Goal: Task Accomplishment & Management: Manage account settings

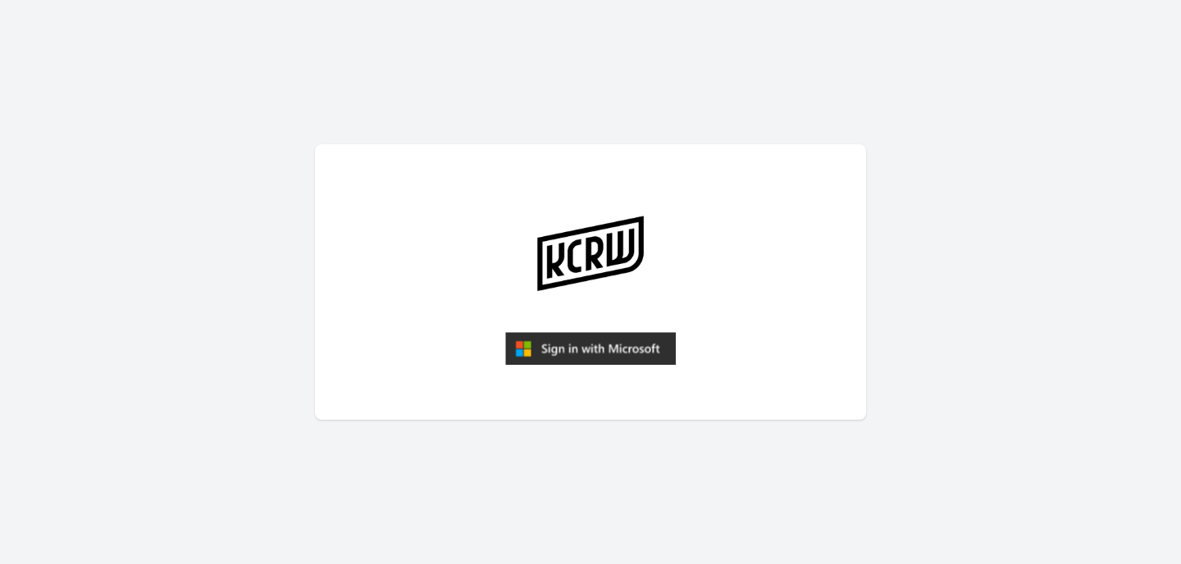
click at [585, 348] on img "submit" at bounding box center [590, 348] width 171 height 33
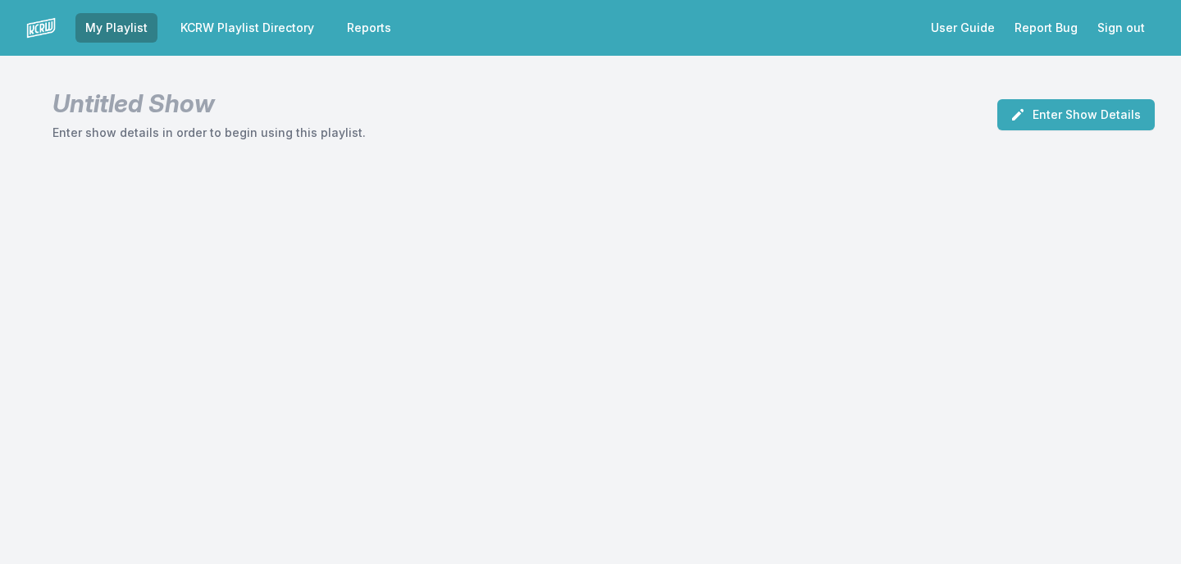
click at [258, 40] on link "KCRW Playlist Directory" at bounding box center [247, 28] width 153 height 30
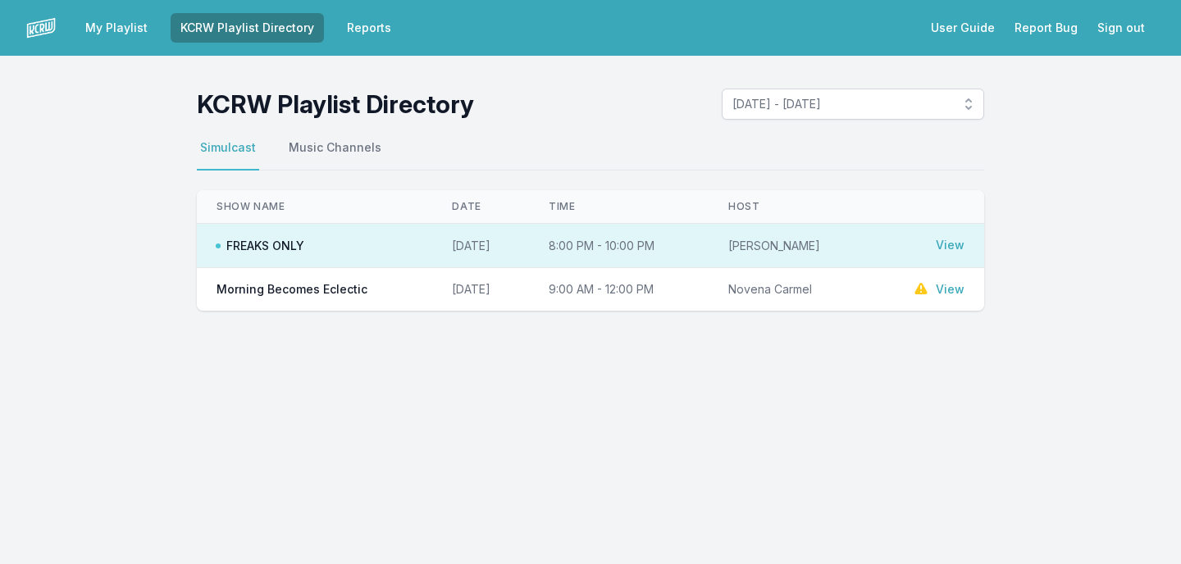
click at [949, 287] on link "View" at bounding box center [950, 289] width 29 height 16
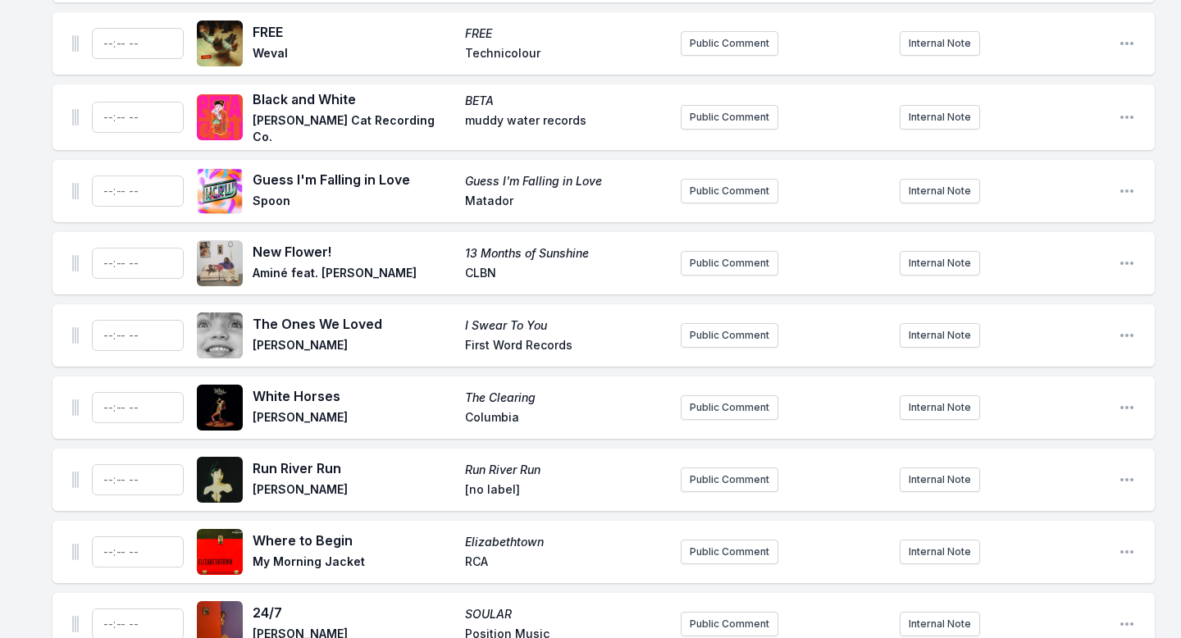
scroll to position [7242, 0]
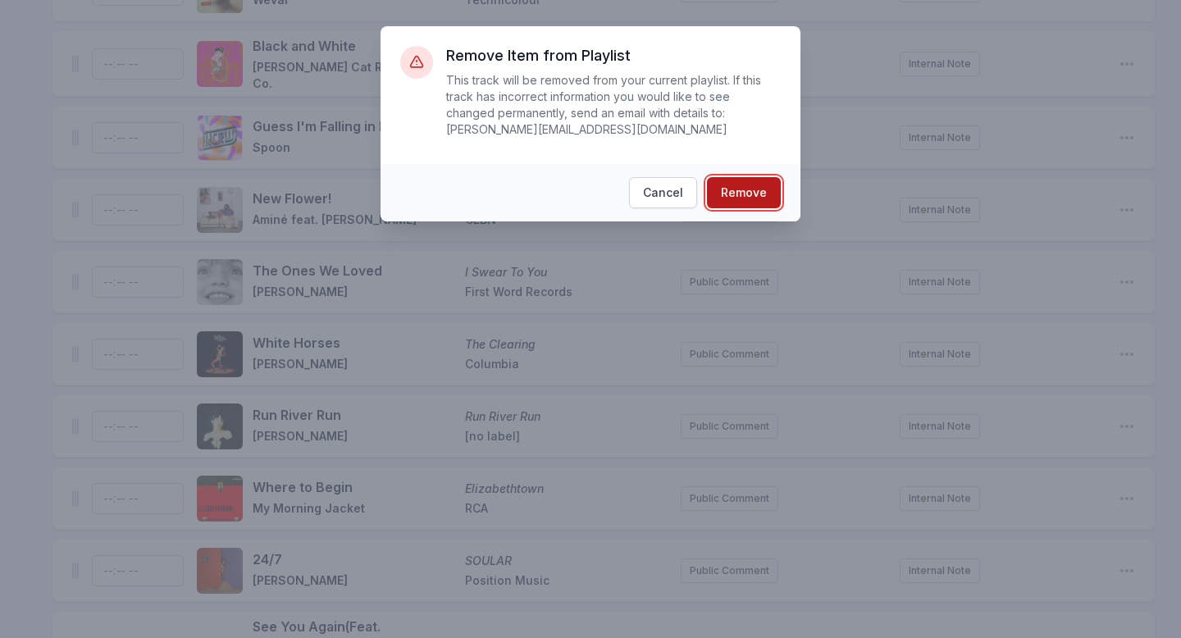
click at [757, 198] on button "Remove" at bounding box center [744, 192] width 74 height 31
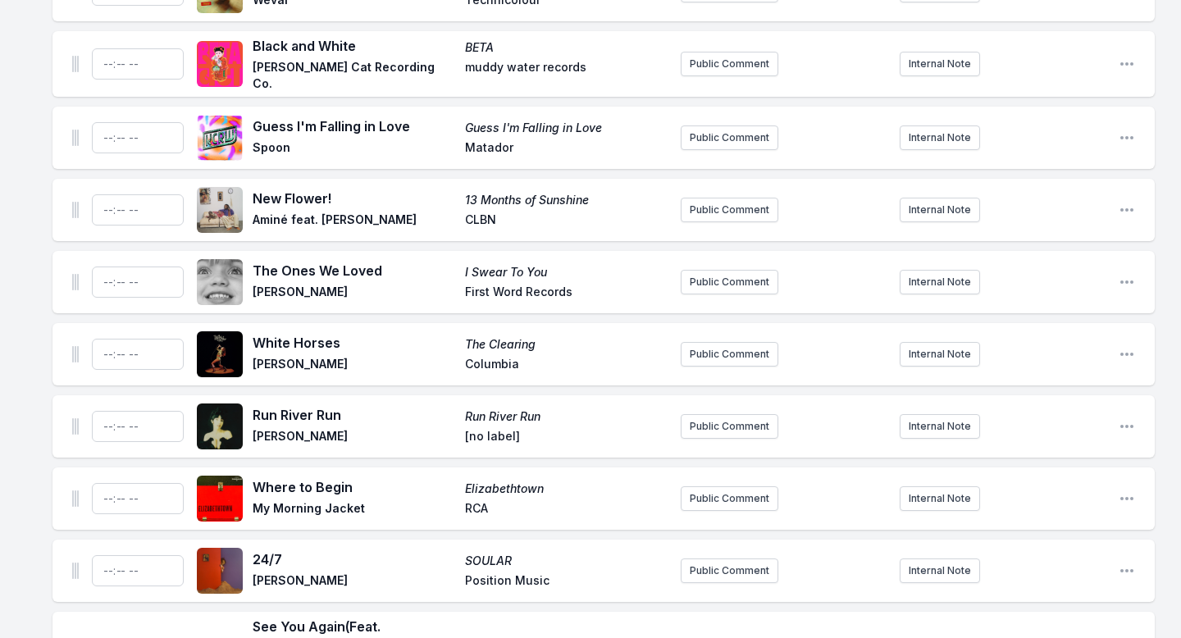
scroll to position [7170, 0]
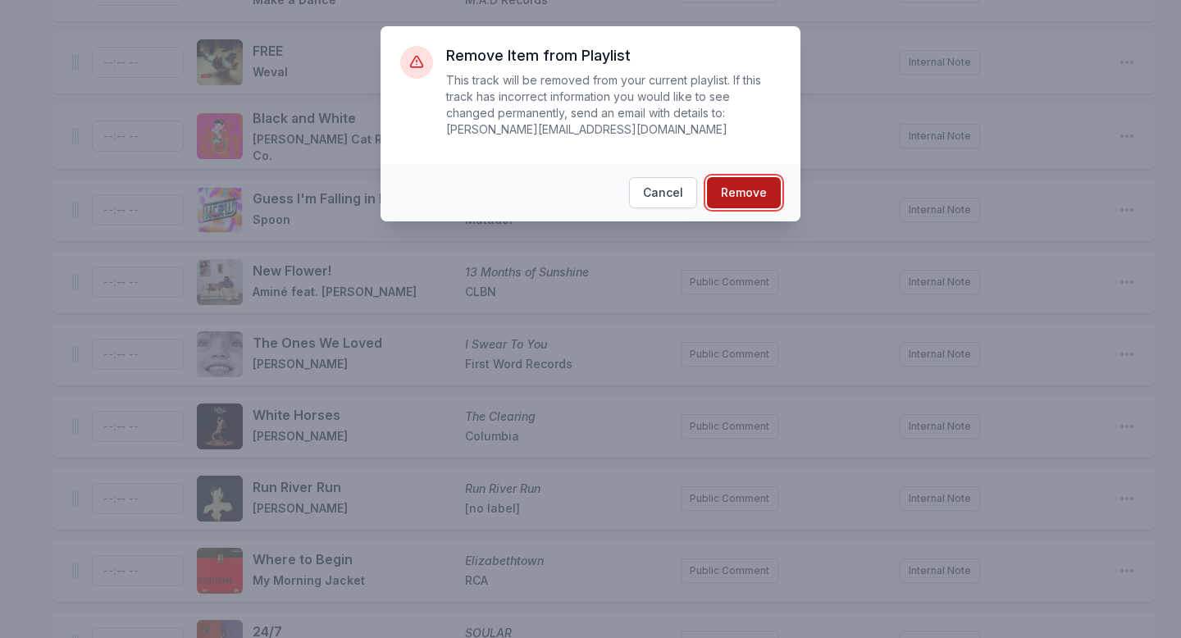
click at [718, 194] on button "Remove" at bounding box center [744, 192] width 74 height 31
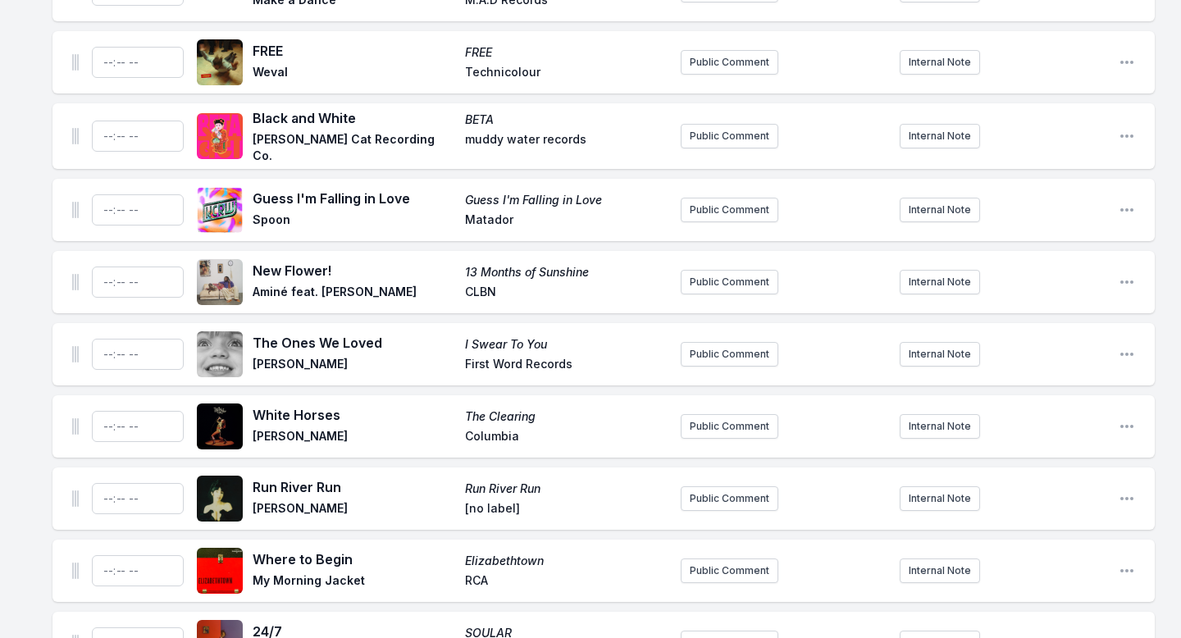
scroll to position [7088, 0]
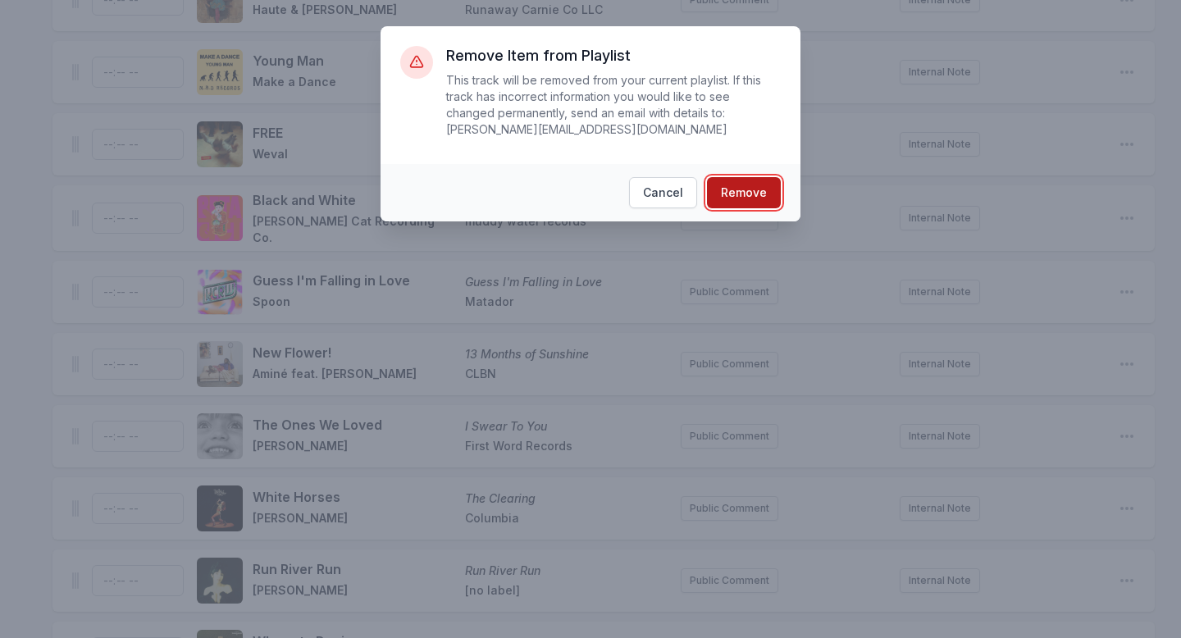
click at [732, 185] on button "Remove" at bounding box center [744, 192] width 74 height 31
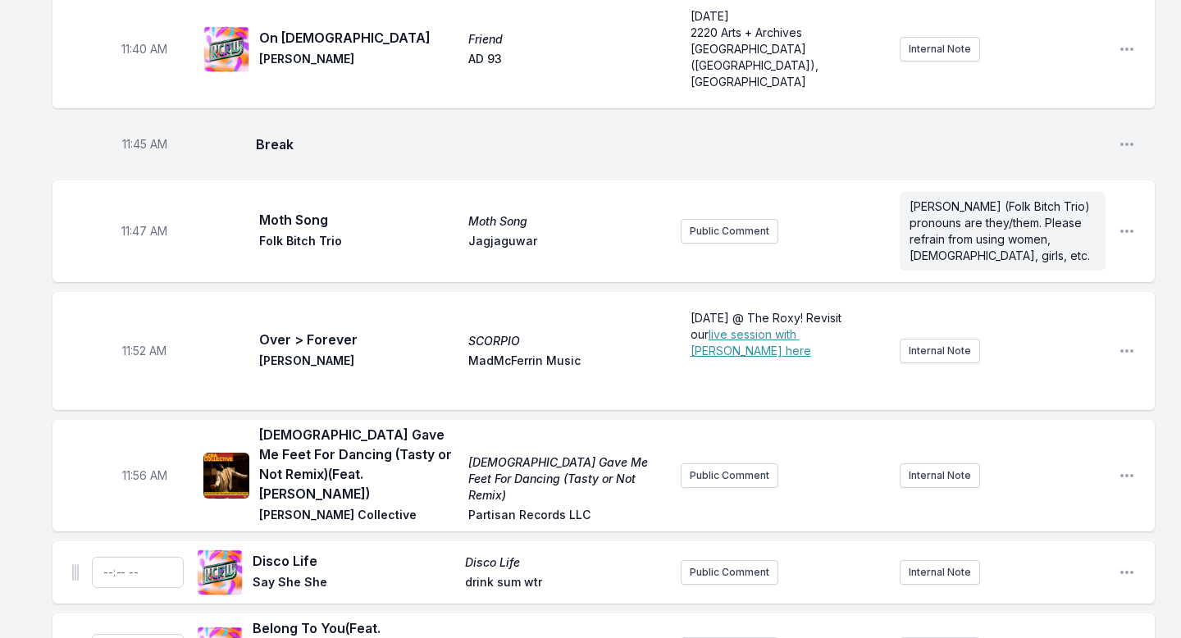
scroll to position [4620, 0]
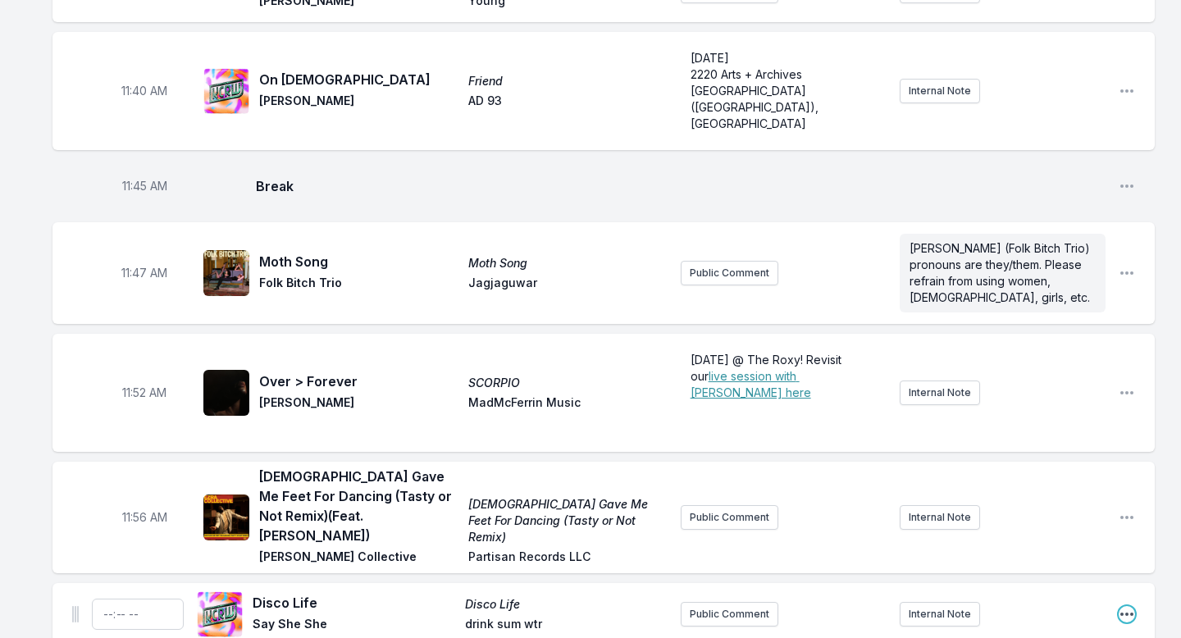
click at [1130, 563] on icon "Open playlist item options" at bounding box center [1127, 614] width 16 height 16
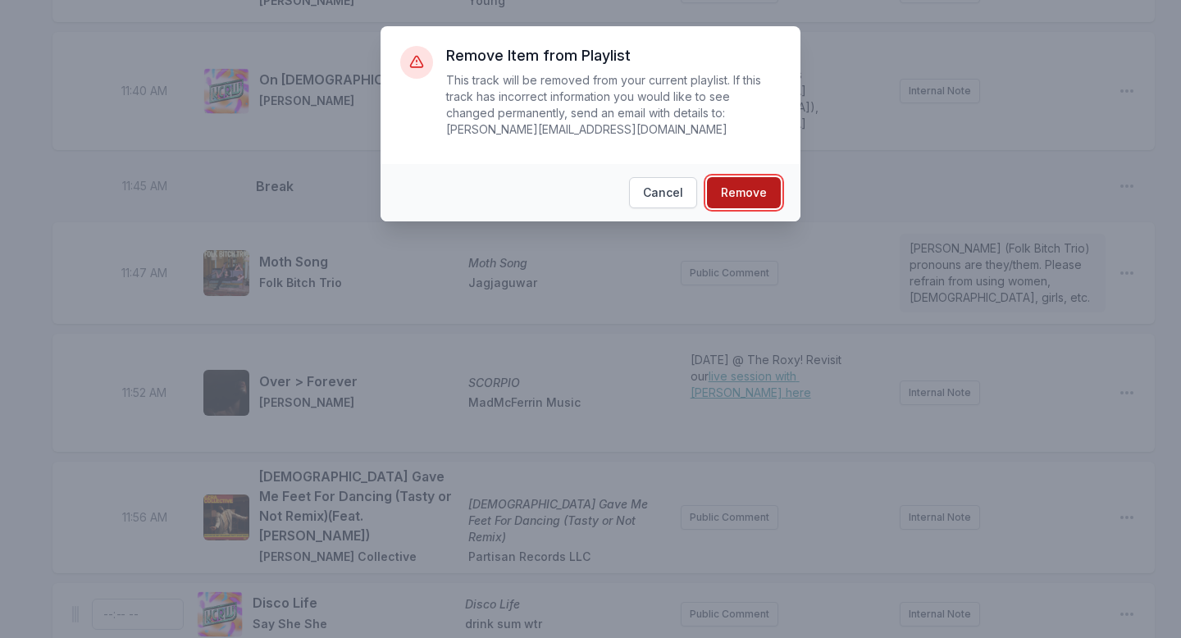
click at [741, 198] on button "Remove" at bounding box center [744, 192] width 74 height 31
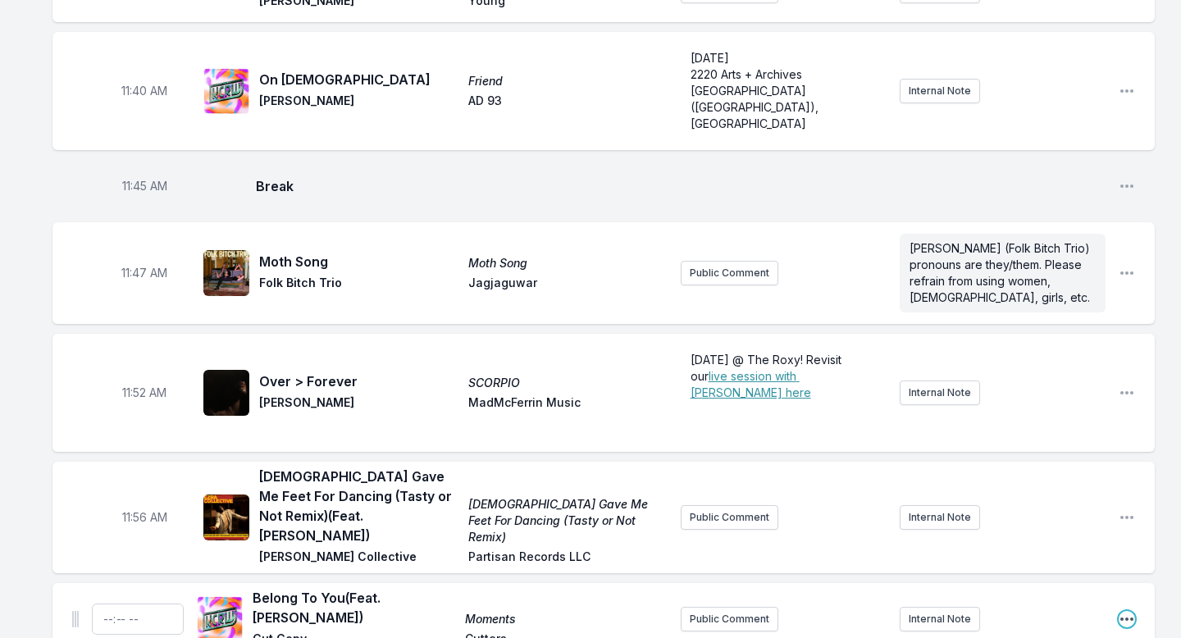
click at [1131, 563] on icon "Open playlist item options" at bounding box center [1127, 619] width 16 height 16
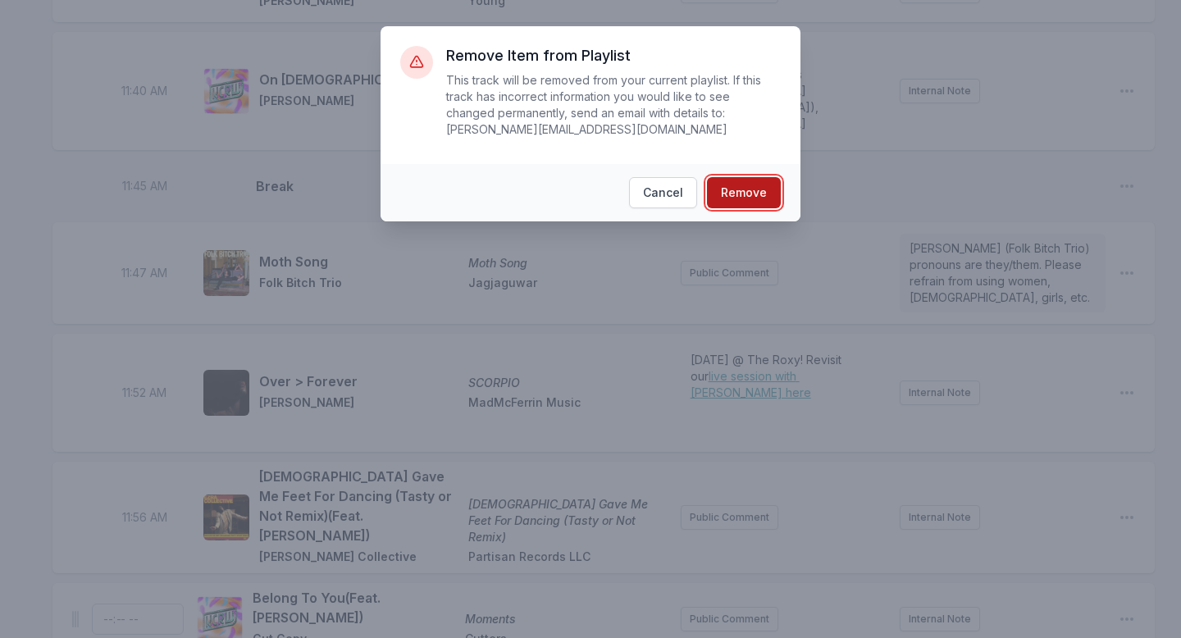
click at [739, 195] on button "Remove" at bounding box center [744, 192] width 74 height 31
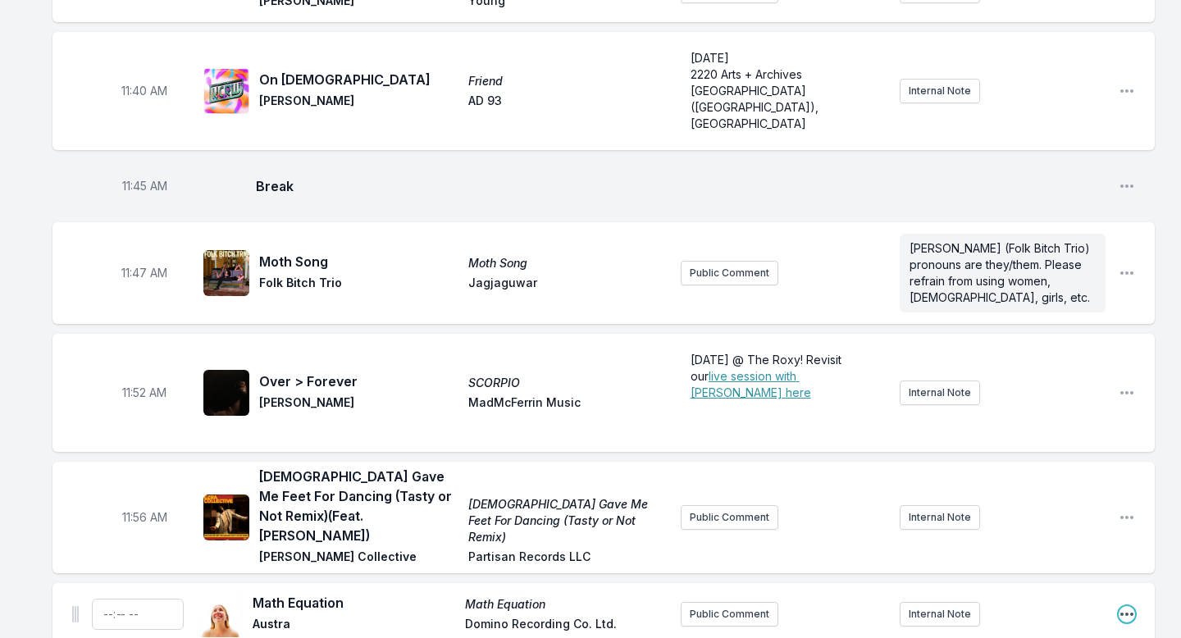
click at [1122, 563] on icon "Open playlist item options" at bounding box center [1126, 614] width 13 height 3
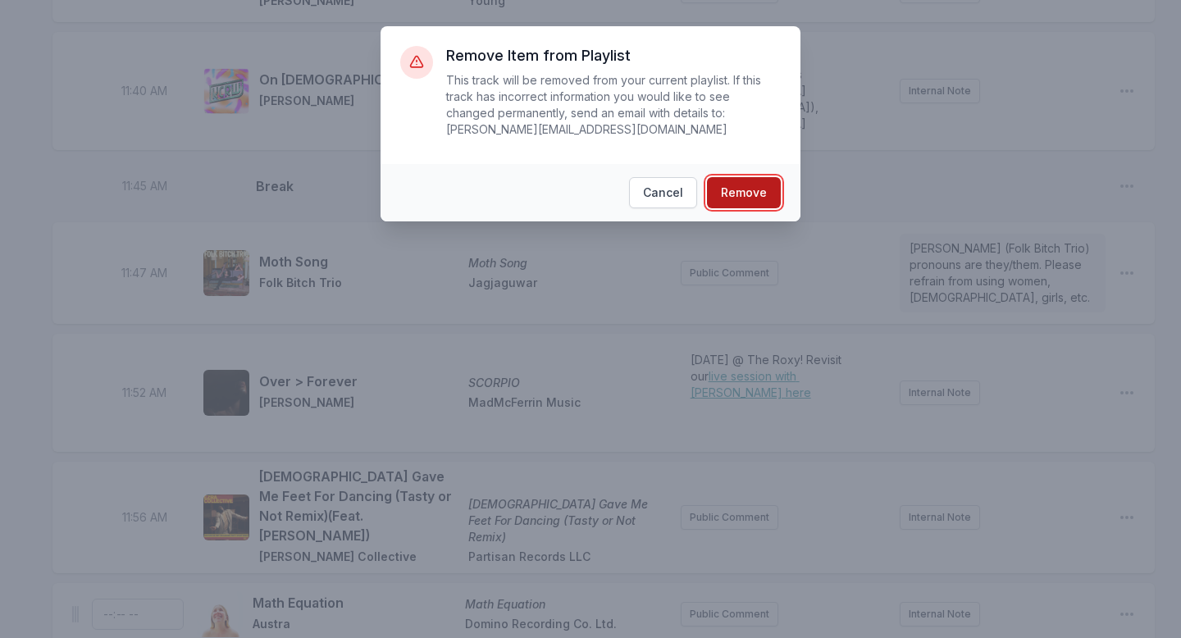
click at [767, 196] on button "Remove" at bounding box center [744, 192] width 74 height 31
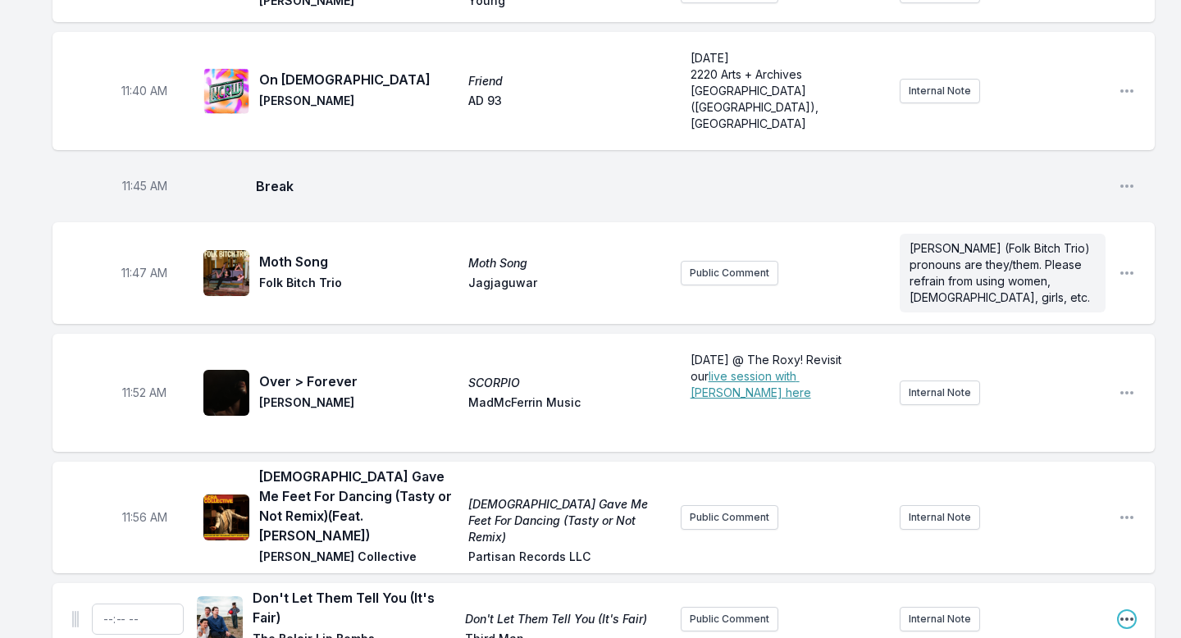
click at [1124, 563] on icon "Open playlist item options" at bounding box center [1127, 619] width 16 height 16
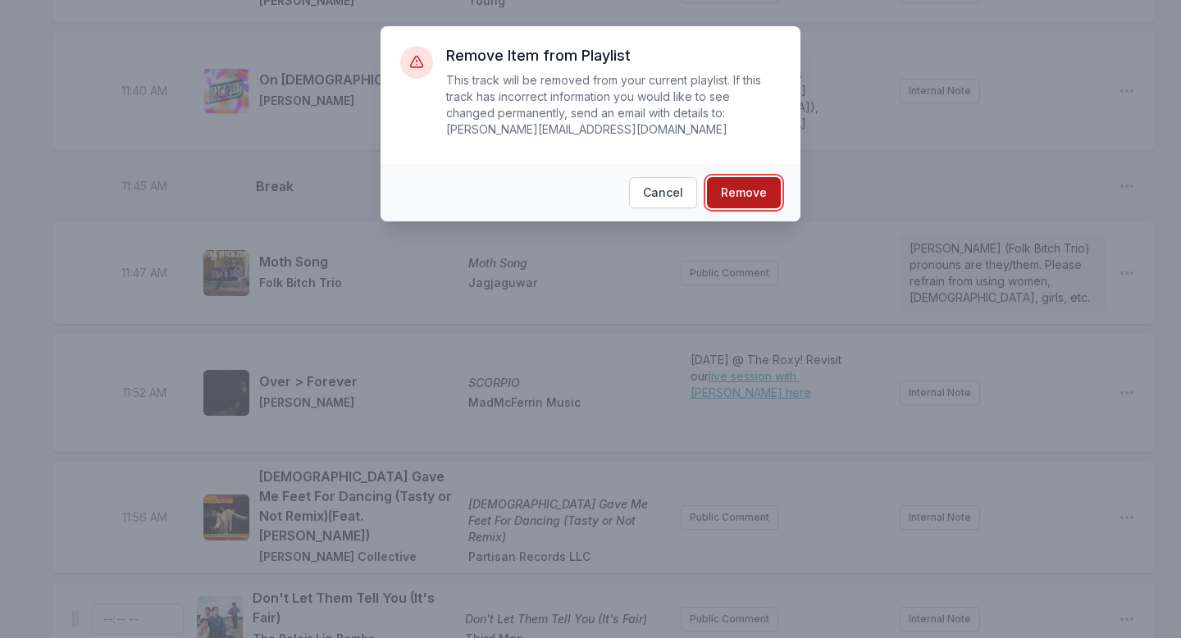
click at [736, 193] on button "Remove" at bounding box center [744, 192] width 74 height 31
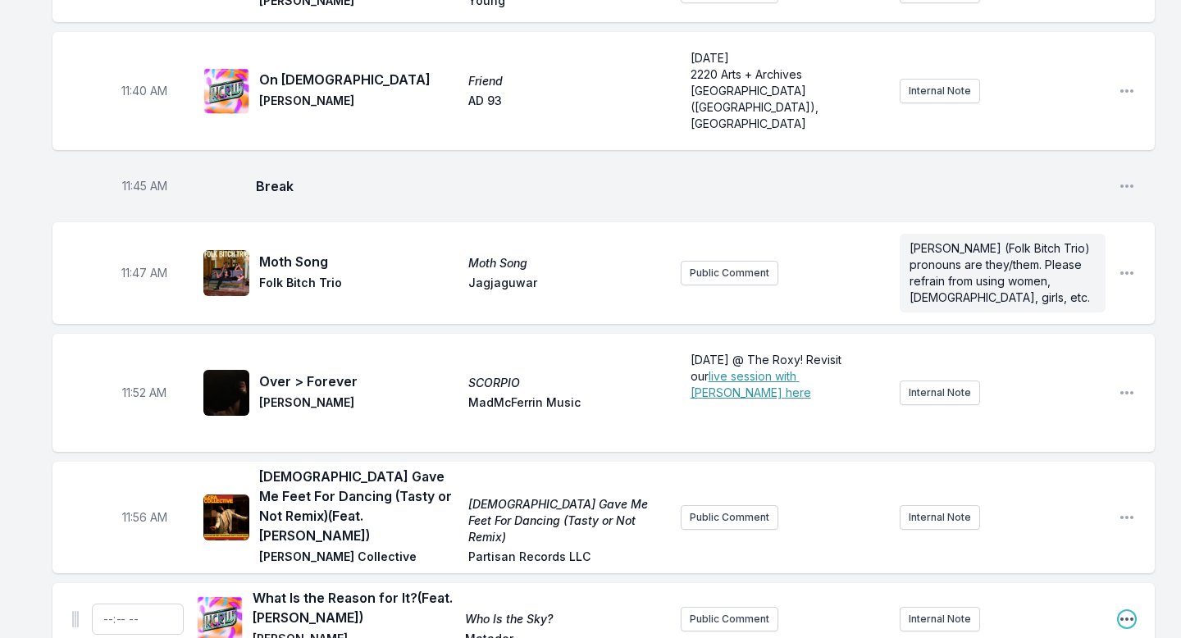
click at [1134, 563] on icon "Open playlist item options" at bounding box center [1127, 619] width 16 height 16
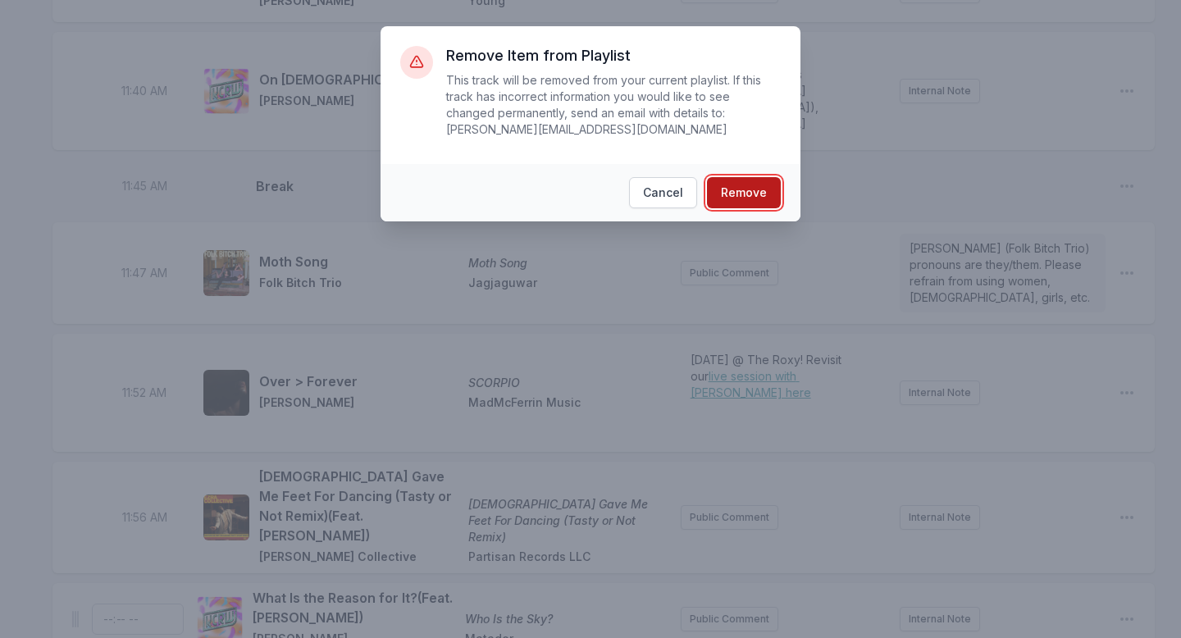
click at [743, 193] on button "Remove" at bounding box center [744, 192] width 74 height 31
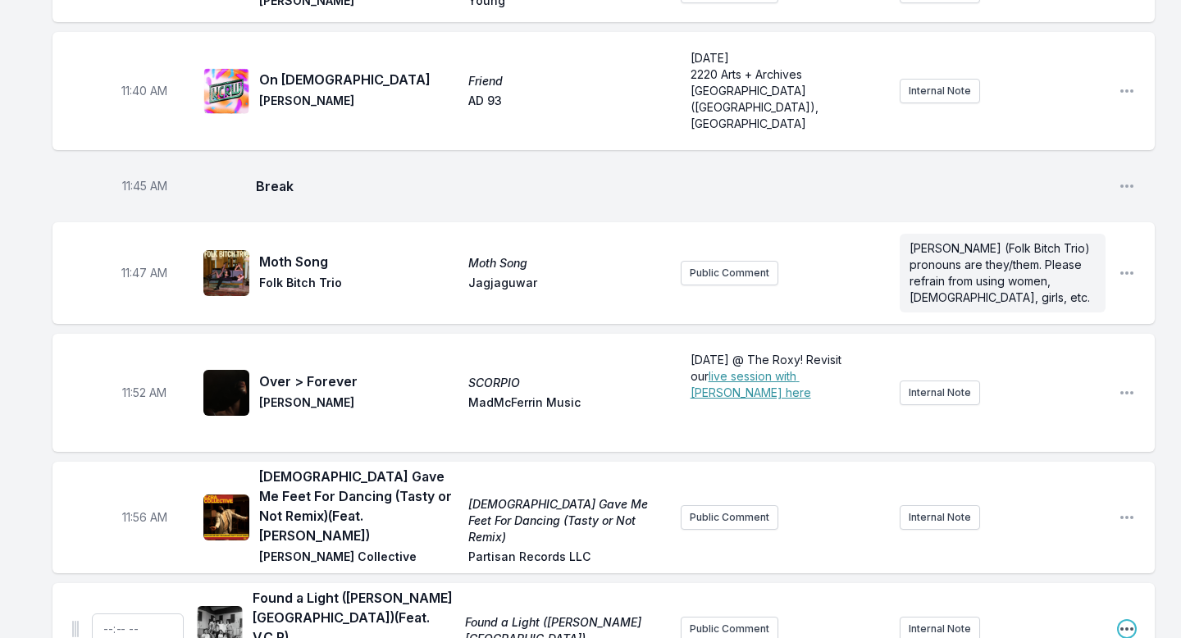
click at [1124, 563] on icon "Open playlist item options" at bounding box center [1127, 629] width 16 height 16
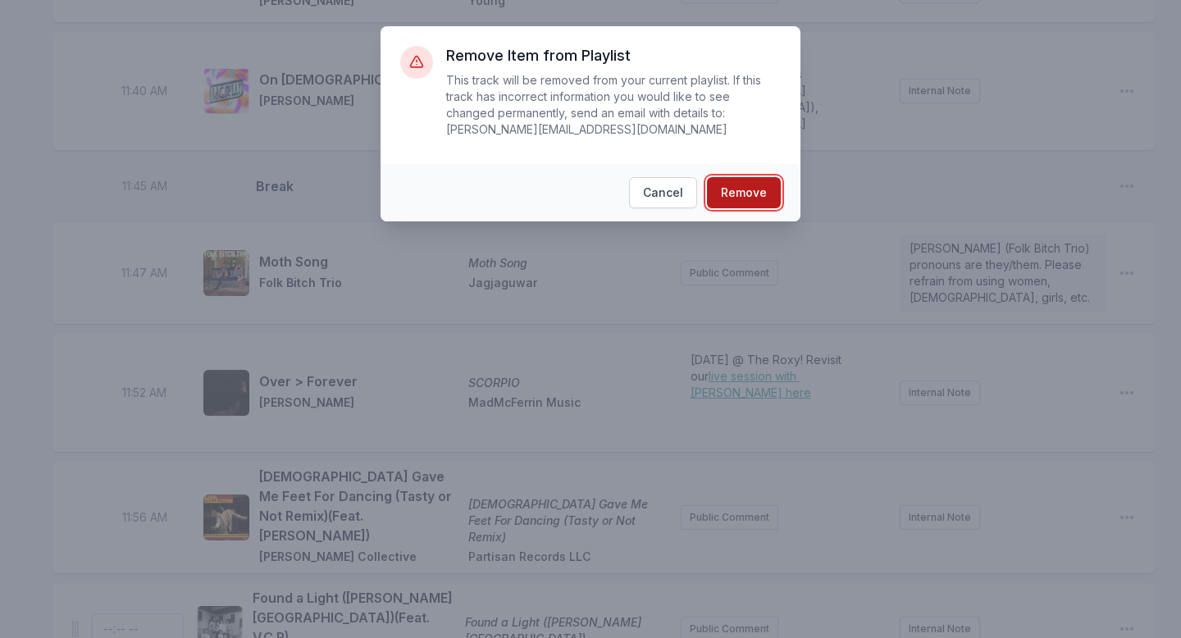
click at [737, 197] on button "Remove" at bounding box center [744, 192] width 74 height 31
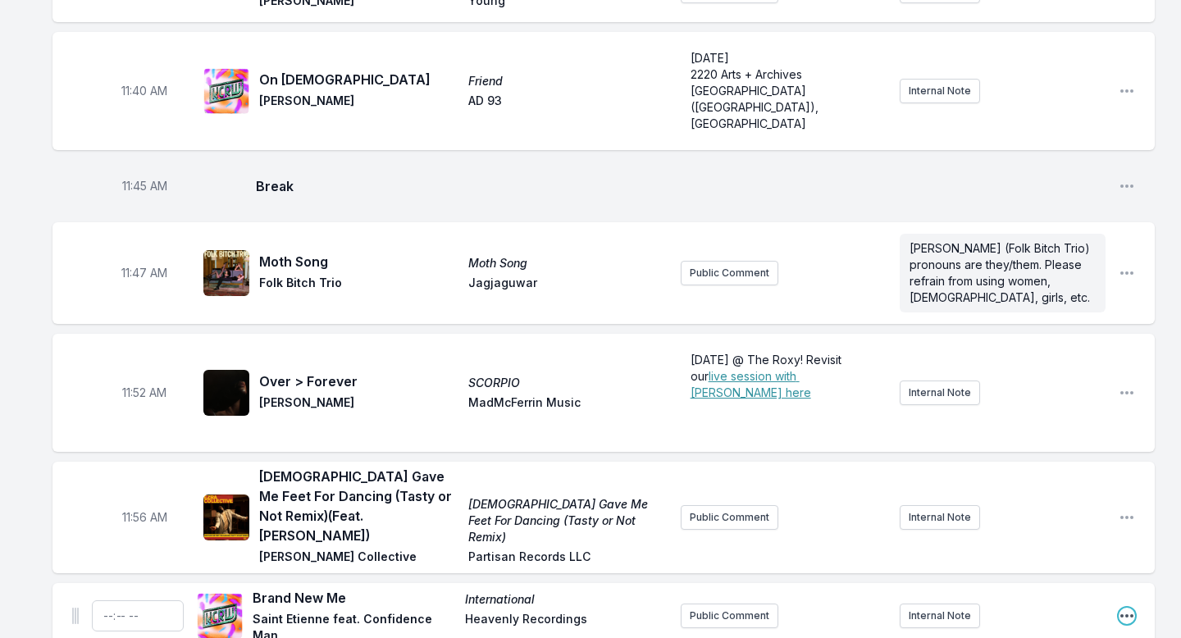
click at [1125, 563] on icon "Open playlist item options" at bounding box center [1127, 616] width 16 height 16
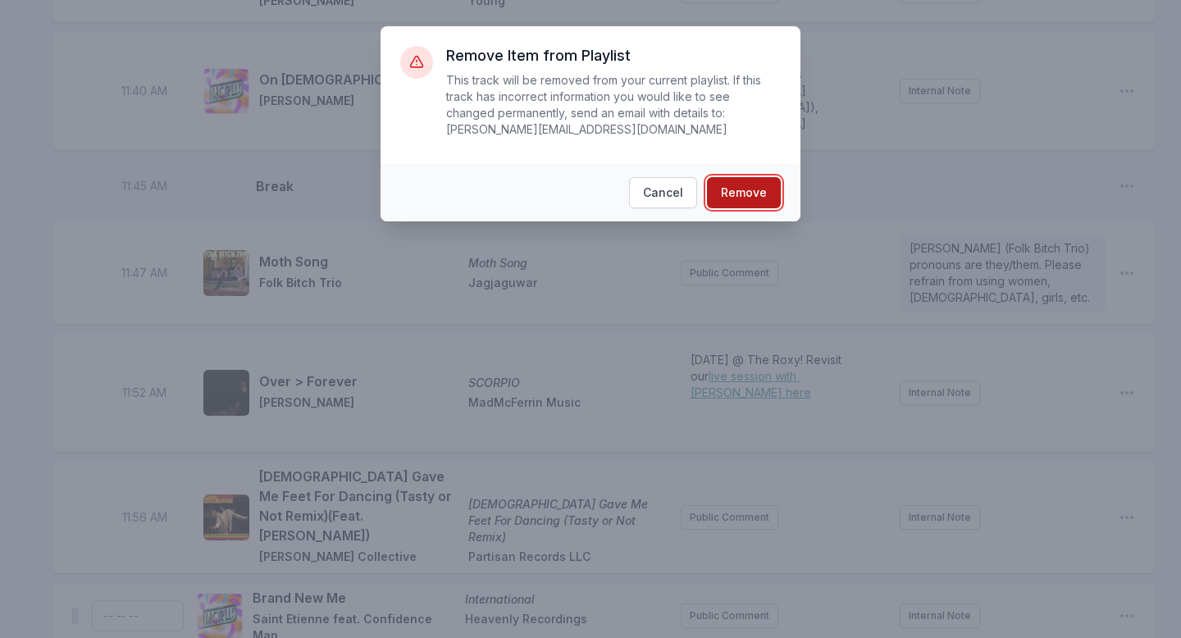
click at [778, 197] on button "Remove" at bounding box center [744, 192] width 74 height 31
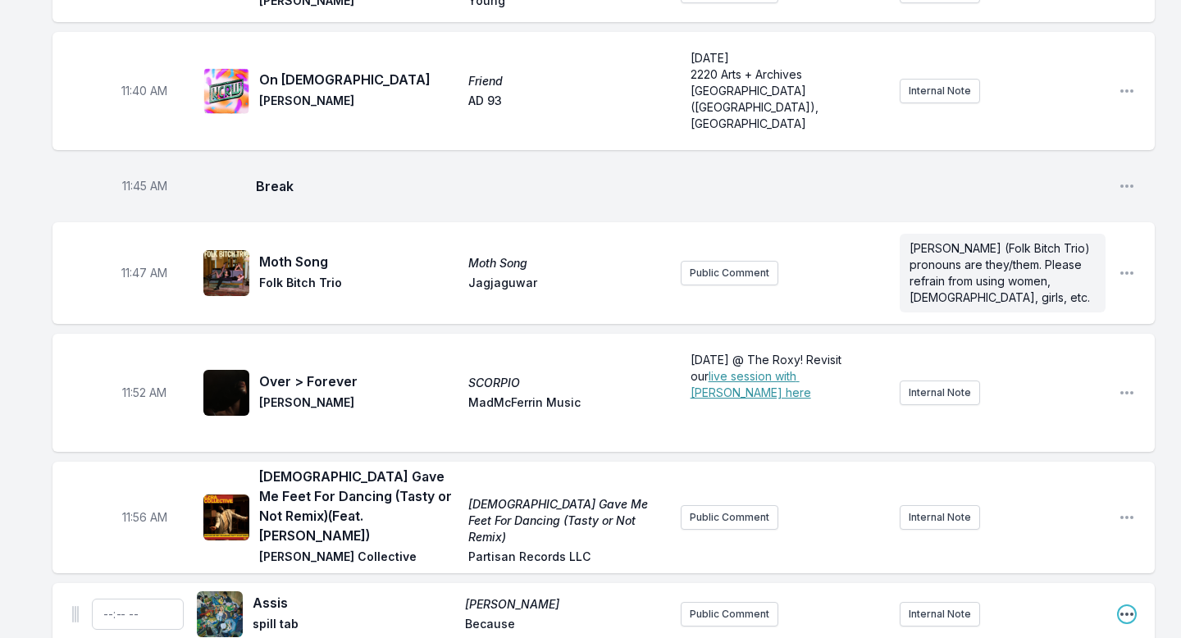
click at [1124, 563] on icon "Open playlist item options" at bounding box center [1127, 614] width 16 height 16
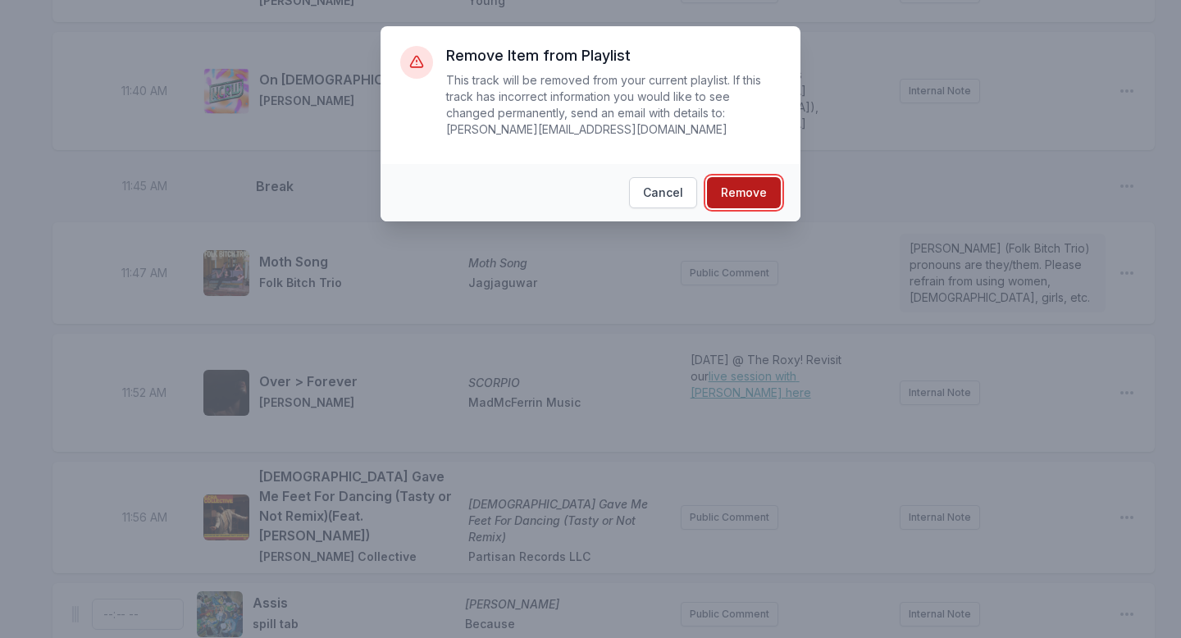
click at [765, 189] on button "Remove" at bounding box center [744, 192] width 74 height 31
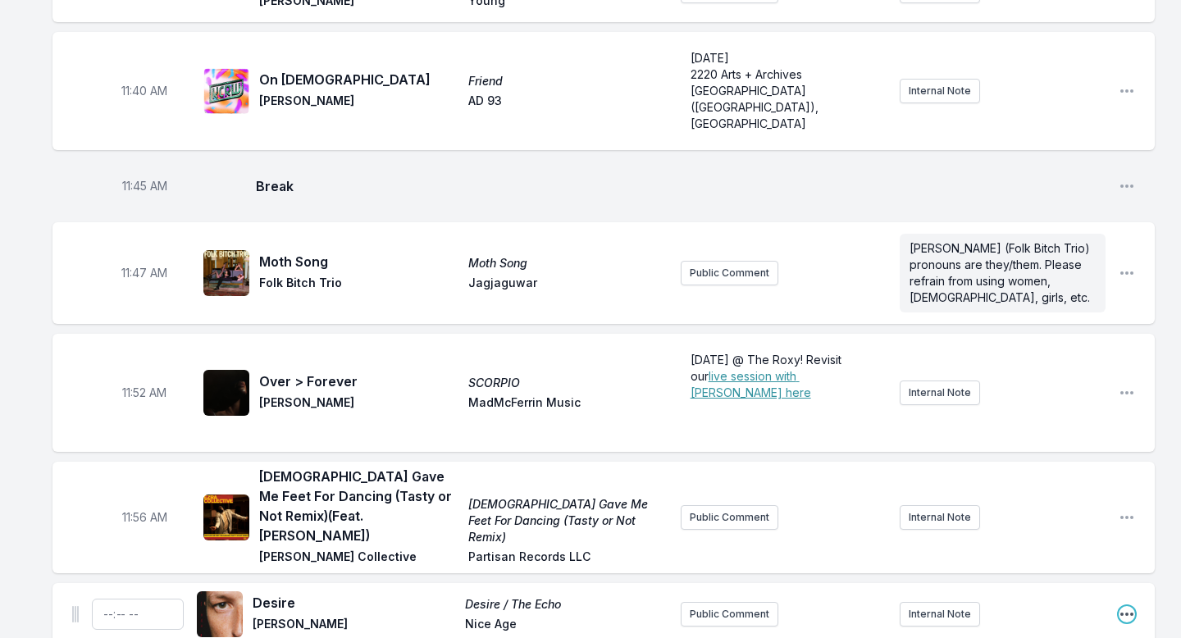
click at [1129, 563] on icon "Open playlist item options" at bounding box center [1127, 614] width 16 height 16
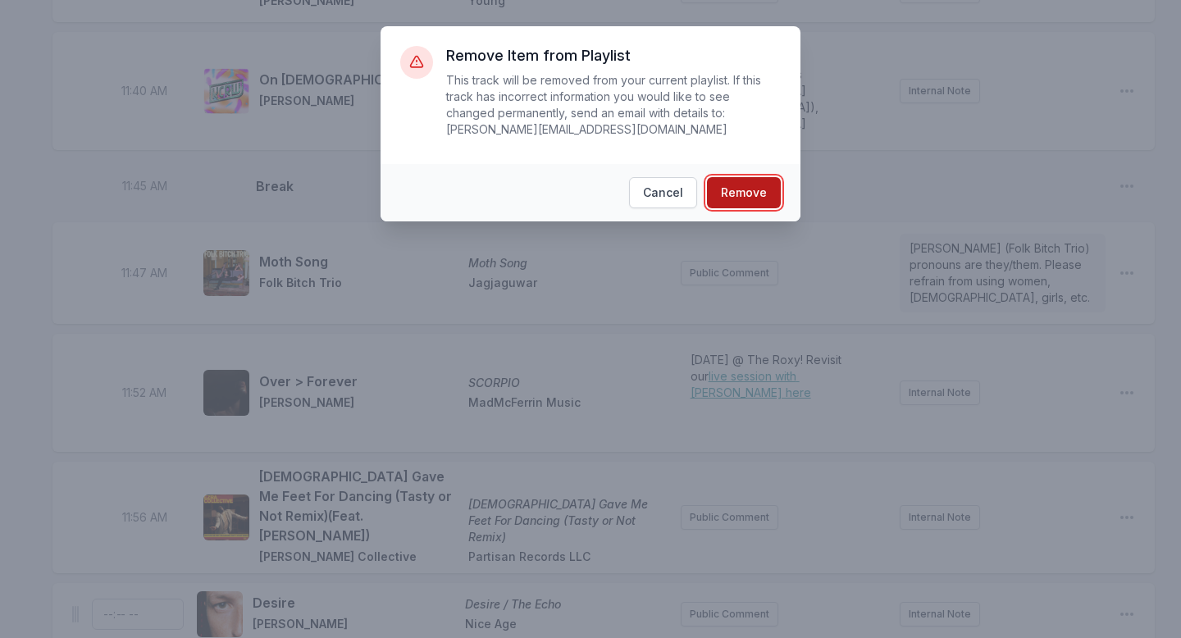
click at [734, 192] on button "Remove" at bounding box center [744, 192] width 74 height 31
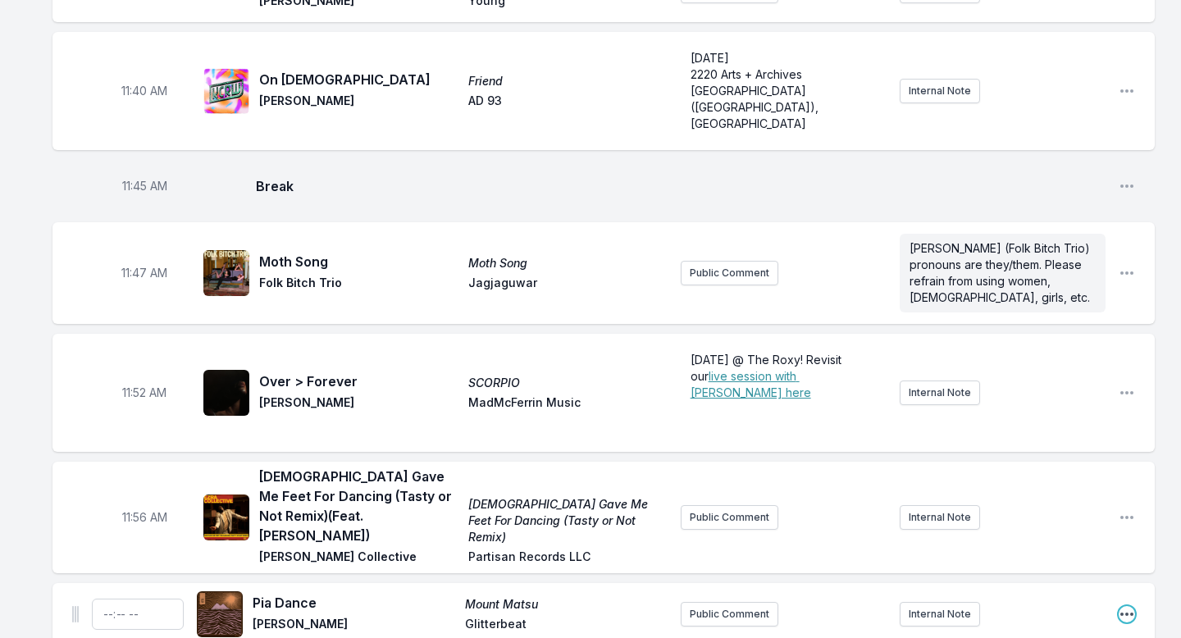
click at [1129, 563] on icon "Open playlist item options" at bounding box center [1127, 614] width 16 height 16
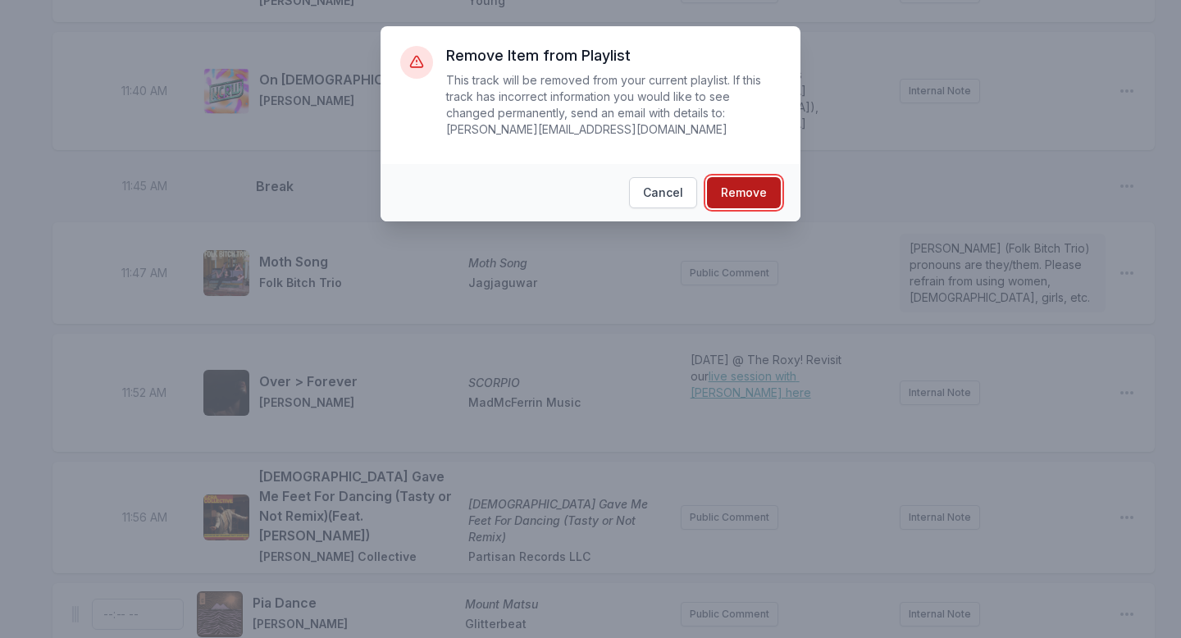
click at [729, 188] on button "Remove" at bounding box center [744, 192] width 74 height 31
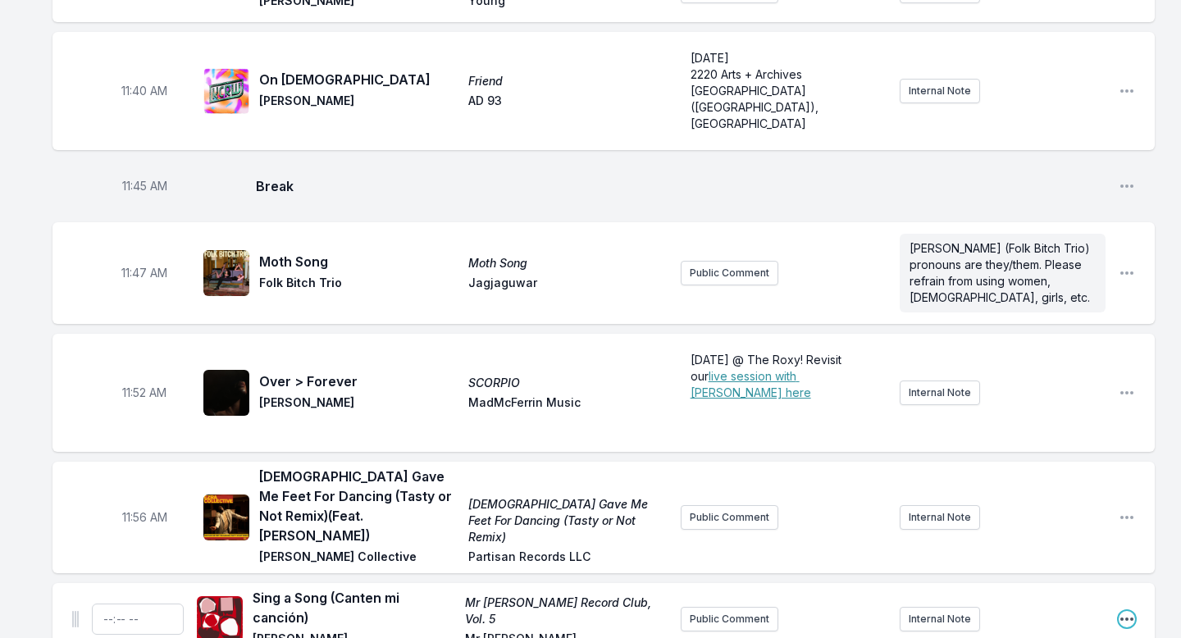
click at [1130, 563] on icon "Open playlist item options" at bounding box center [1127, 619] width 16 height 16
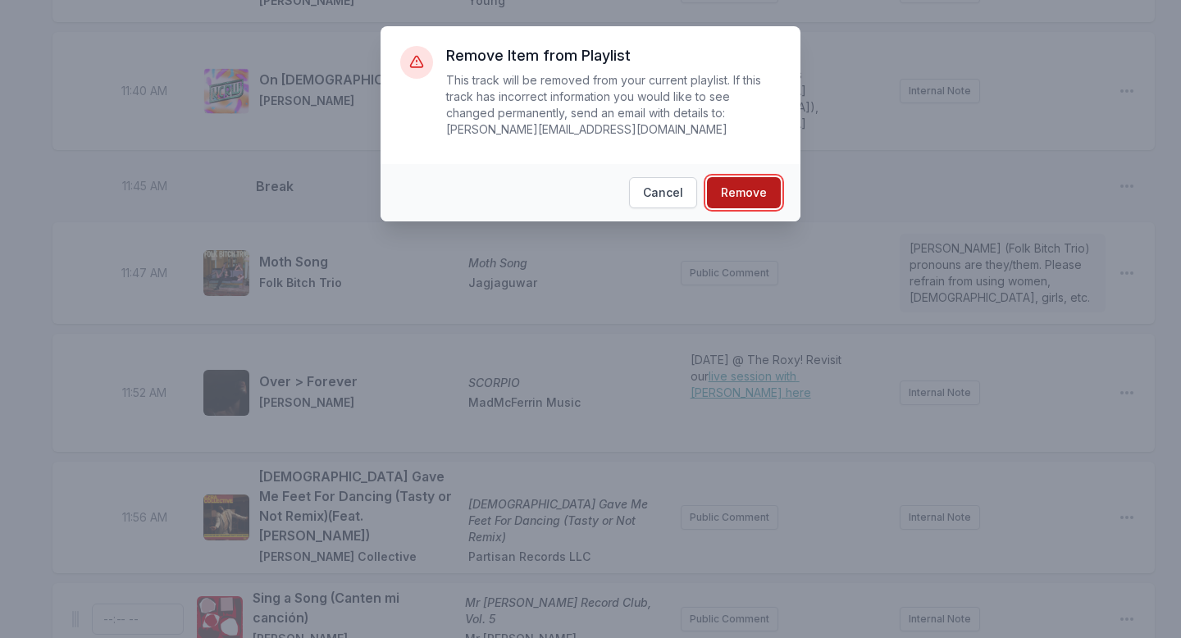
click at [750, 194] on button "Remove" at bounding box center [744, 192] width 74 height 31
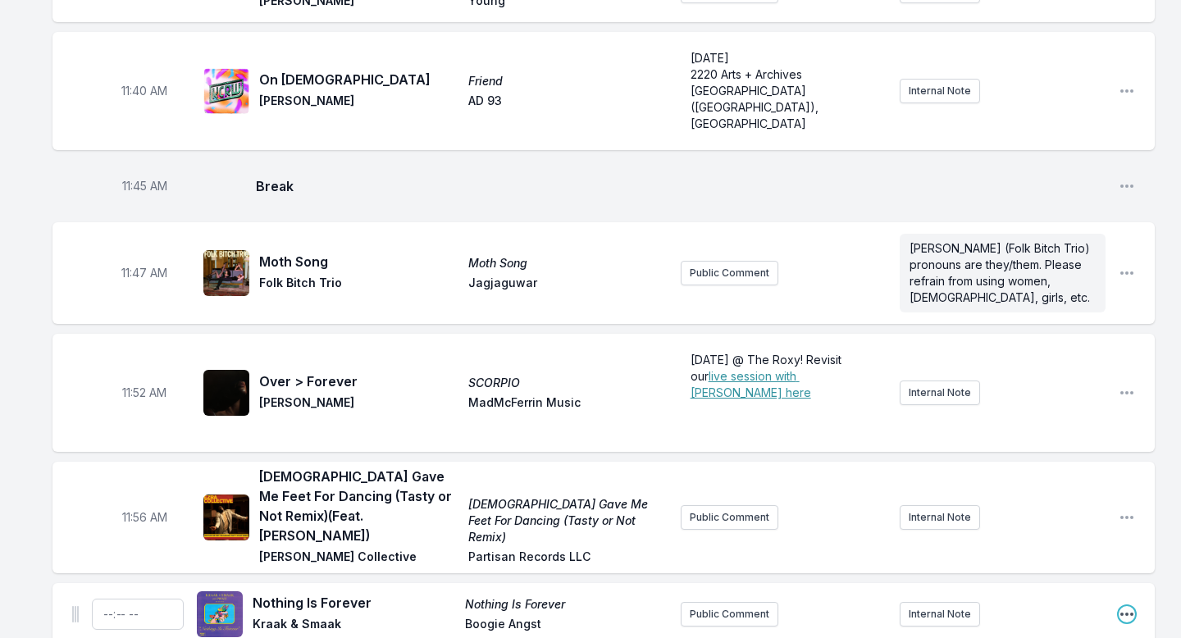
click at [1125, 563] on icon "Open playlist item options" at bounding box center [1127, 614] width 16 height 16
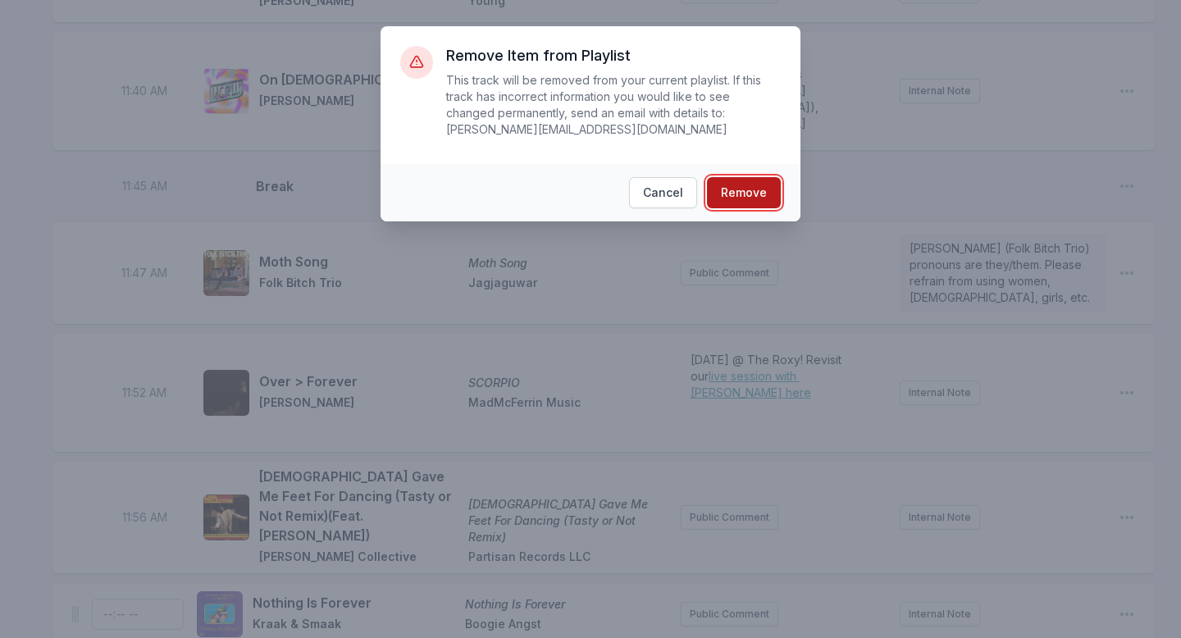
click at [745, 191] on button "Remove" at bounding box center [744, 192] width 74 height 31
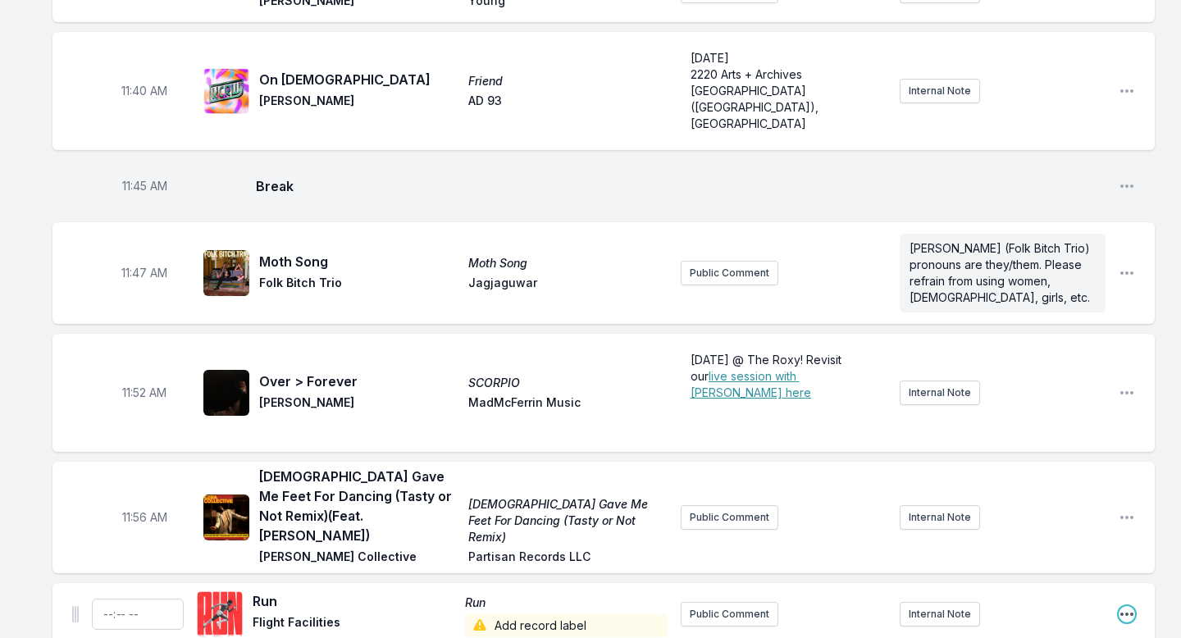
click at [1122, 563] on icon "Open playlist item options" at bounding box center [1126, 614] width 13 height 3
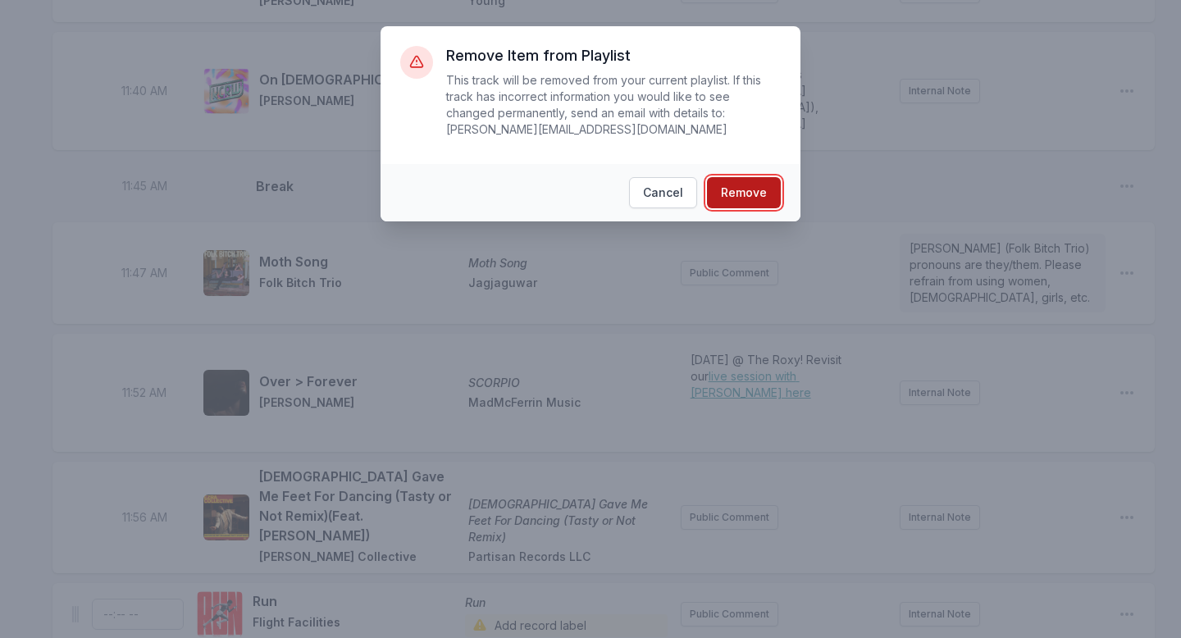
click at [773, 194] on button "Remove" at bounding box center [744, 192] width 74 height 31
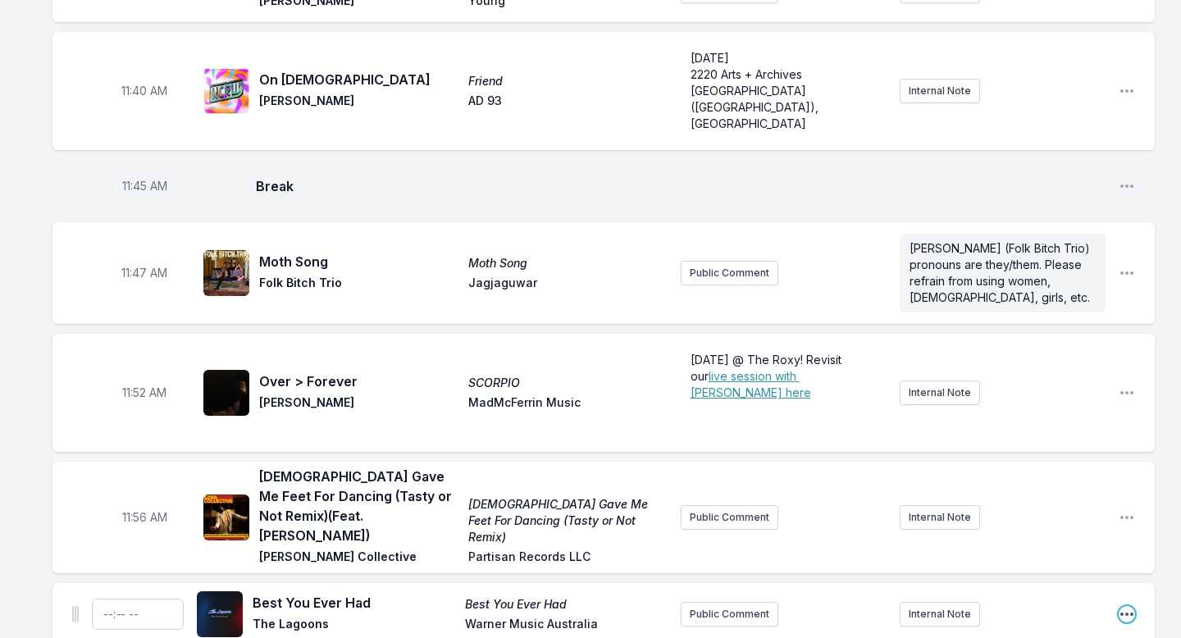
click at [1129, 563] on icon "Open playlist item options" at bounding box center [1127, 614] width 16 height 16
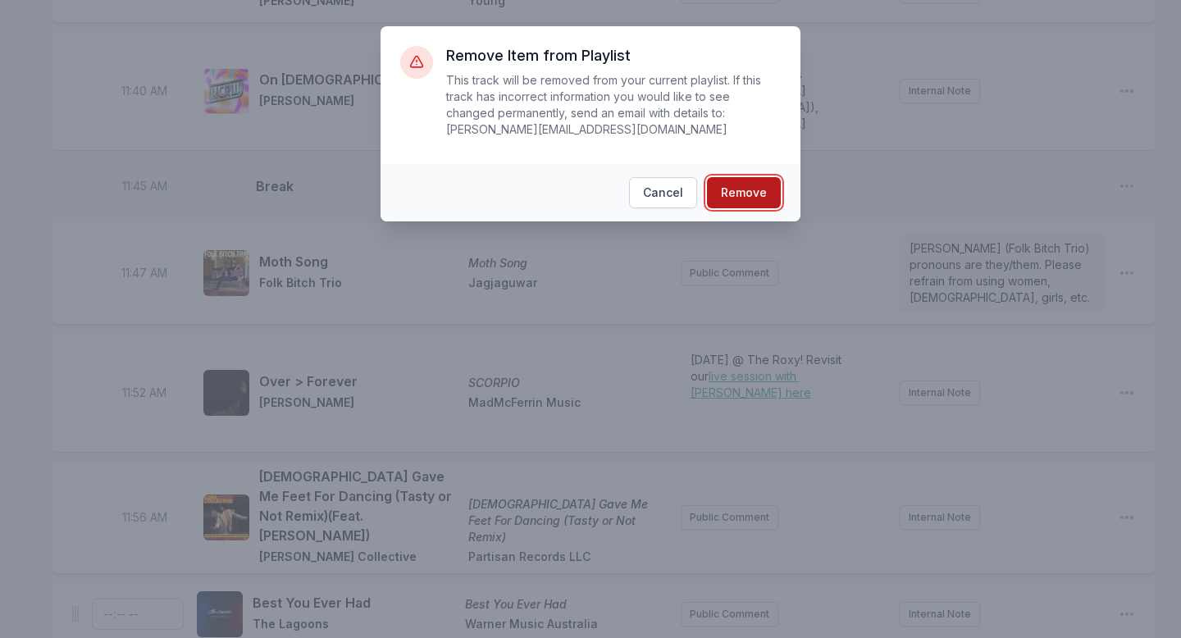
click at [725, 190] on button "Remove" at bounding box center [744, 192] width 74 height 31
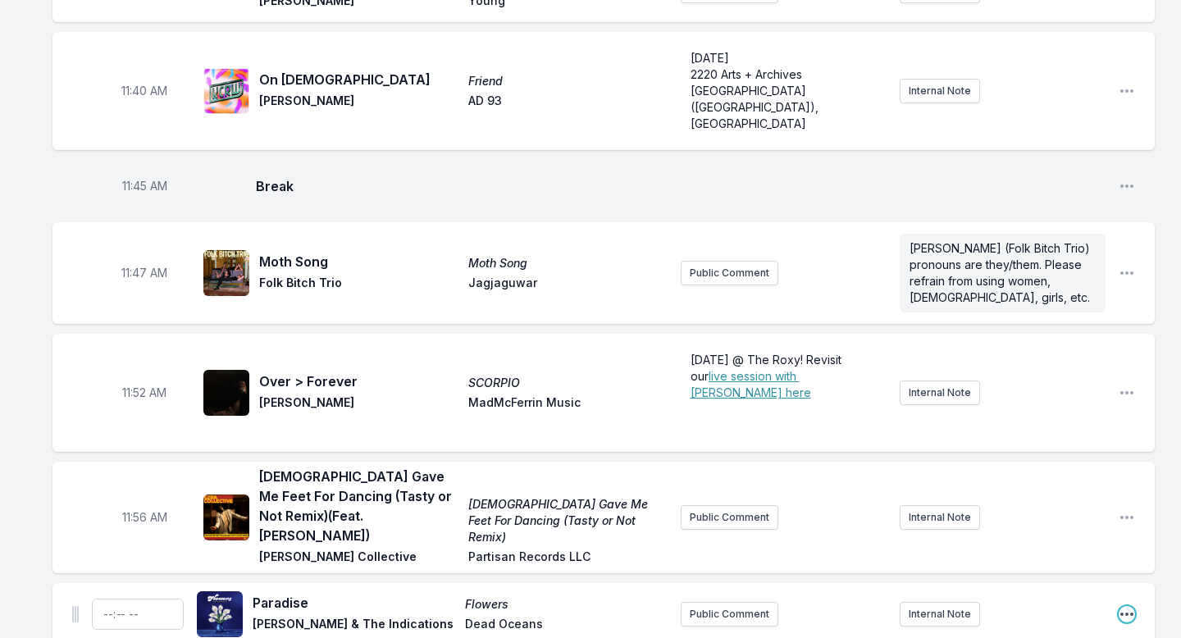
click at [1129, 563] on icon "Open playlist item options" at bounding box center [1127, 614] width 16 height 16
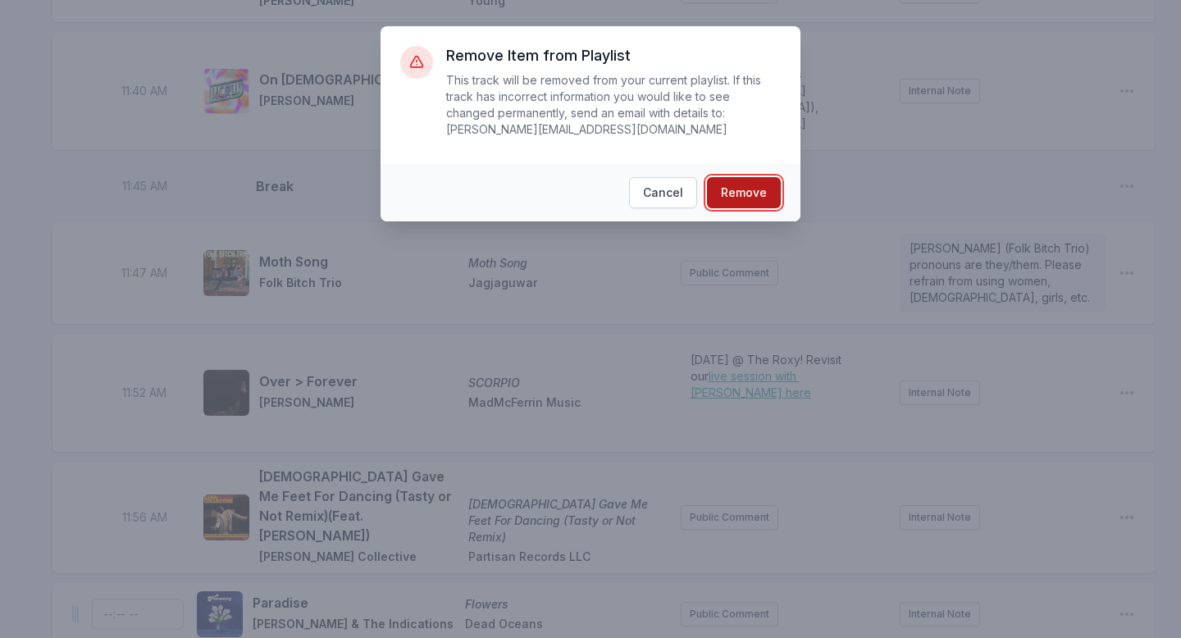
click at [731, 197] on button "Remove" at bounding box center [744, 192] width 74 height 31
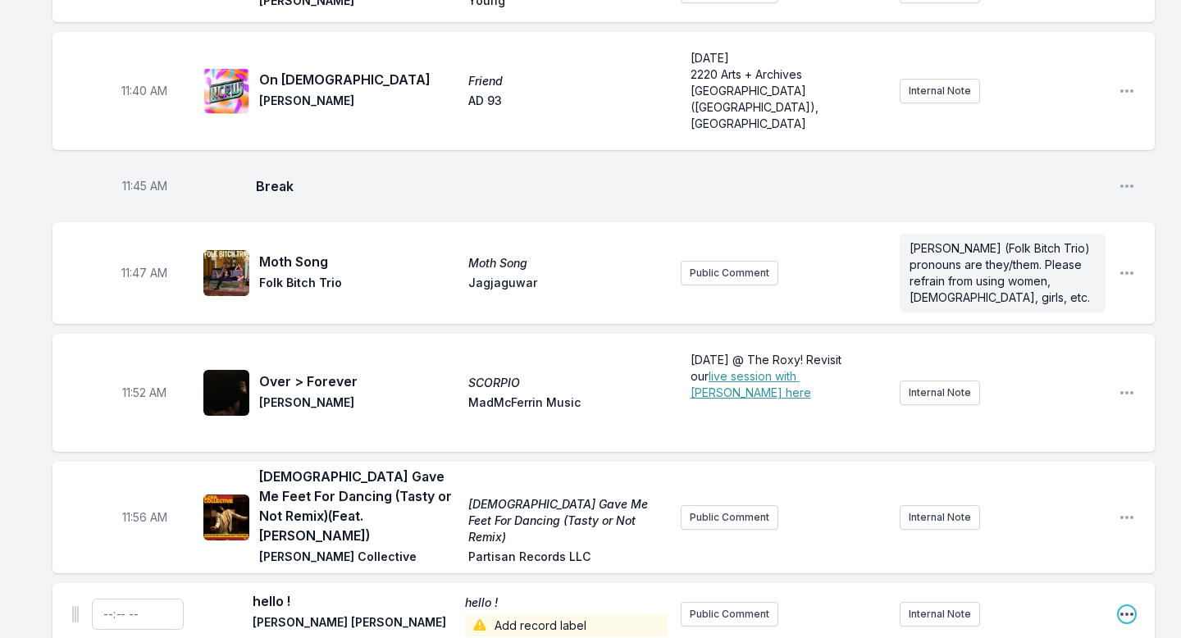
click at [1123, 563] on icon "Open playlist item options" at bounding box center [1126, 614] width 13 height 3
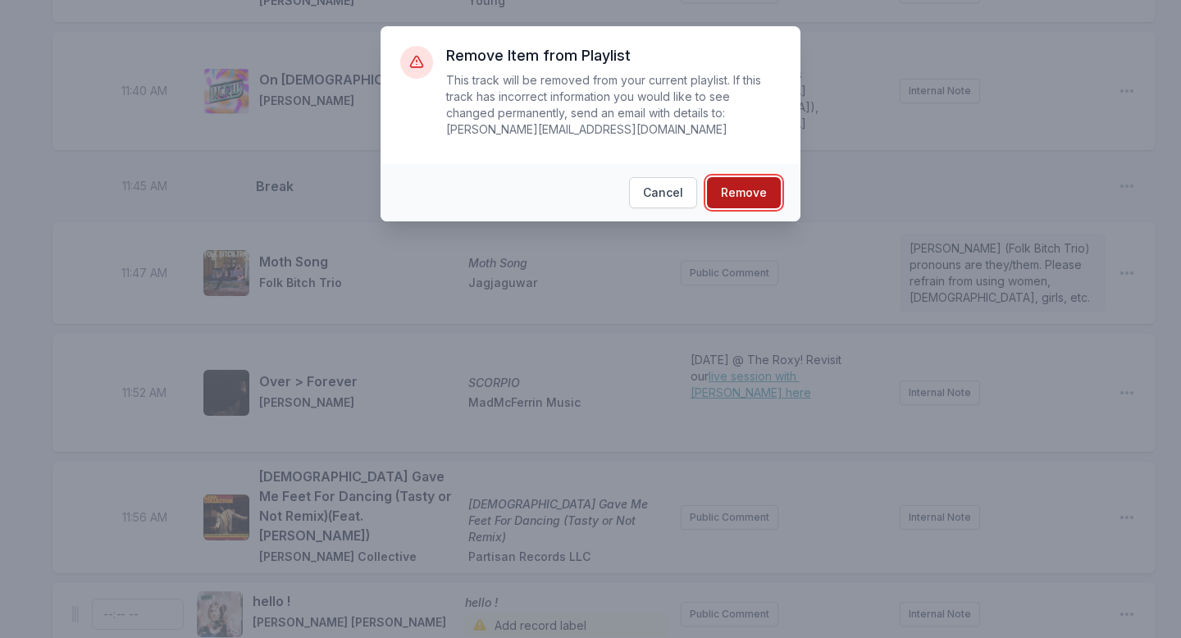
click at [743, 189] on button "Remove" at bounding box center [744, 192] width 74 height 31
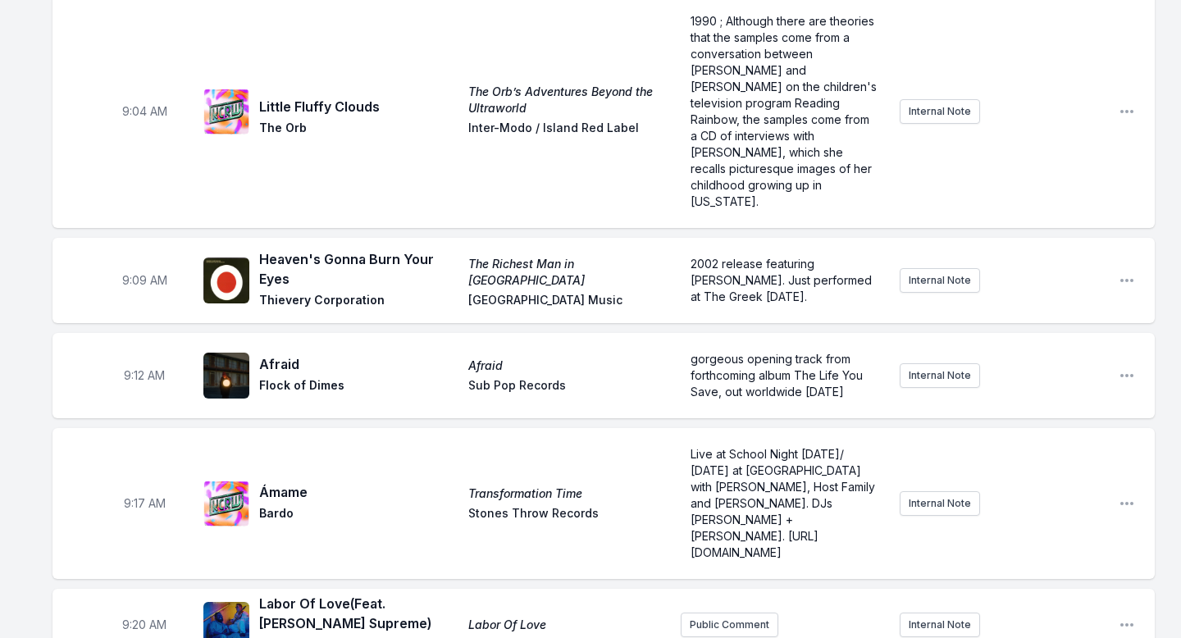
scroll to position [0, 0]
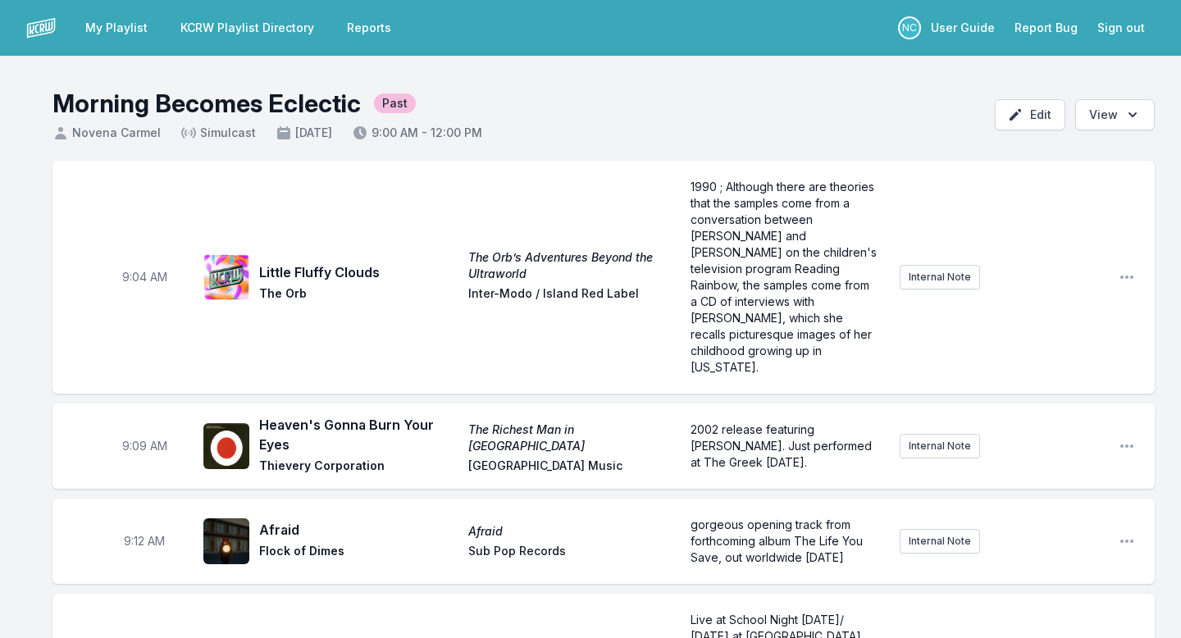
click at [234, 25] on link "KCRW Playlist Directory" at bounding box center [247, 28] width 153 height 30
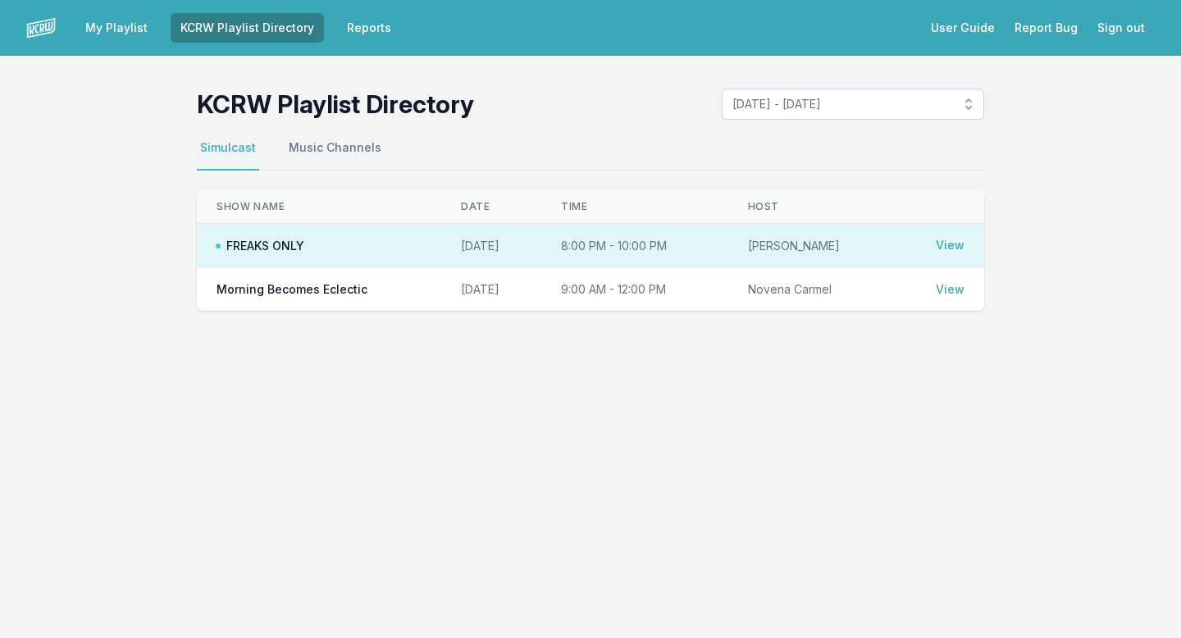
click at [118, 31] on link "My Playlist" at bounding box center [116, 28] width 82 height 30
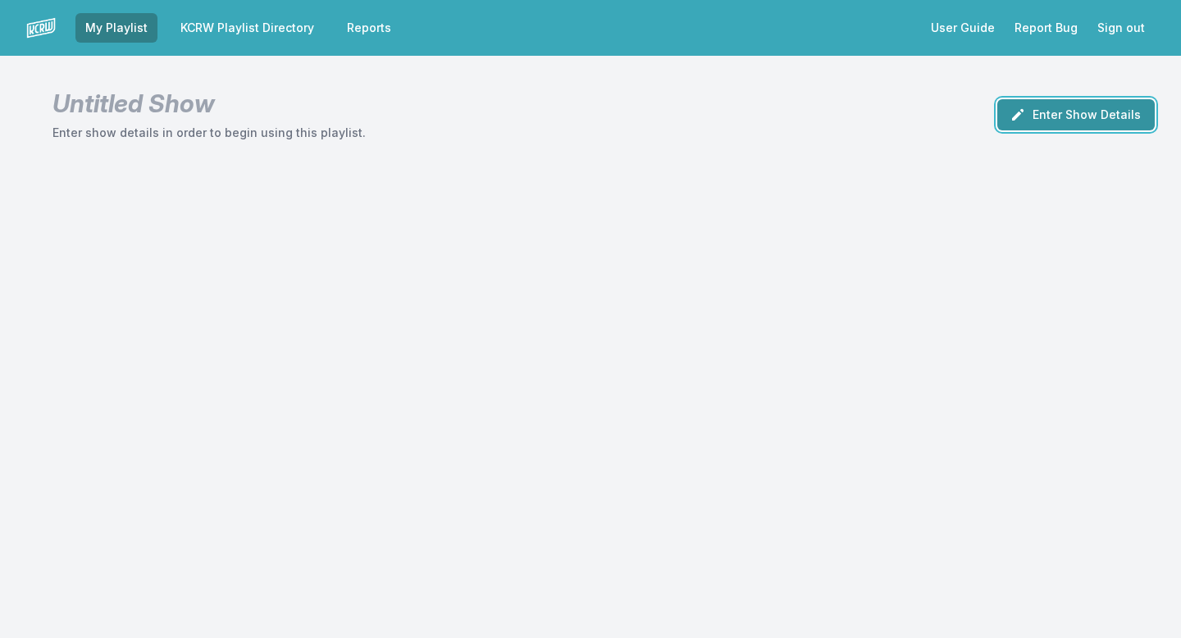
click at [1087, 109] on button "Enter Show Details" at bounding box center [1075, 114] width 157 height 31
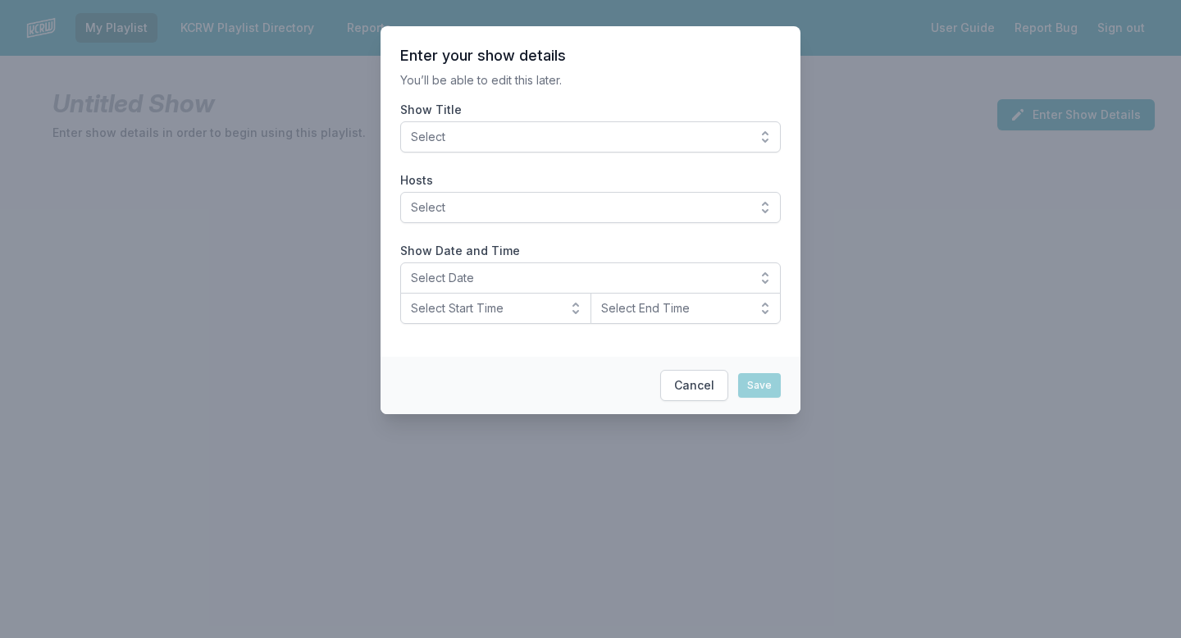
click at [630, 130] on span "Select" at bounding box center [579, 137] width 336 height 16
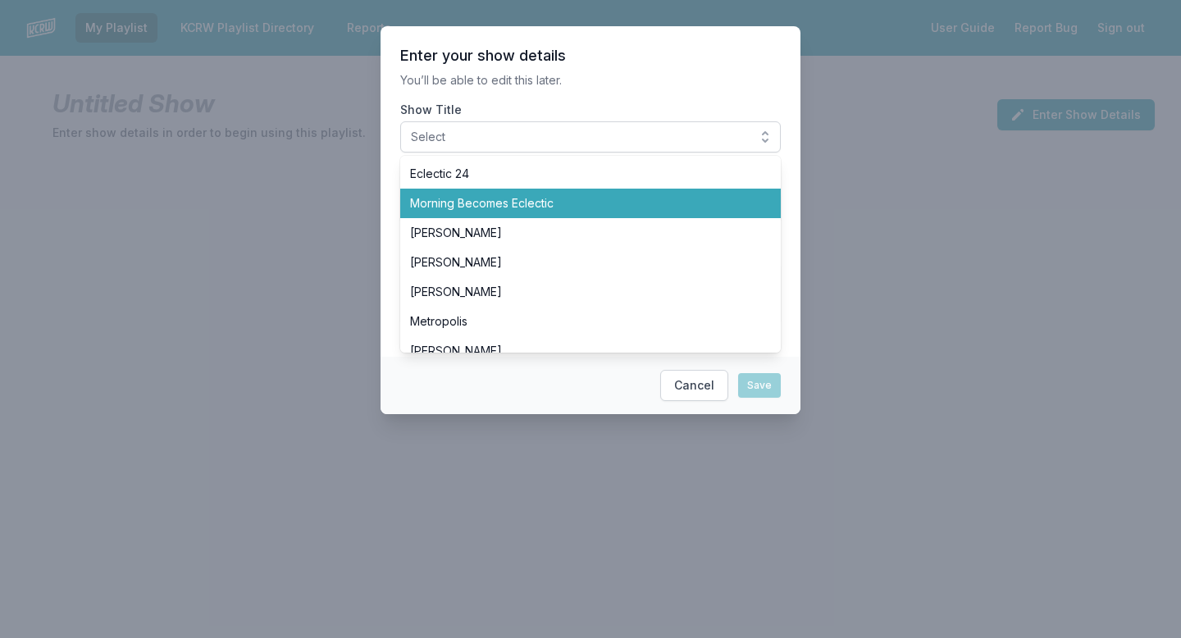
click at [535, 199] on span "Morning Becomes Eclectic" at bounding box center [580, 203] width 341 height 16
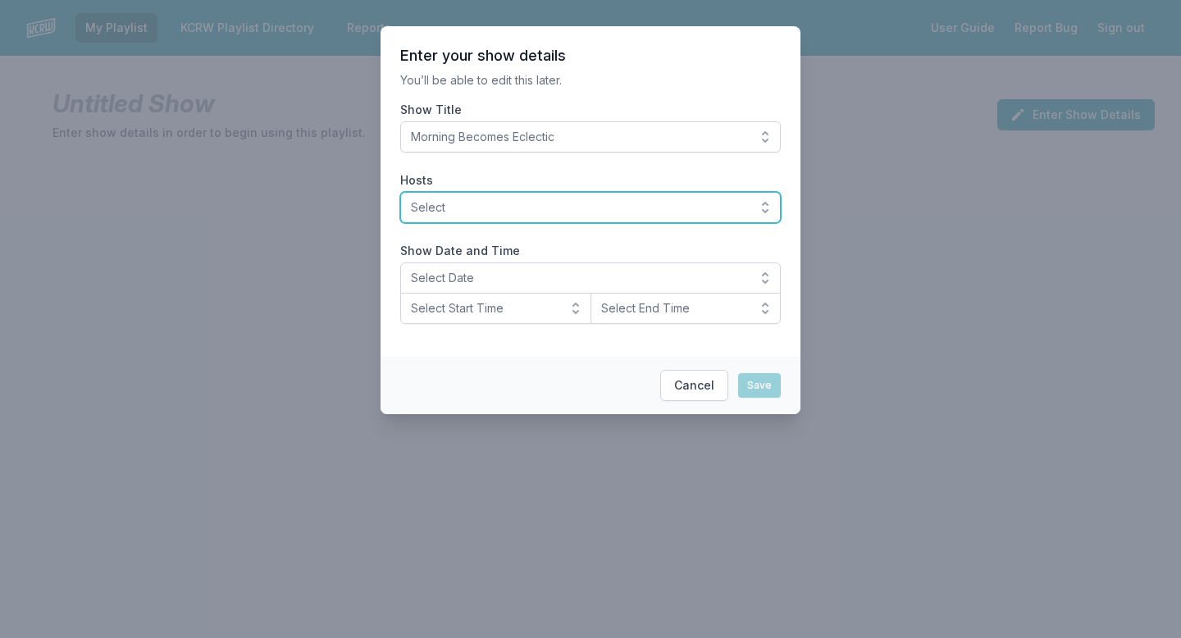
click at [520, 218] on button "Select" at bounding box center [590, 207] width 381 height 31
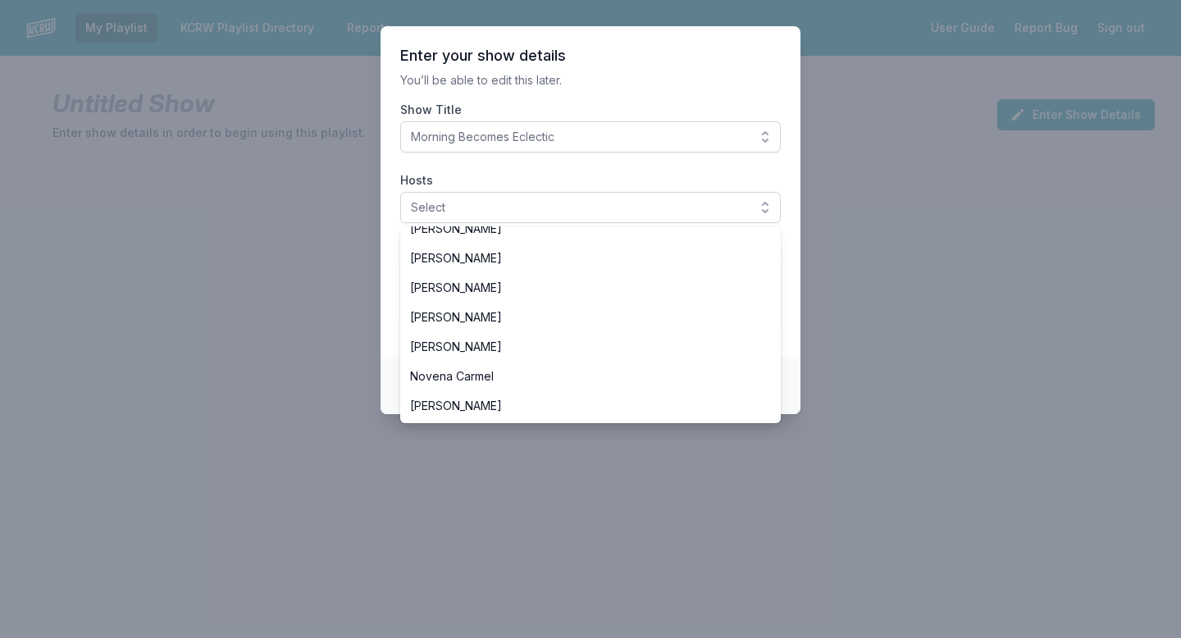
scroll to position [317, 0]
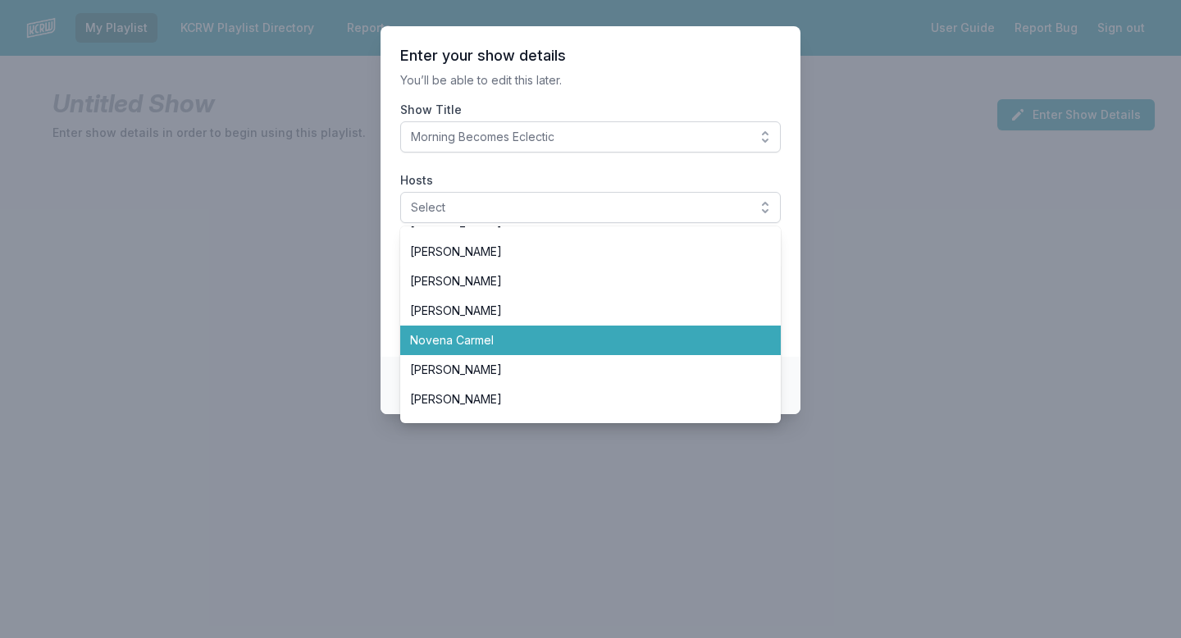
click at [503, 339] on span "Novena Carmel" at bounding box center [580, 340] width 341 height 16
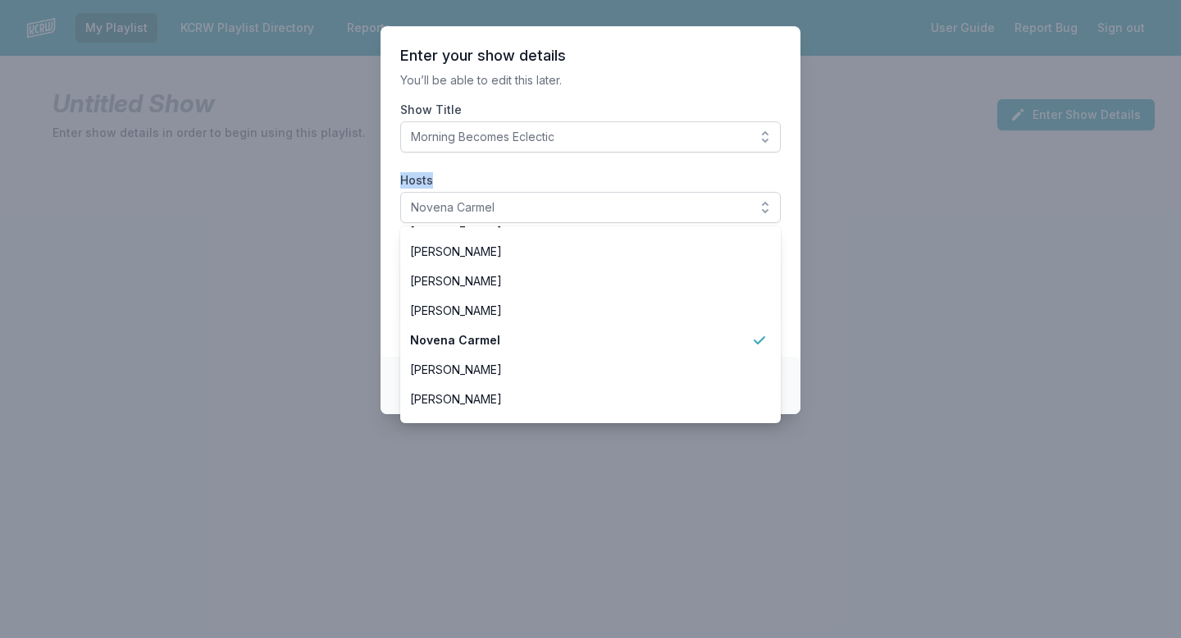
click at [450, 168] on section "Enter your show details You’ll be able to edit this later. Show Title Morning B…" at bounding box center [591, 191] width 420 height 331
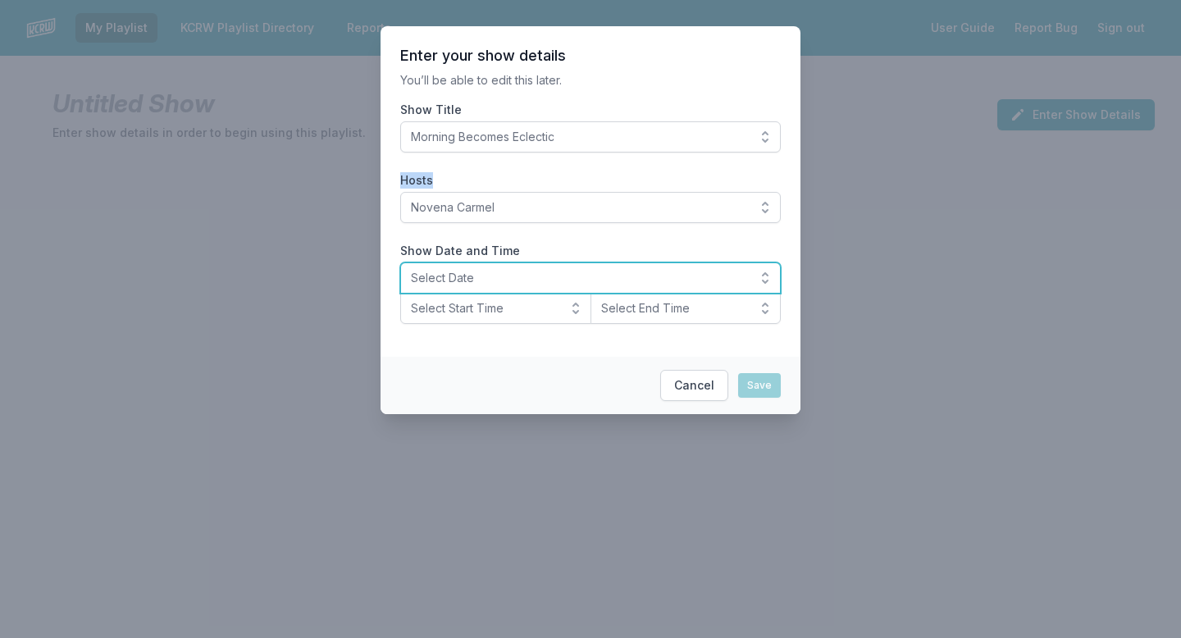
click at [426, 274] on span "Select Date" at bounding box center [579, 278] width 336 height 16
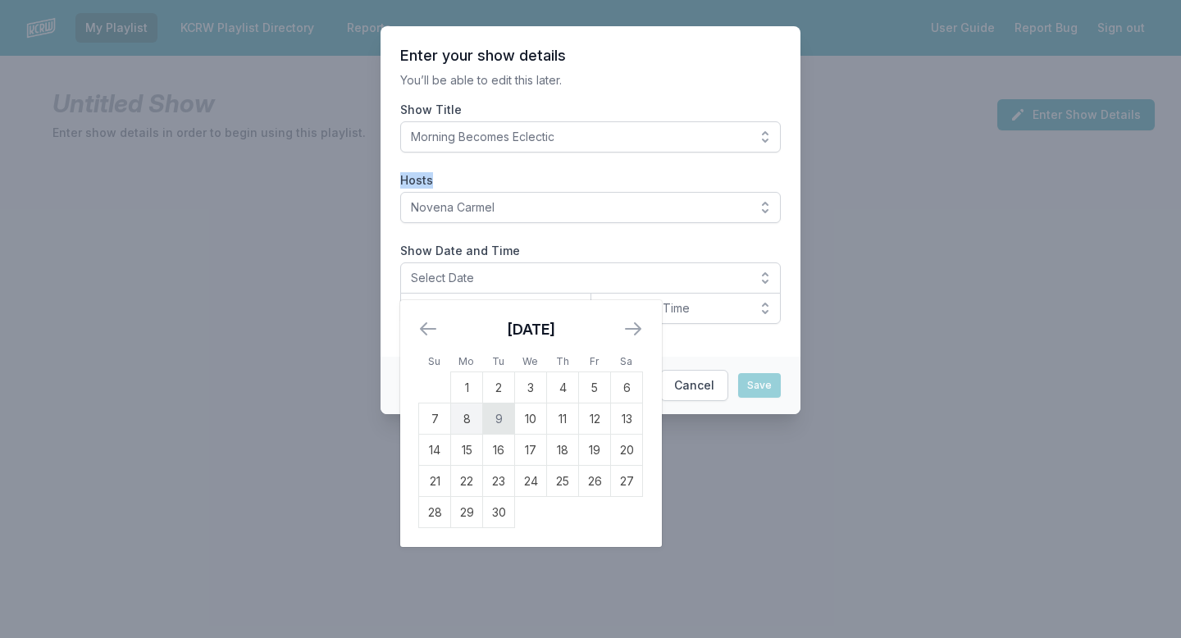
click at [503, 415] on td "9" at bounding box center [499, 419] width 32 height 31
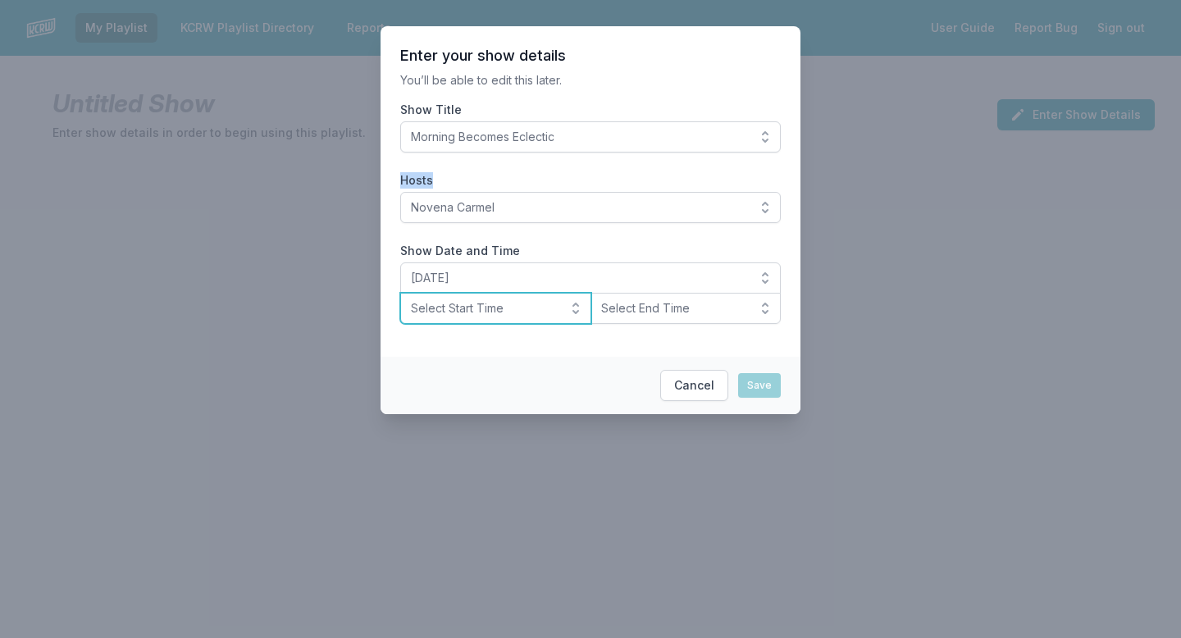
click at [481, 312] on span "Select Start Time" at bounding box center [484, 308] width 147 height 16
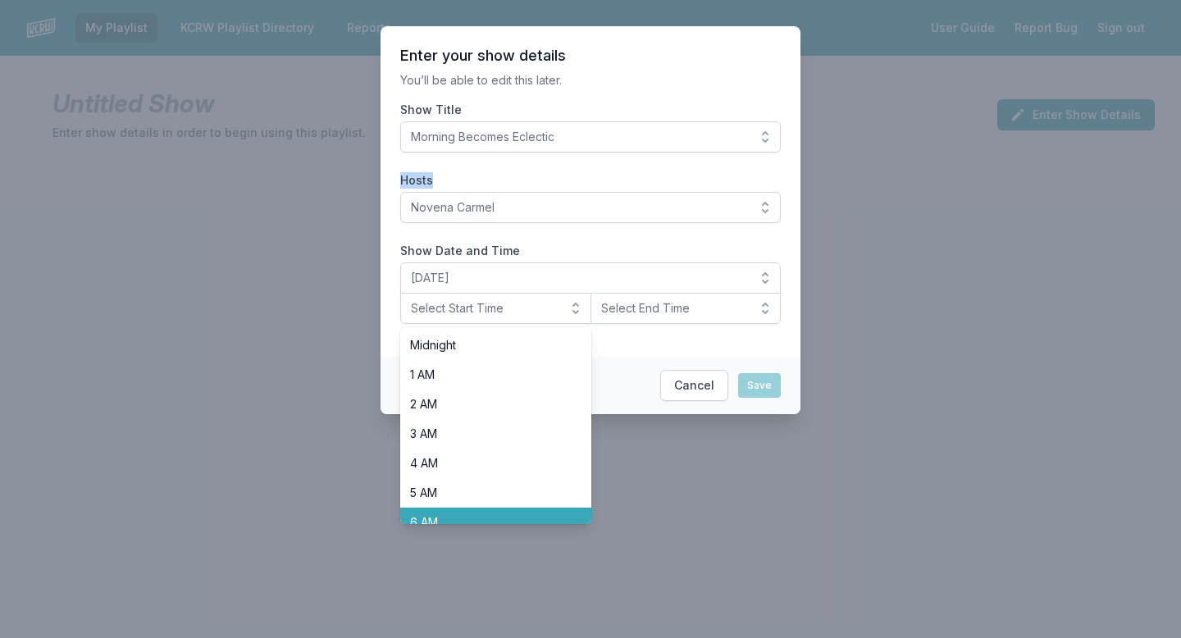
scroll to position [192, 0]
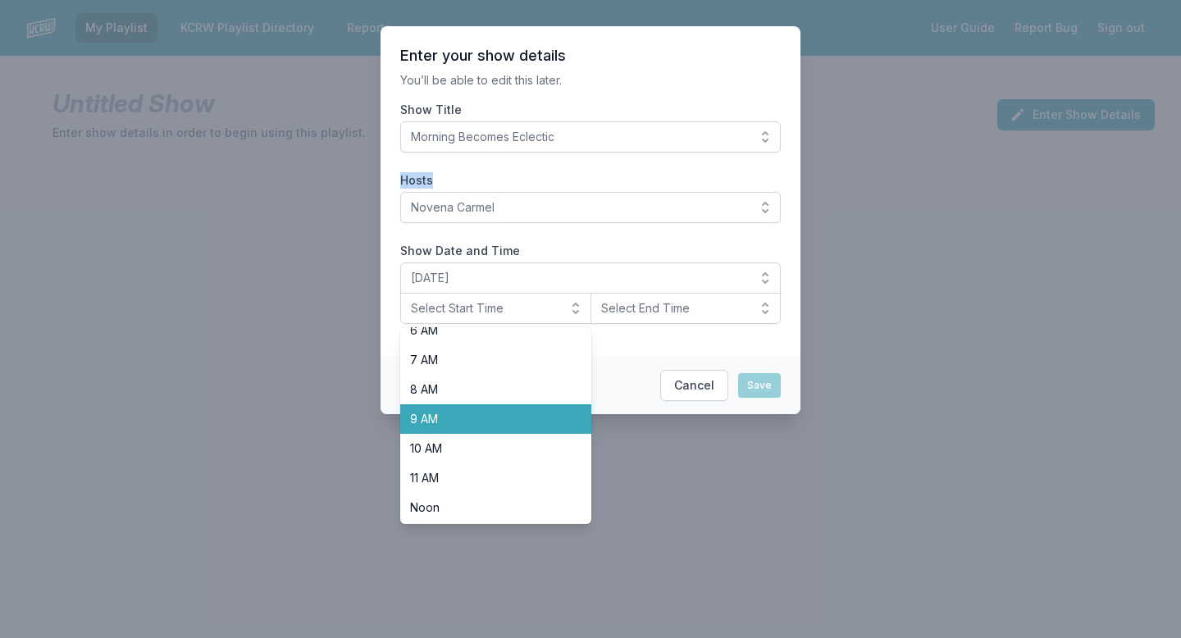
click at [484, 425] on span "9 AM" at bounding box center [486, 419] width 152 height 16
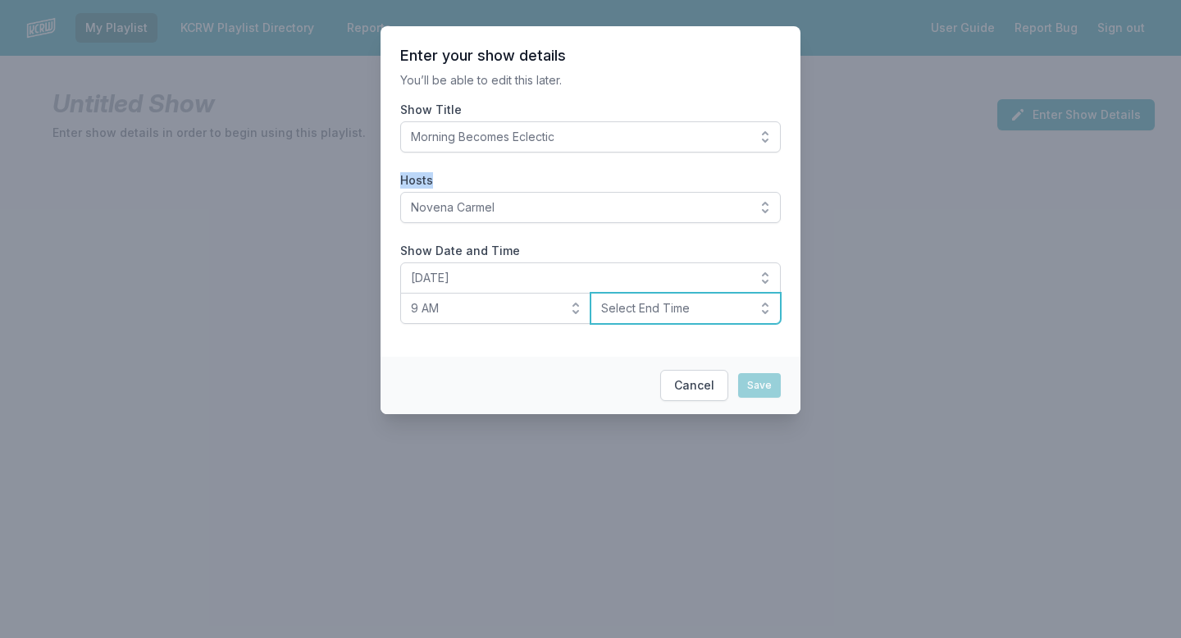
click at [636, 309] on span "Select End Time" at bounding box center [674, 308] width 147 height 16
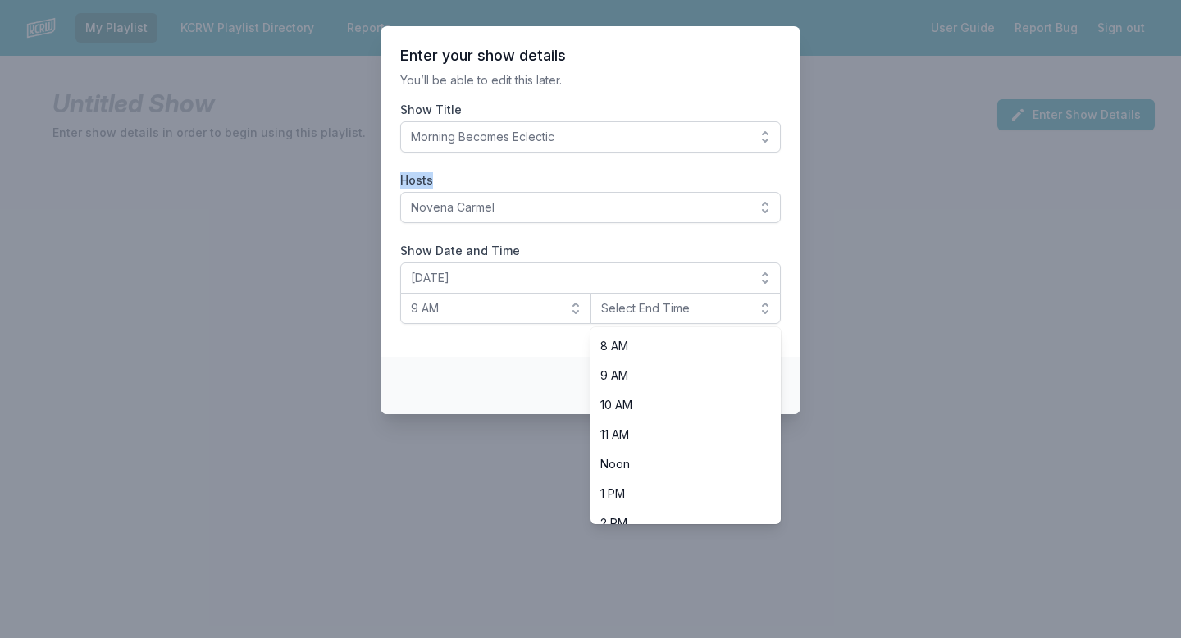
scroll to position [245, 0]
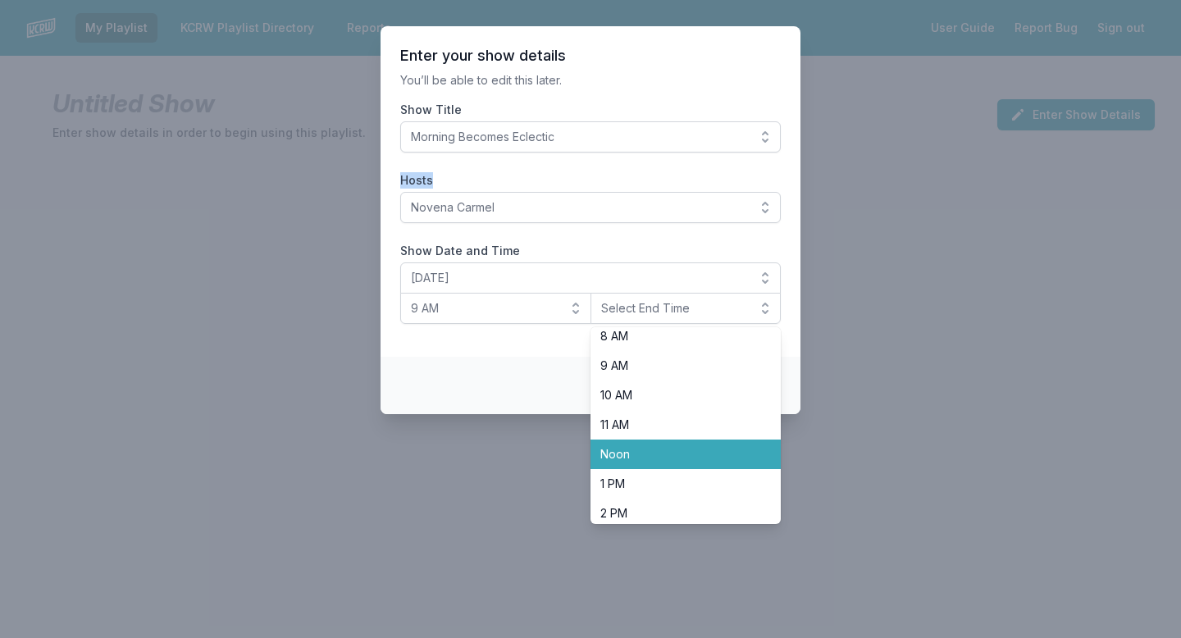
click at [632, 453] on span "Noon" at bounding box center [676, 454] width 152 height 16
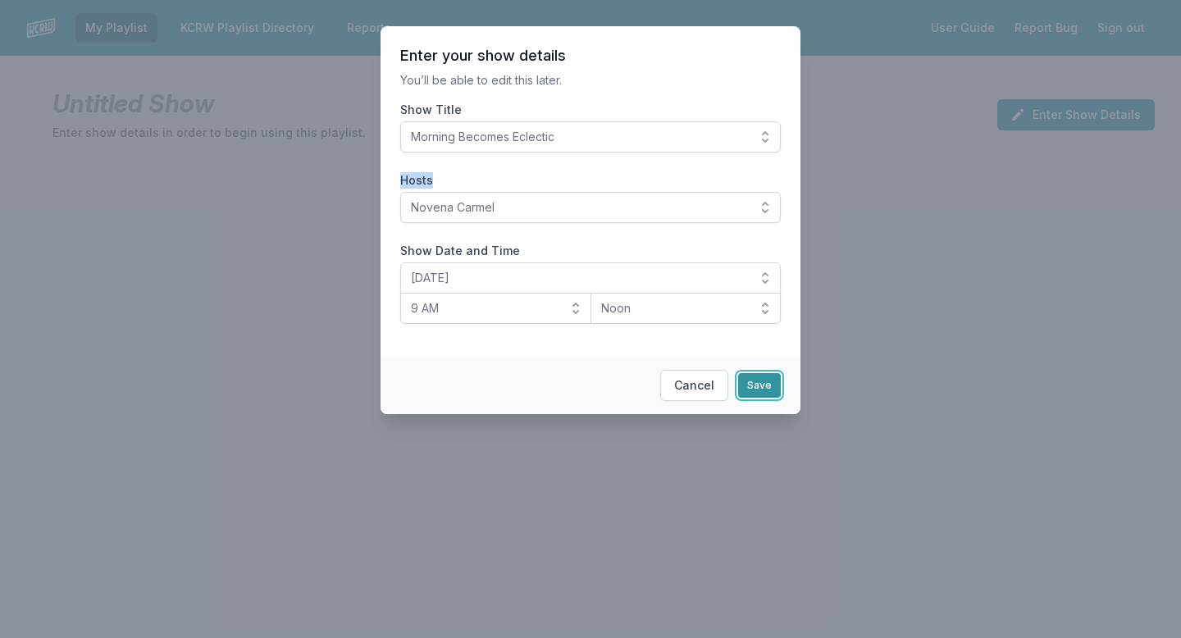
click at [753, 381] on button "Save" at bounding box center [759, 385] width 43 height 25
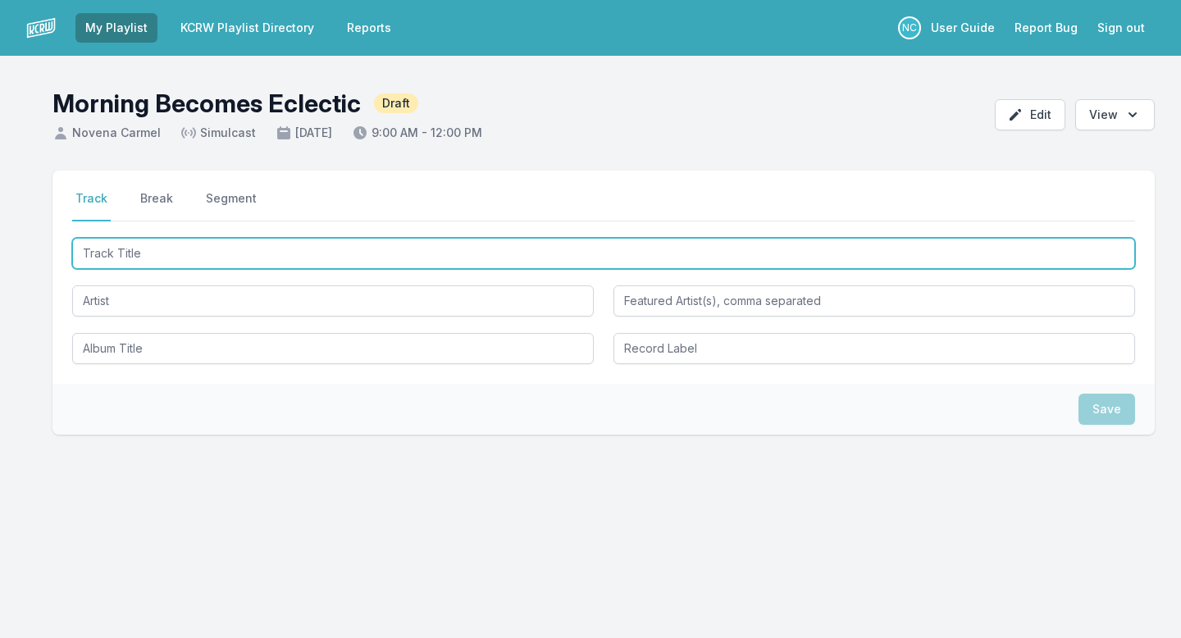
click at [325, 258] on input "Track Title" at bounding box center [603, 253] width 1063 height 31
type input "Always the Horse"
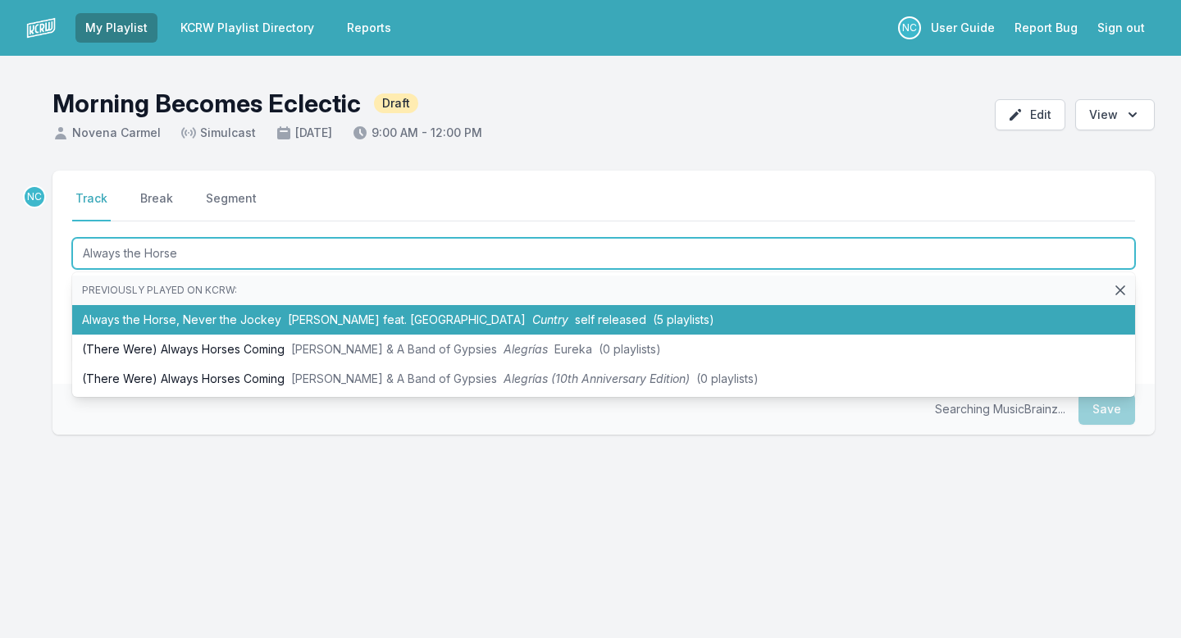
click at [303, 319] on span "[PERSON_NAME] feat. [GEOGRAPHIC_DATA]" at bounding box center [407, 319] width 238 height 14
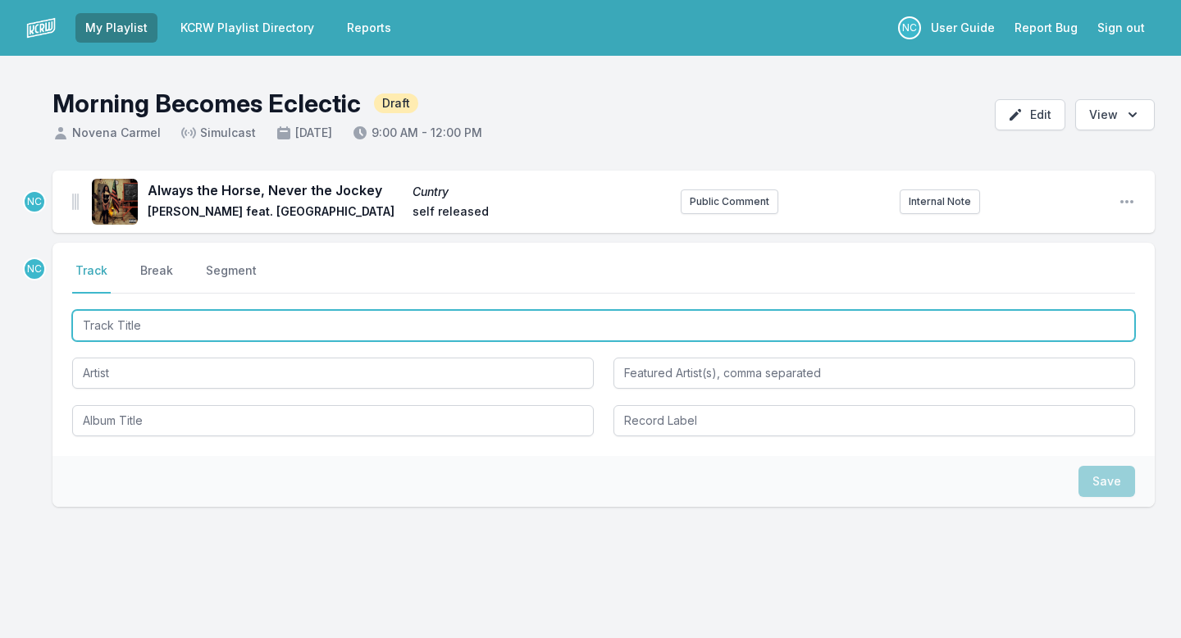
click at [276, 322] on input "Track Title" at bounding box center [603, 325] width 1063 height 31
paste input "New Earth Time"
type input "New Earth Time"
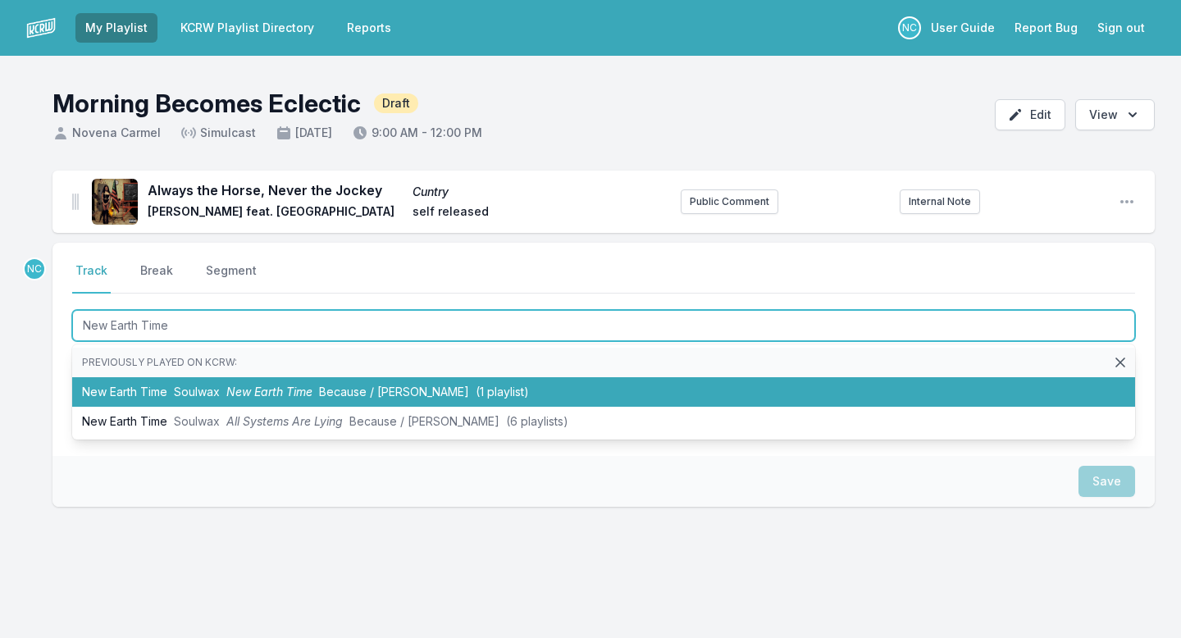
drag, startPoint x: 407, startPoint y: 418, endPoint x: 408, endPoint y: 397, distance: 21.4
click at [408, 397] on ul "Previously played on KCRW: New Earth Time Soulwax New Earth Time Because / Deew…" at bounding box center [603, 391] width 1063 height 95
click at [408, 397] on span "Because / [PERSON_NAME]" at bounding box center [394, 392] width 150 height 14
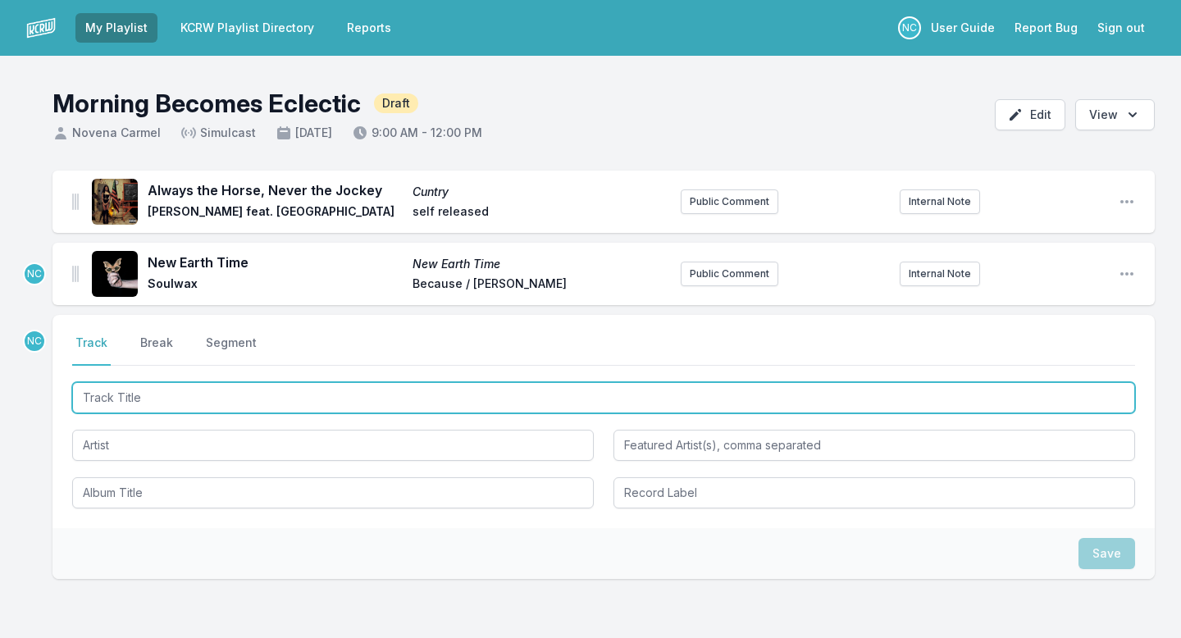
click at [335, 395] on input "Track Title" at bounding box center [603, 397] width 1063 height 31
type input "Last Time"
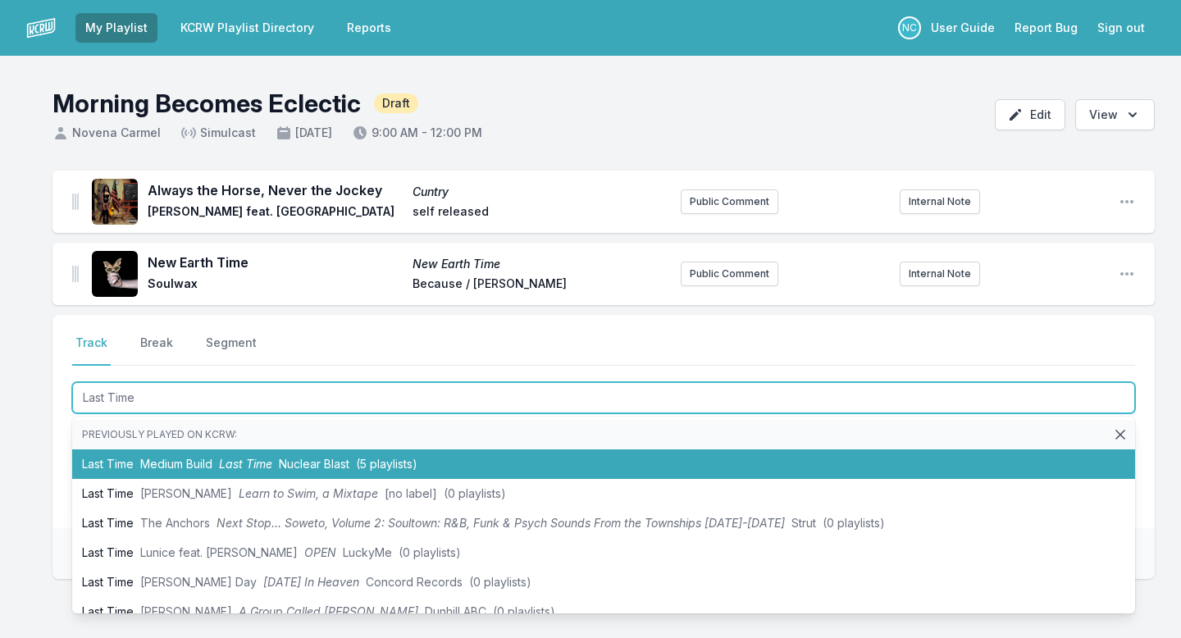
click at [329, 463] on span "Nuclear Blast" at bounding box center [314, 464] width 71 height 14
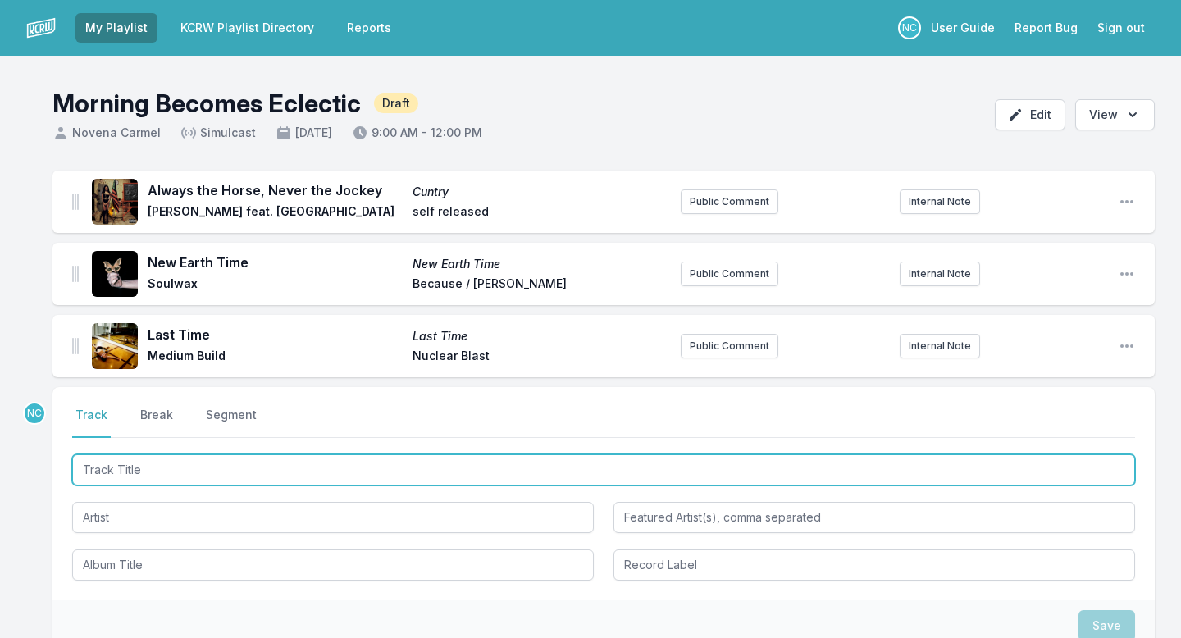
click at [230, 460] on input "Track Title" at bounding box center [603, 469] width 1063 height 31
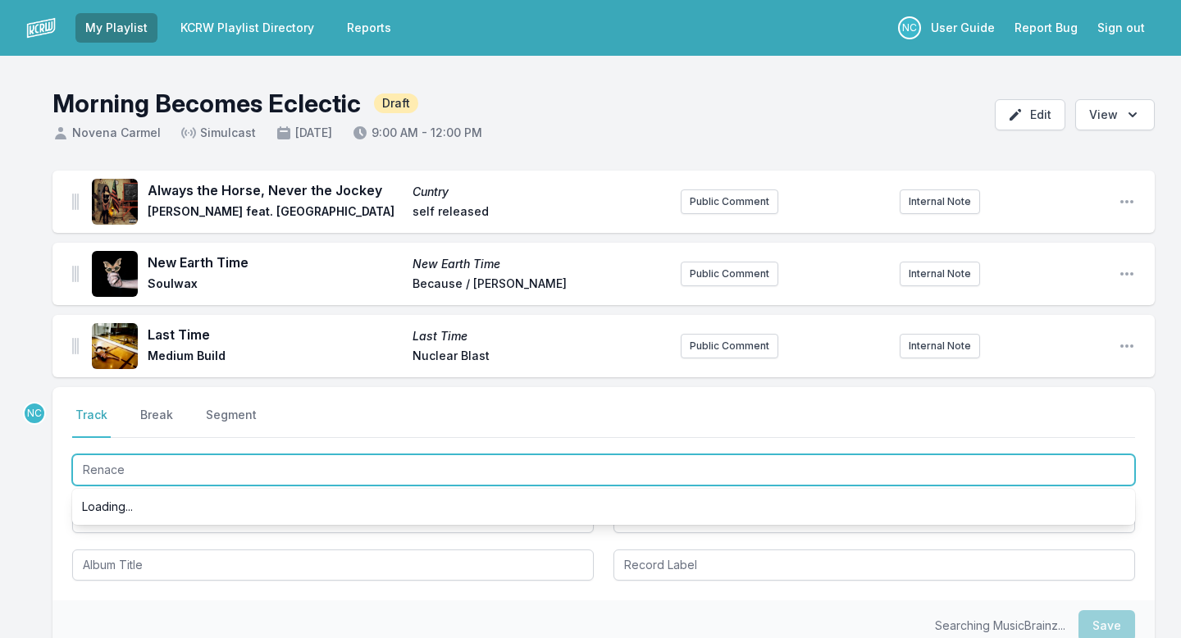
type input "Renacer"
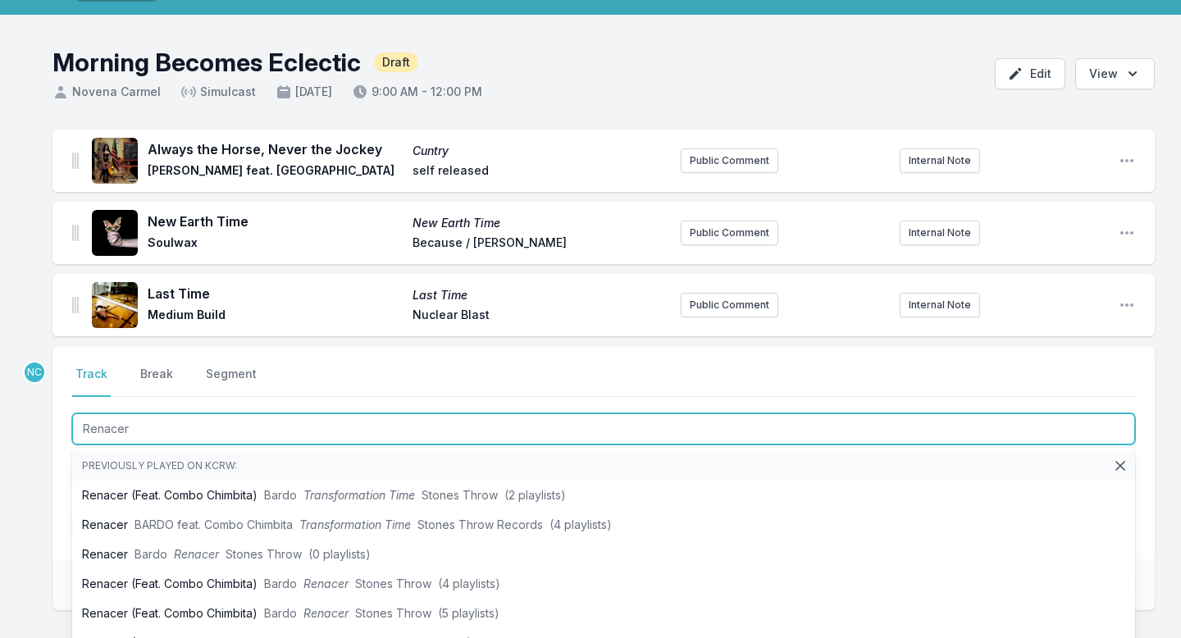
scroll to position [85, 0]
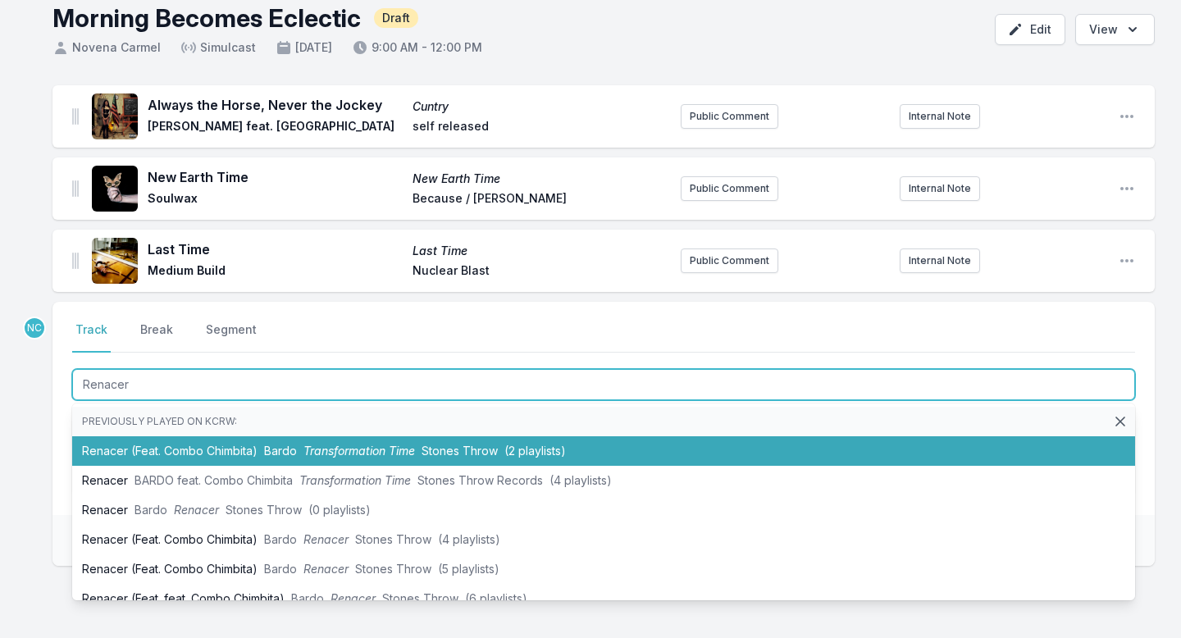
click at [268, 458] on li "Renacer (Feat. Combo Chimbita) Bardo Transformation Time Stones Throw (2 playli…" at bounding box center [603, 451] width 1063 height 30
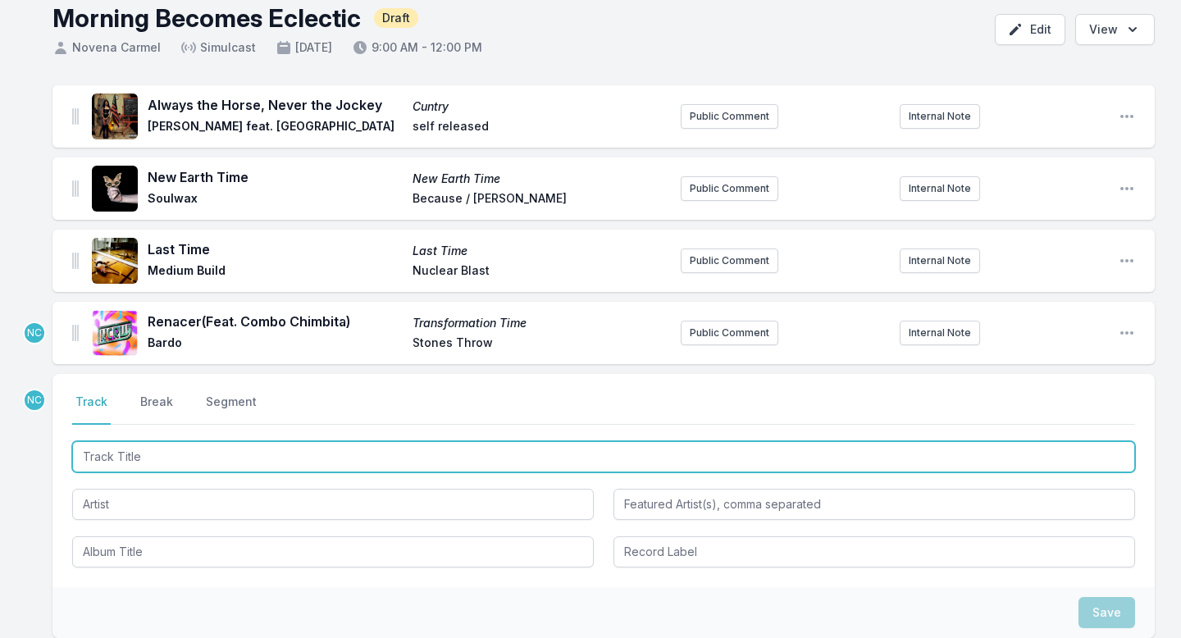
click at [520, 445] on input "Track Title" at bounding box center [603, 456] width 1063 height 31
type input "Renace"
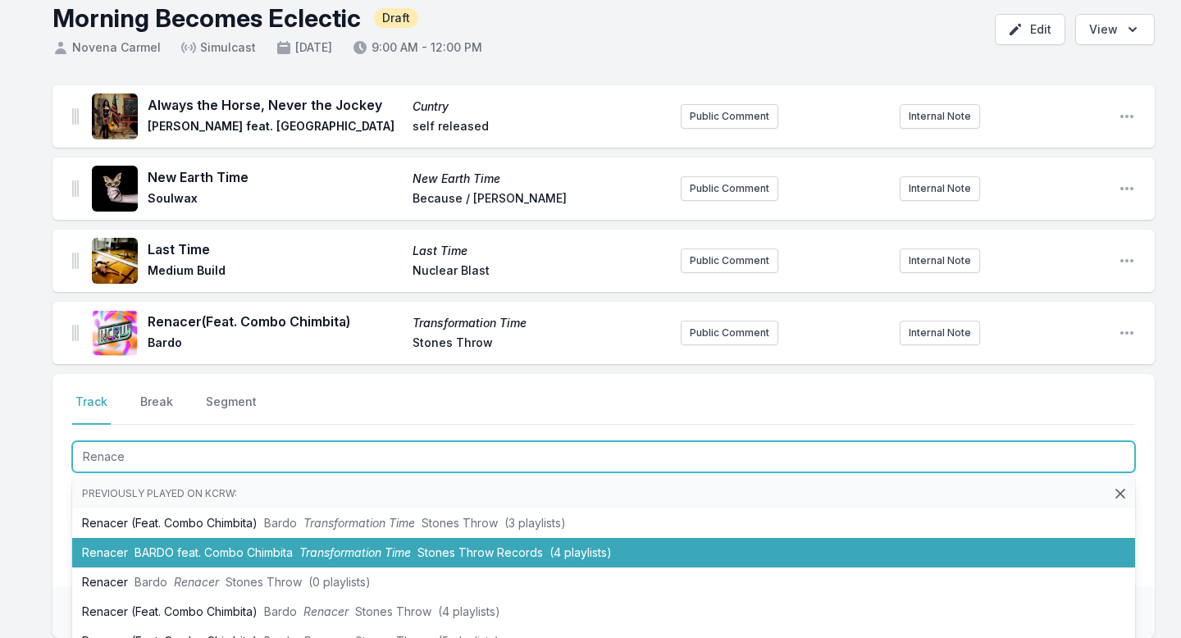
click at [489, 547] on span "Stones Throw Records" at bounding box center [479, 552] width 125 height 14
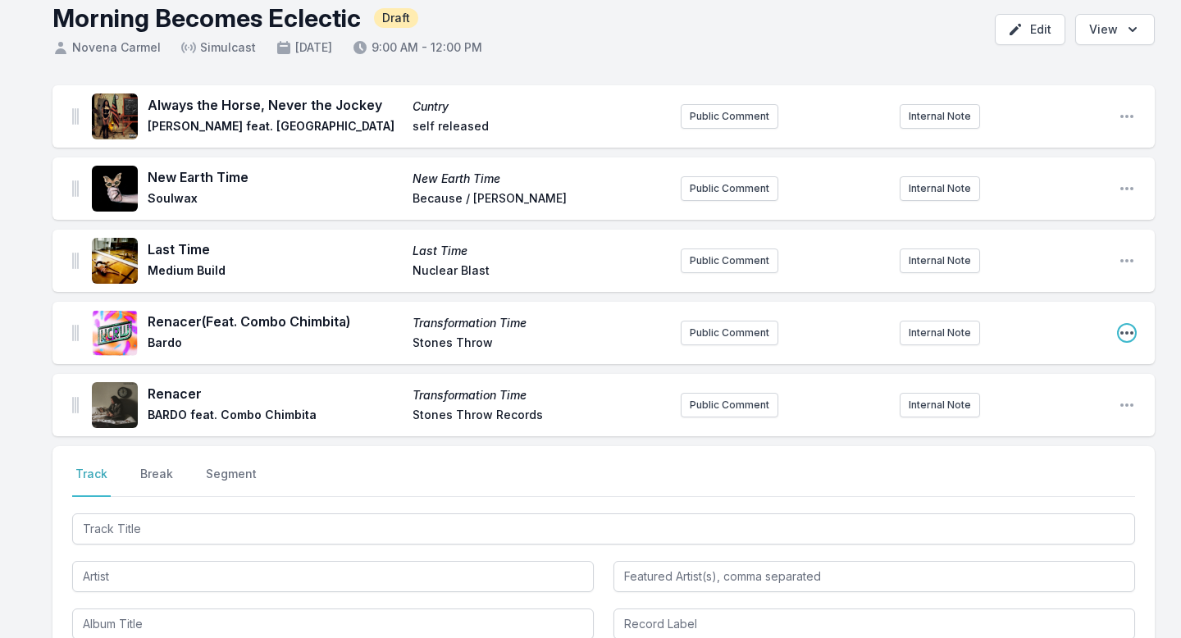
click at [1133, 327] on icon "Open playlist item options" at bounding box center [1127, 333] width 16 height 16
click at [1064, 395] on button "Delete Entry" at bounding box center [1043, 396] width 184 height 30
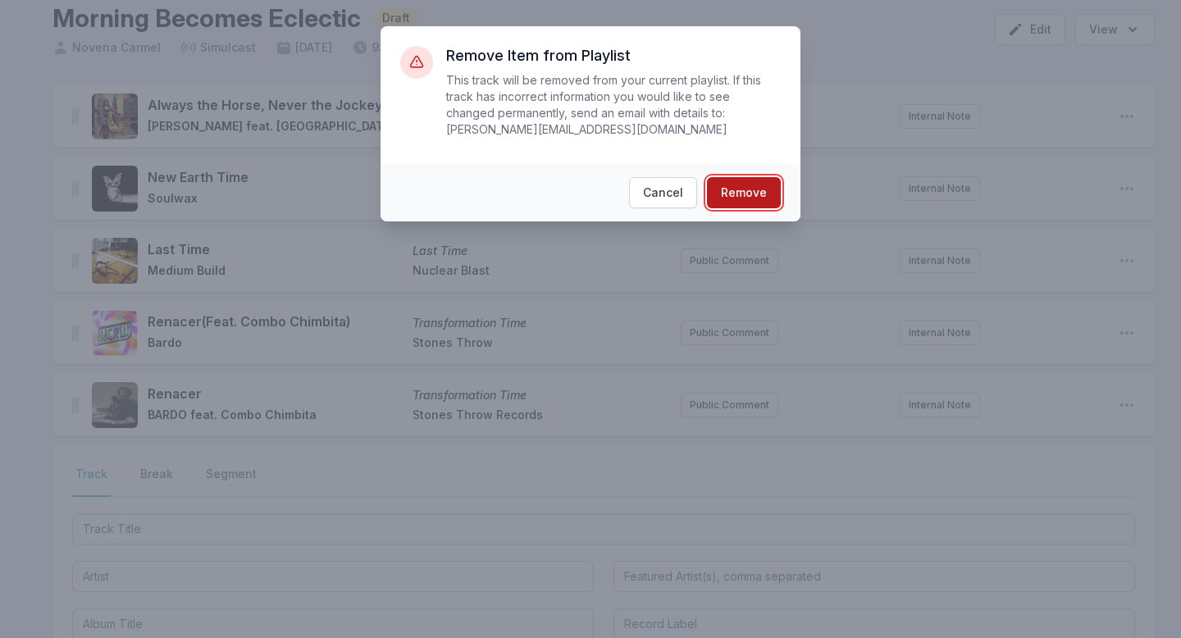
click at [746, 187] on button "Remove" at bounding box center [744, 192] width 74 height 31
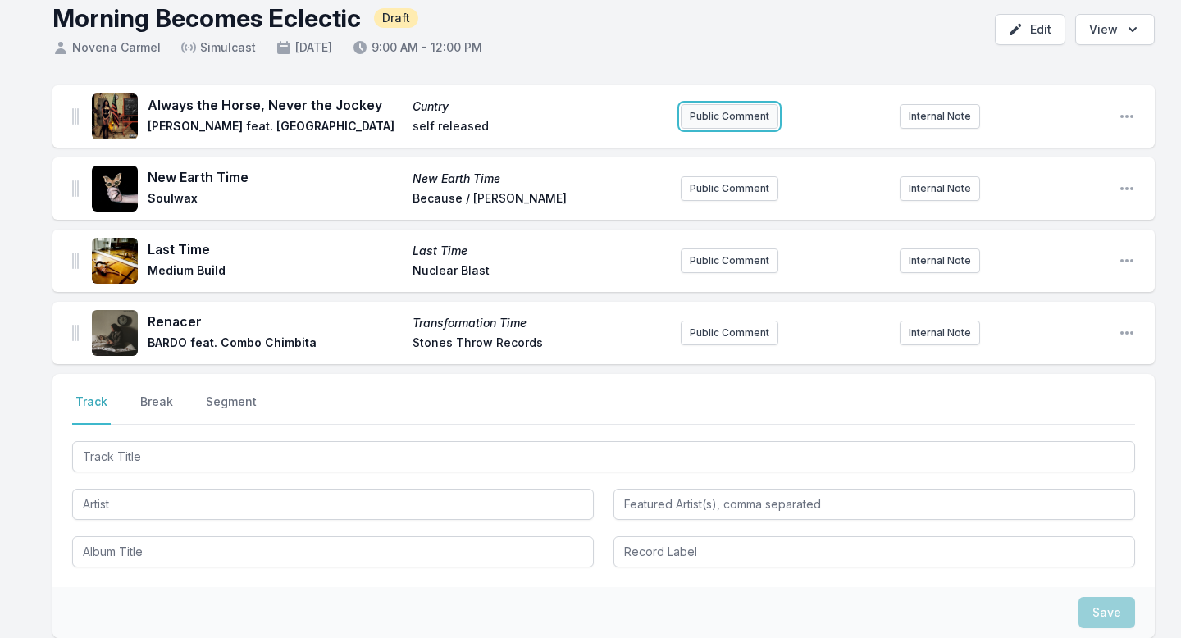
click at [712, 114] on button "Public Comment" at bounding box center [730, 116] width 98 height 25
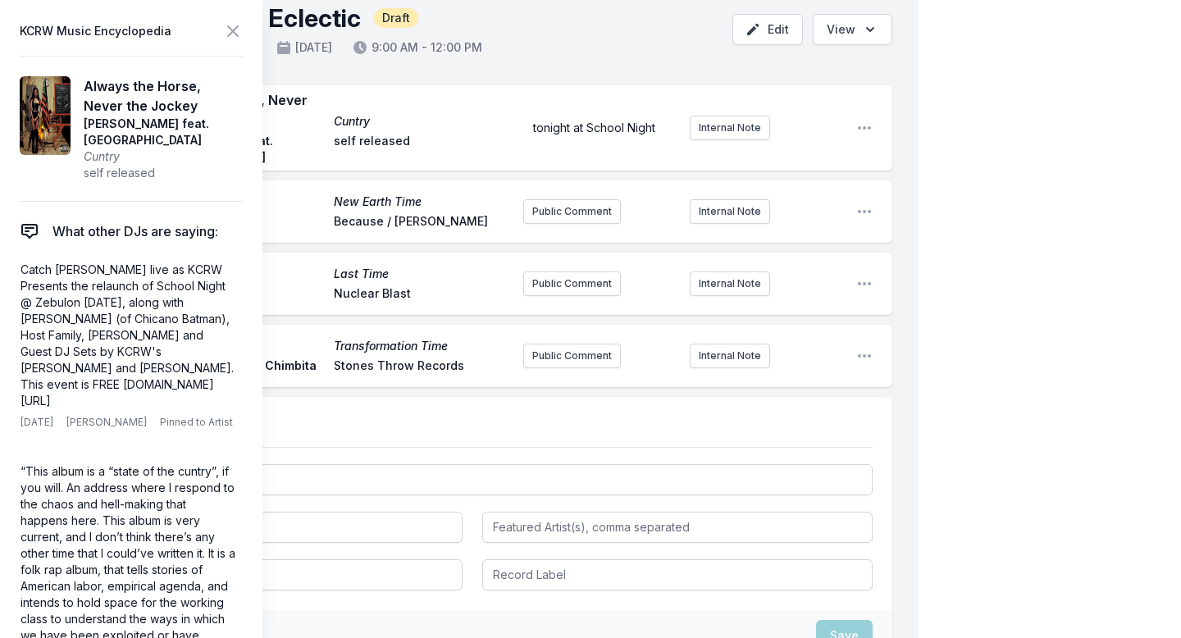
drag, startPoint x: 161, startPoint y: 367, endPoint x: 3, endPoint y: 239, distance: 203.4
click at [3, 239] on aside "KCRW Music Encyclopedia Always the Horse, Never the Jockey Cleo Reed feat. Iwew…" at bounding box center [131, 319] width 262 height 638
copy p "Catch Cleo Reed live as KCRW Presents the relaunch of School Night @ Zebulon th…"
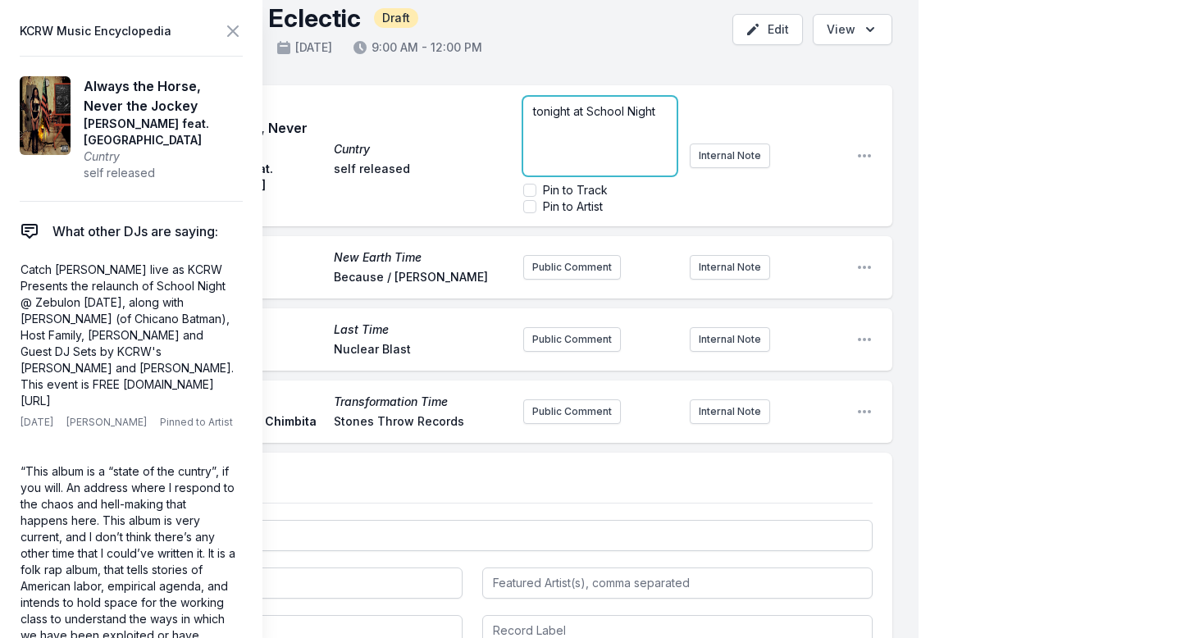
click at [567, 126] on div "tonight at School Night" at bounding box center [599, 136] width 153 height 79
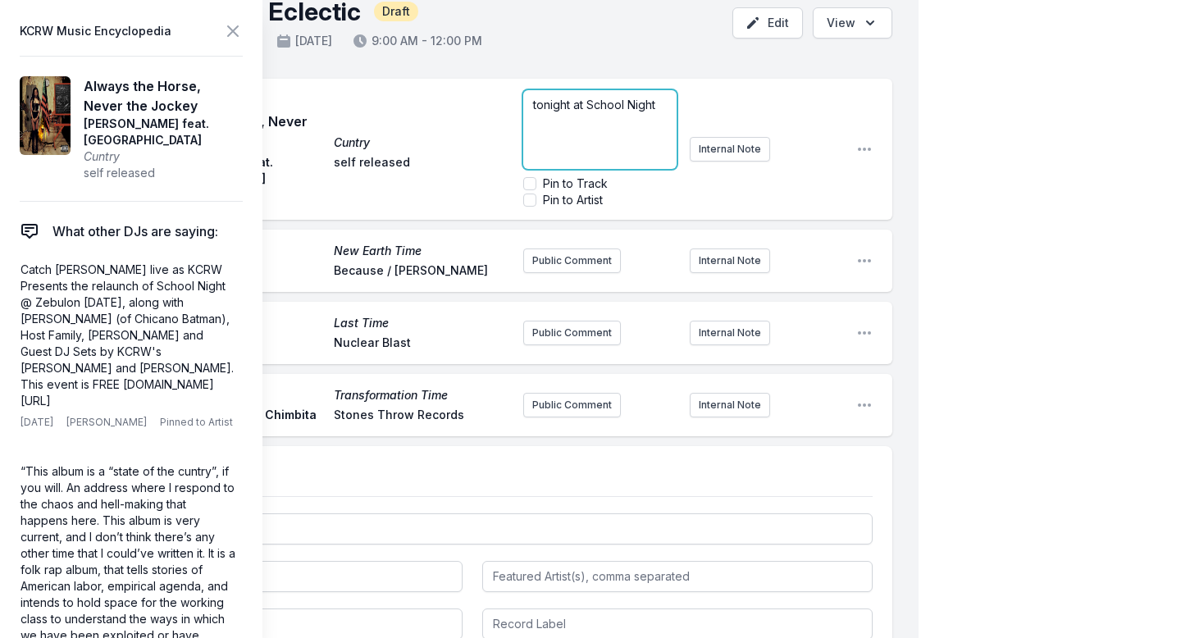
click at [566, 114] on div "tonight at School Night" at bounding box center [599, 129] width 153 height 79
drag, startPoint x: 577, startPoint y: 121, endPoint x: 627, endPoint y: 108, distance: 51.5
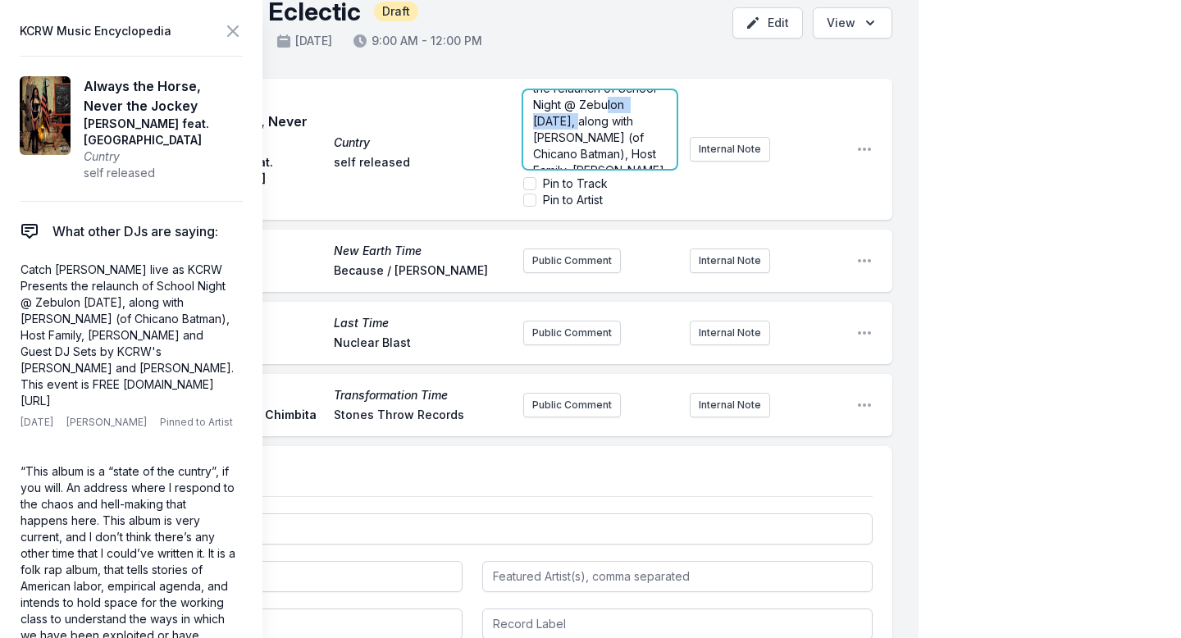
click at [627, 108] on span "Catch Cleo Reed live as KCRW Presents the relaunch of School Night @ Zebulon th…" at bounding box center [600, 161] width 135 height 227
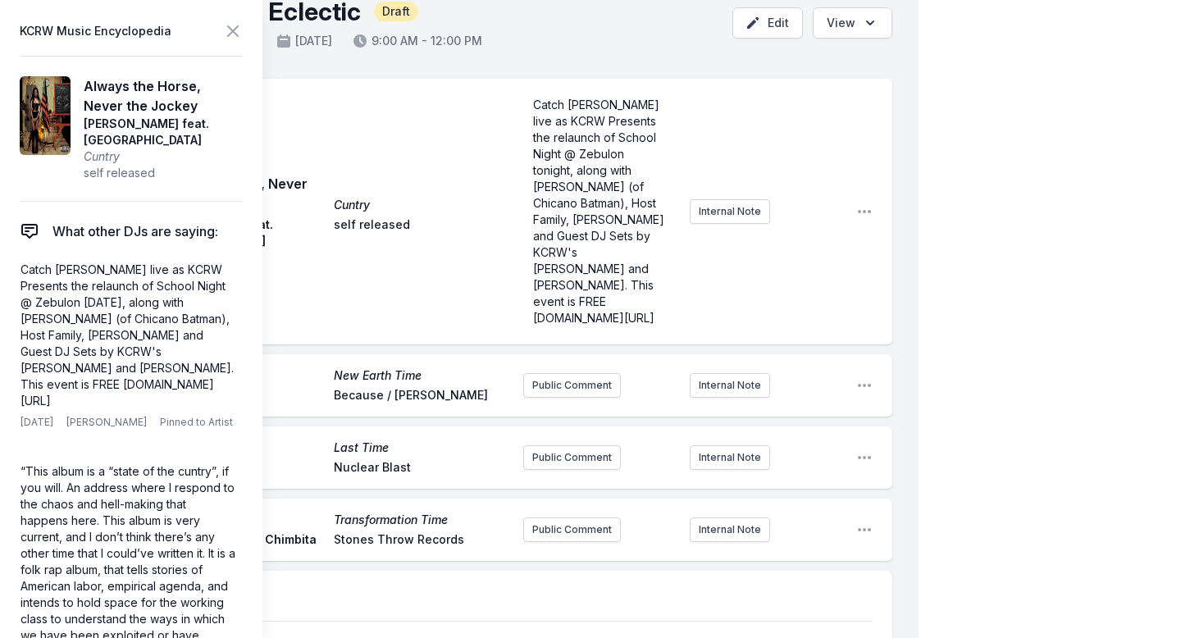
scroll to position [0, 0]
click at [1009, 164] on div "My Playlist KCRW Playlist Directory Reports NC User Guide Report Bug Sign out M…" at bounding box center [590, 450] width 1181 height 1084
click at [239, 30] on icon at bounding box center [233, 31] width 20 height 20
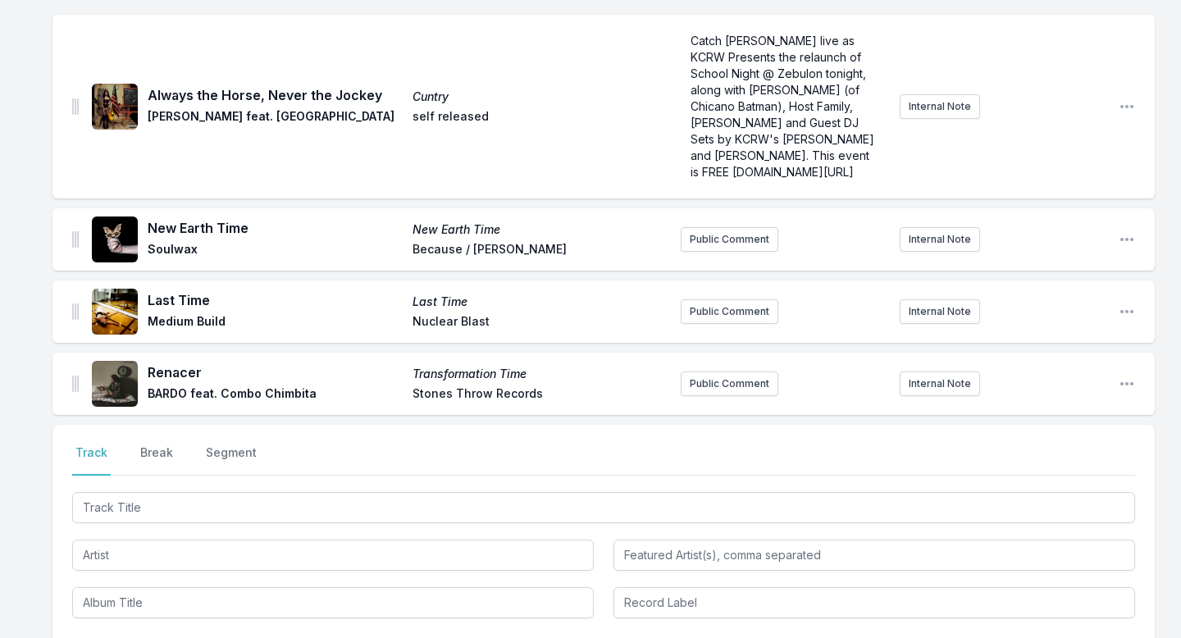
scroll to position [185, 0]
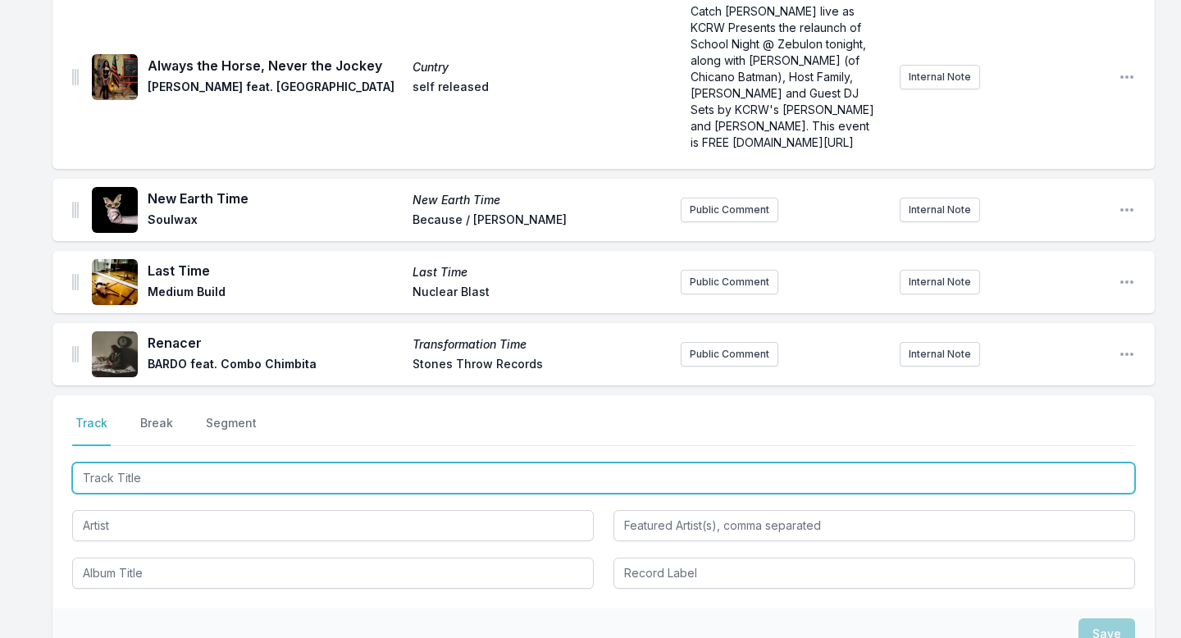
click at [145, 489] on input "Track Title" at bounding box center [603, 478] width 1063 height 31
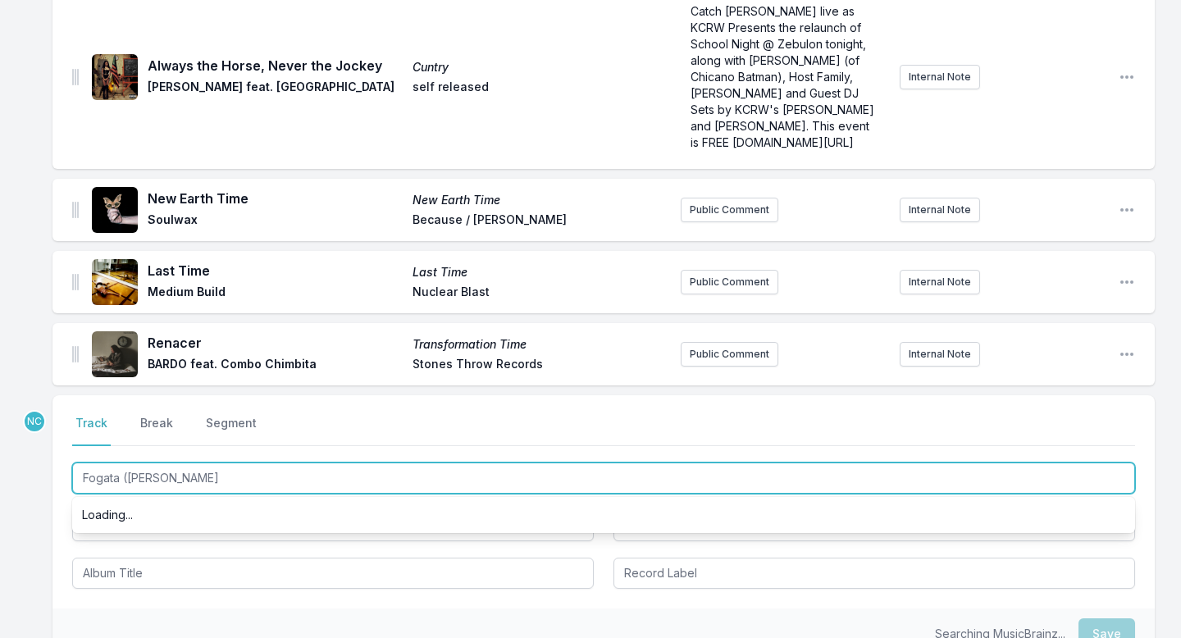
type input "Fogata (Leo)"
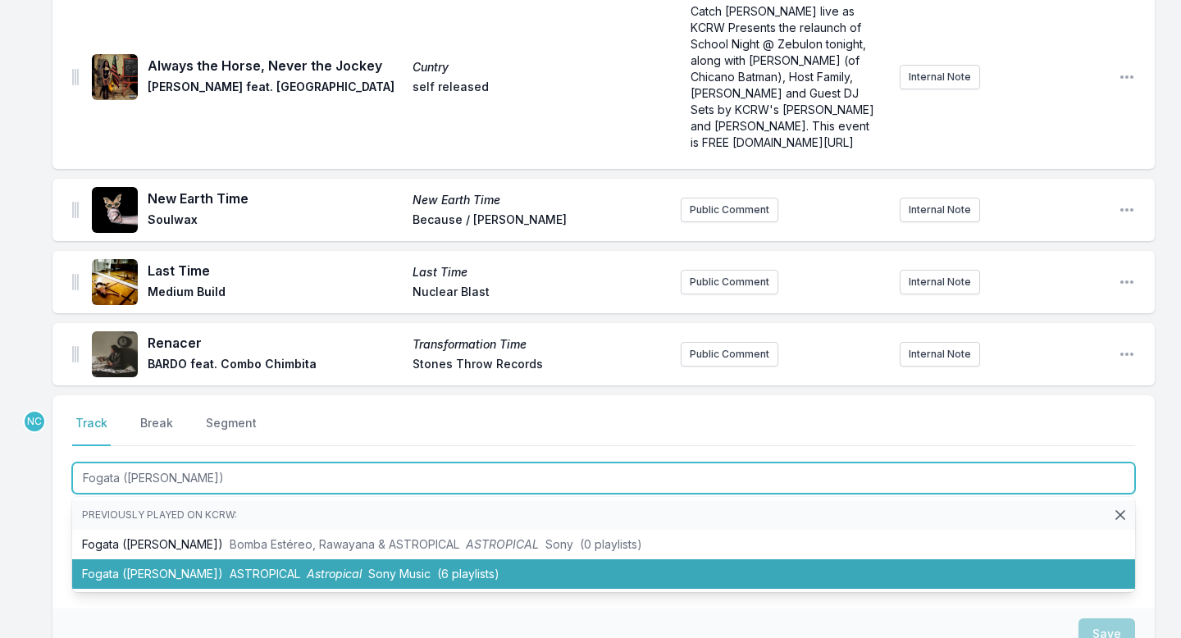
click at [136, 571] on li "Fogata (Leo) ASTROPICAL Astropical Sony Music (6 playlists)" at bounding box center [603, 574] width 1063 height 30
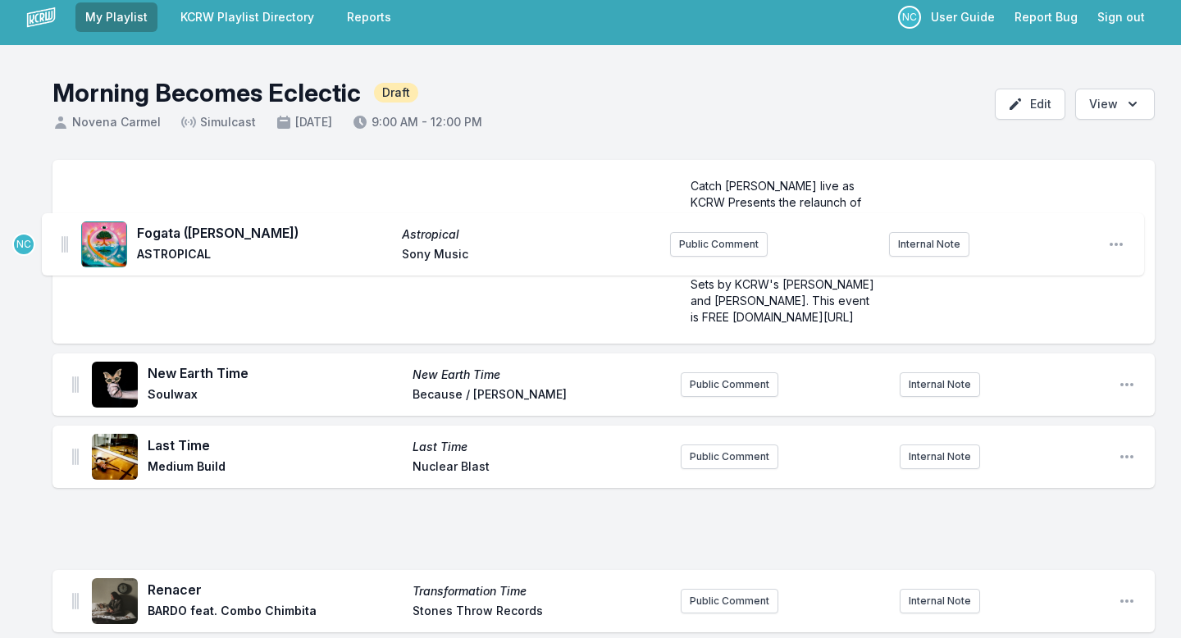
scroll to position [0, 0]
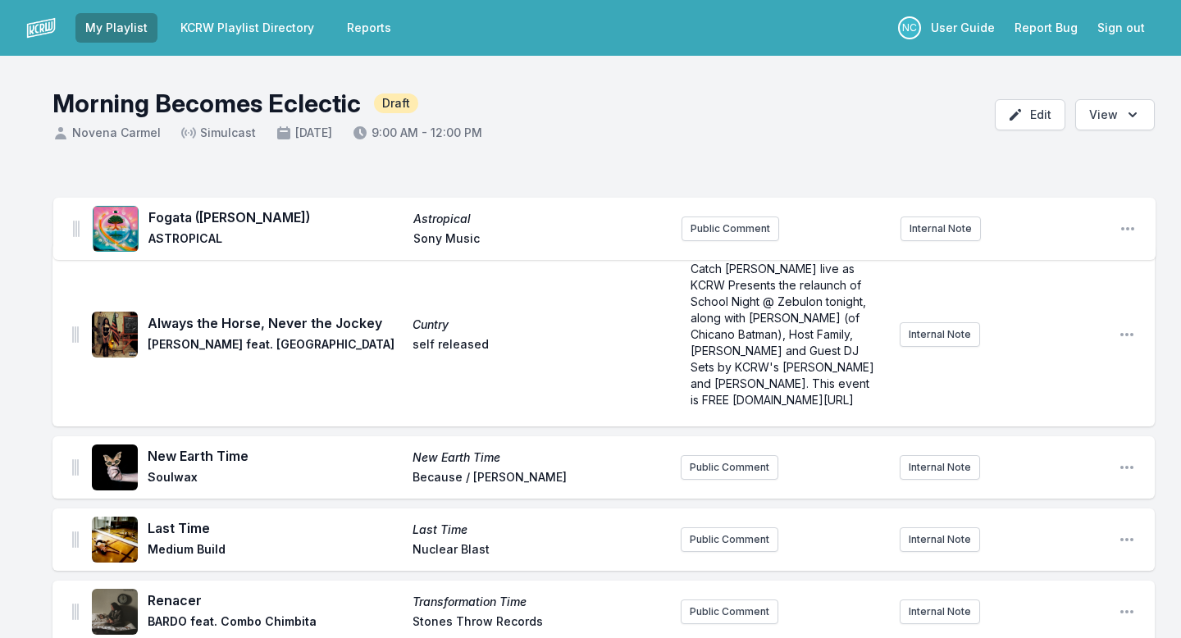
drag, startPoint x: 72, startPoint y: 353, endPoint x: 73, endPoint y: 223, distance: 130.4
click at [73, 223] on ul "Always the Horse, Never the Jockey Cuntry Cleo Reed feat. Iwewe self released C…" at bounding box center [603, 407] width 1102 height 472
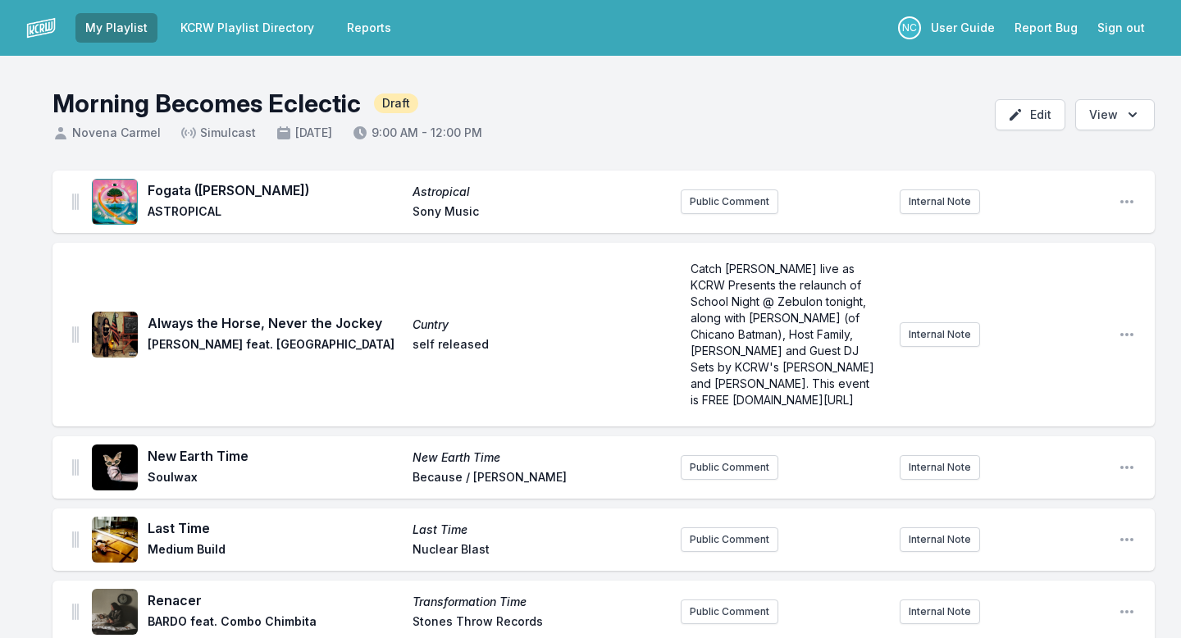
scroll to position [436, 0]
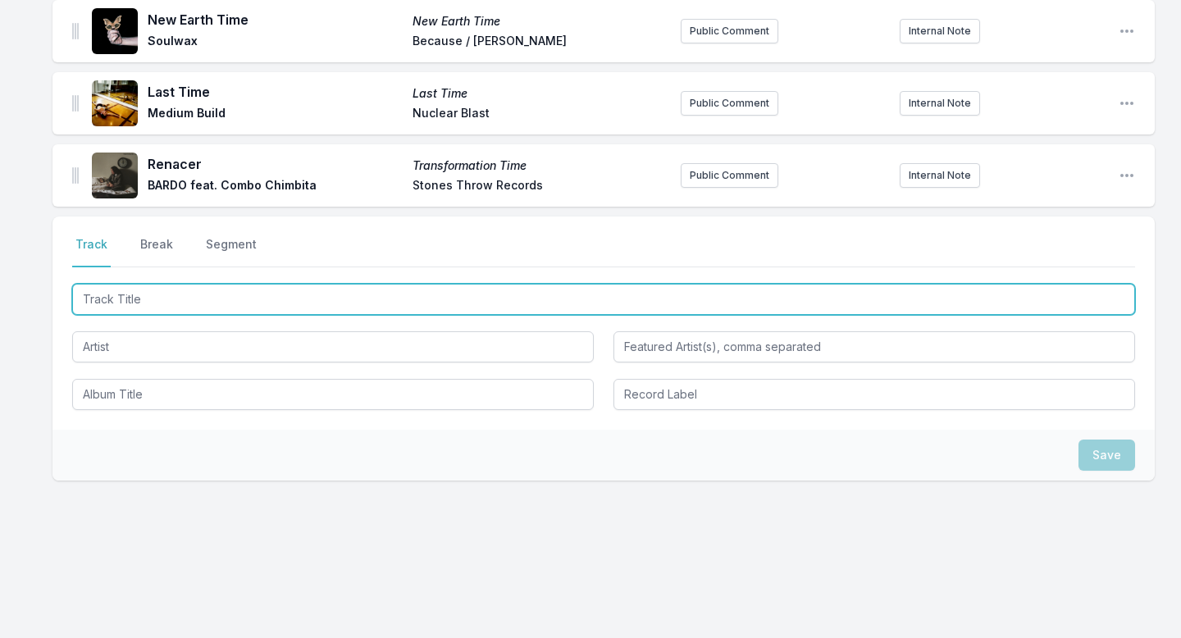
click at [216, 298] on input "Track Title" at bounding box center [603, 299] width 1063 height 31
type input "IMAGINE"
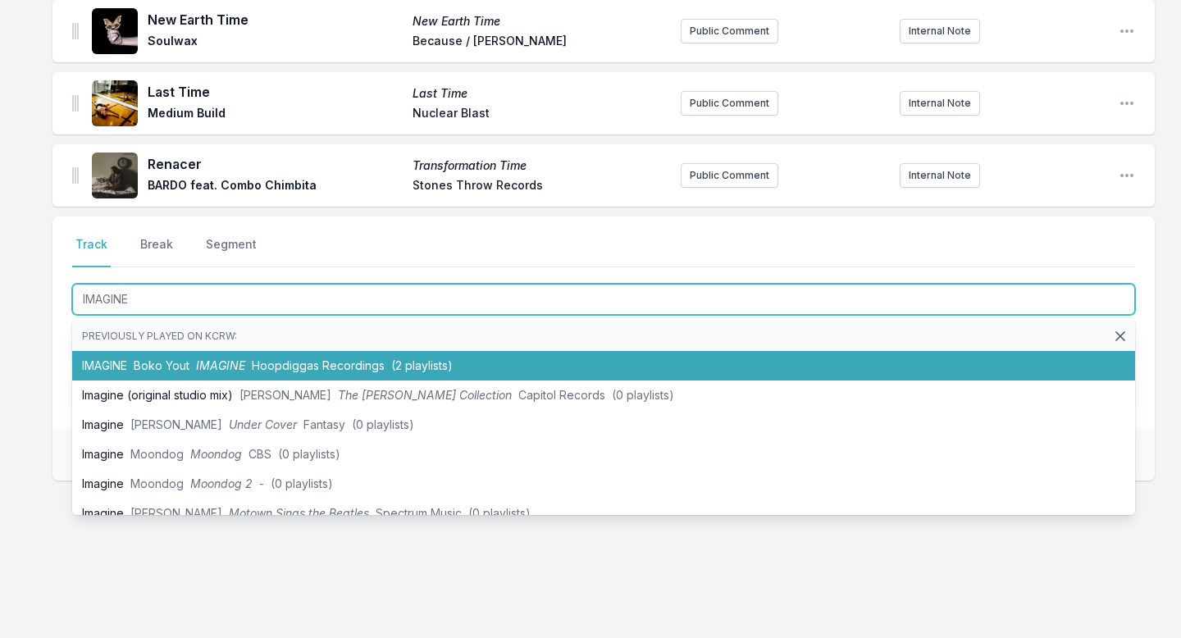
click at [179, 361] on span "Boko Yout" at bounding box center [162, 365] width 56 height 14
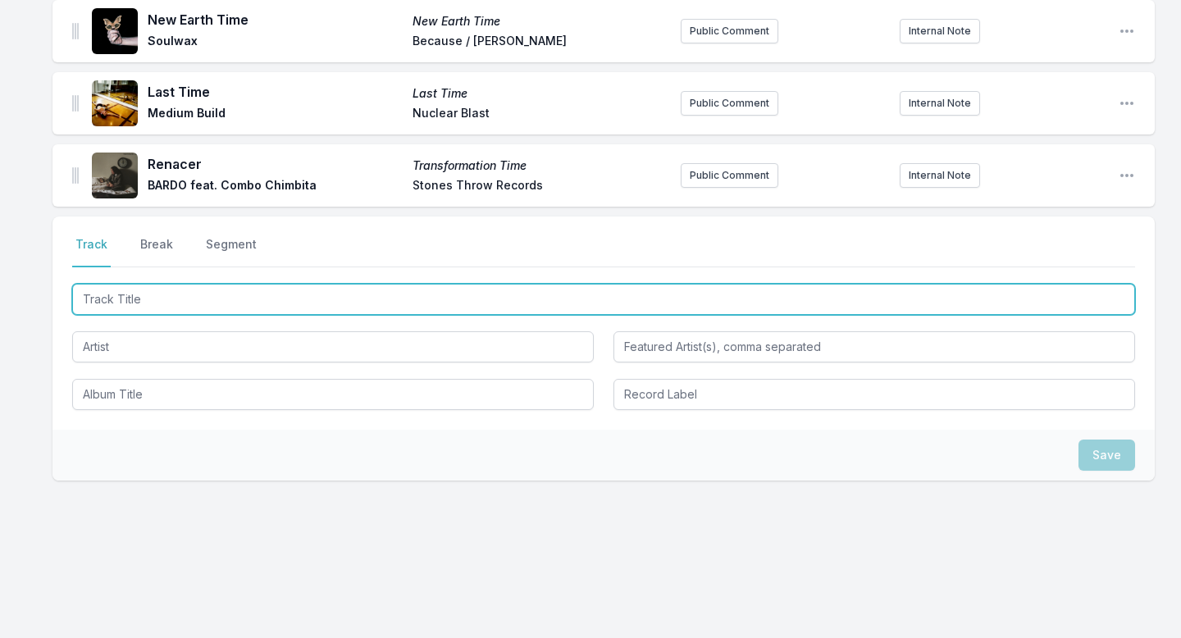
scroll to position [509, 0]
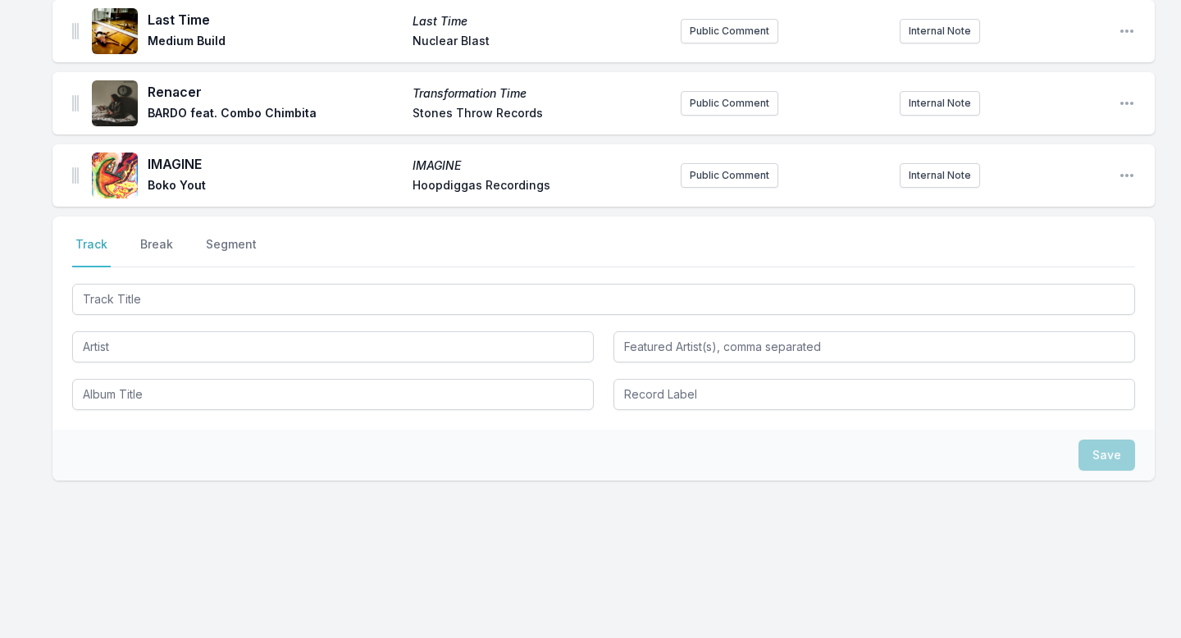
click at [742, 248] on nav "Track Break Segment" at bounding box center [603, 251] width 1063 height 31
click at [1126, 172] on icon "Open playlist item options" at bounding box center [1127, 175] width 16 height 16
click at [1083, 209] on button "Edit Track Details" at bounding box center [1043, 209] width 184 height 30
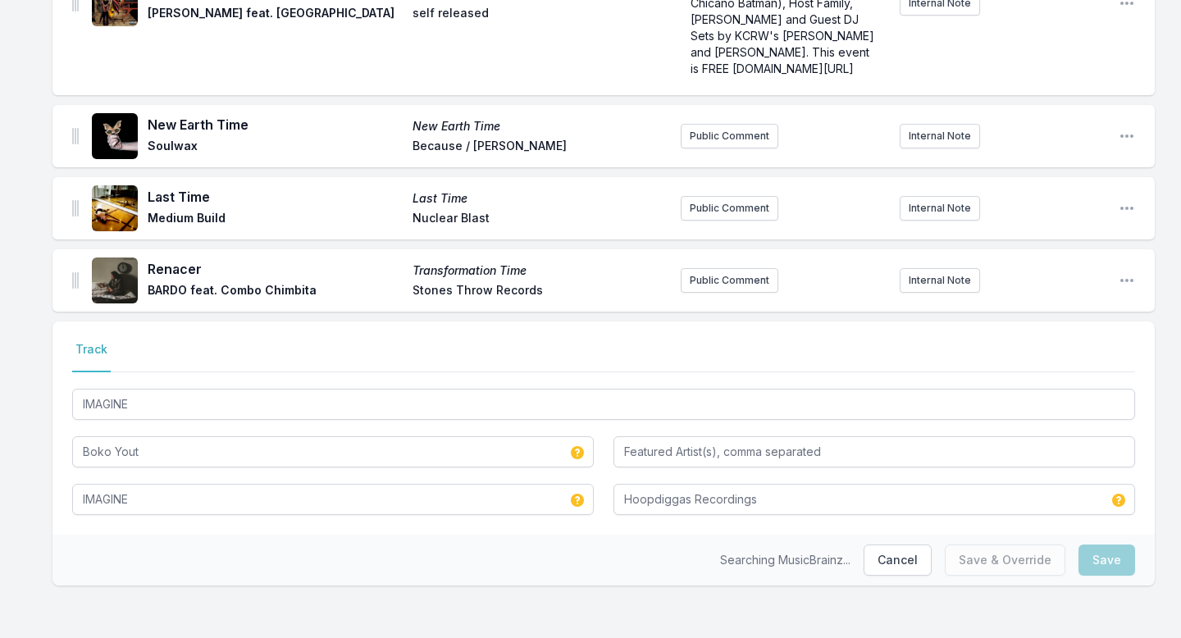
scroll to position [331, 0]
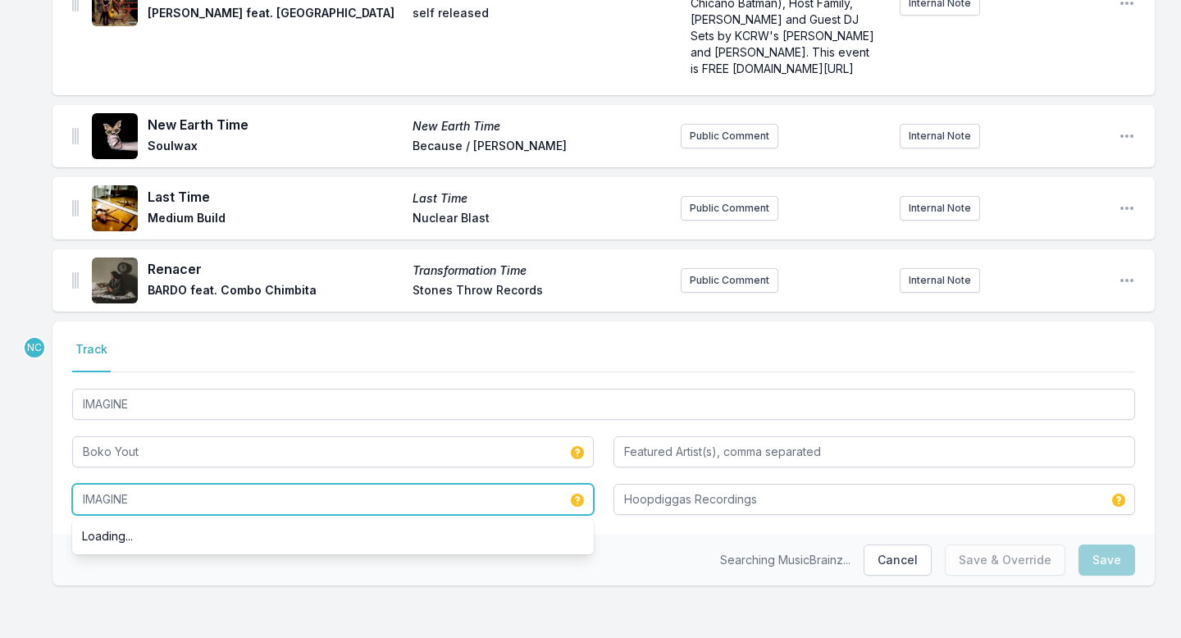
click at [230, 502] on input "IMAGINE" at bounding box center [333, 499] width 522 height 31
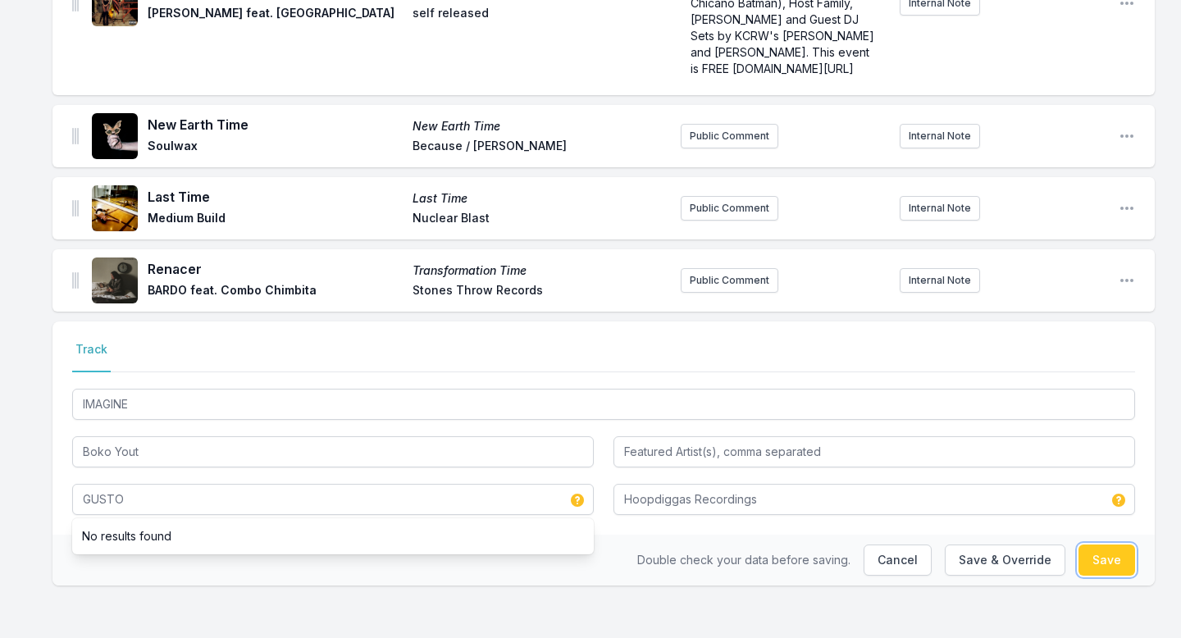
click at [1097, 562] on button "Save" at bounding box center [1107, 560] width 57 height 31
type input "IMAGINE"
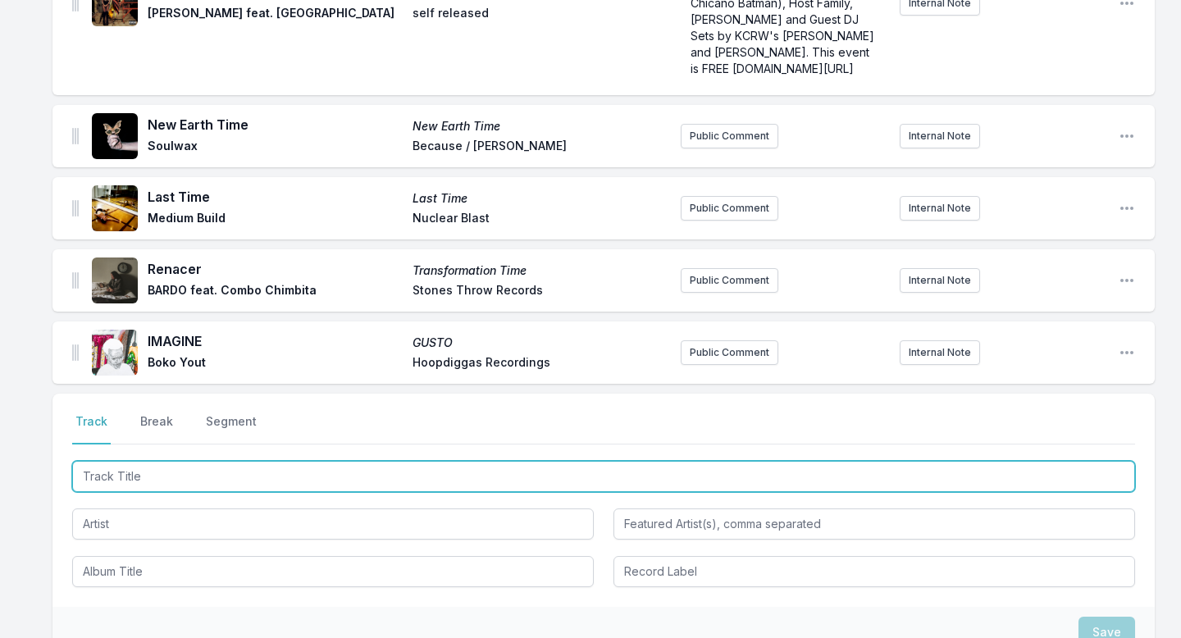
click at [727, 478] on input "Track Title" at bounding box center [603, 476] width 1063 height 31
type input "Water Table"
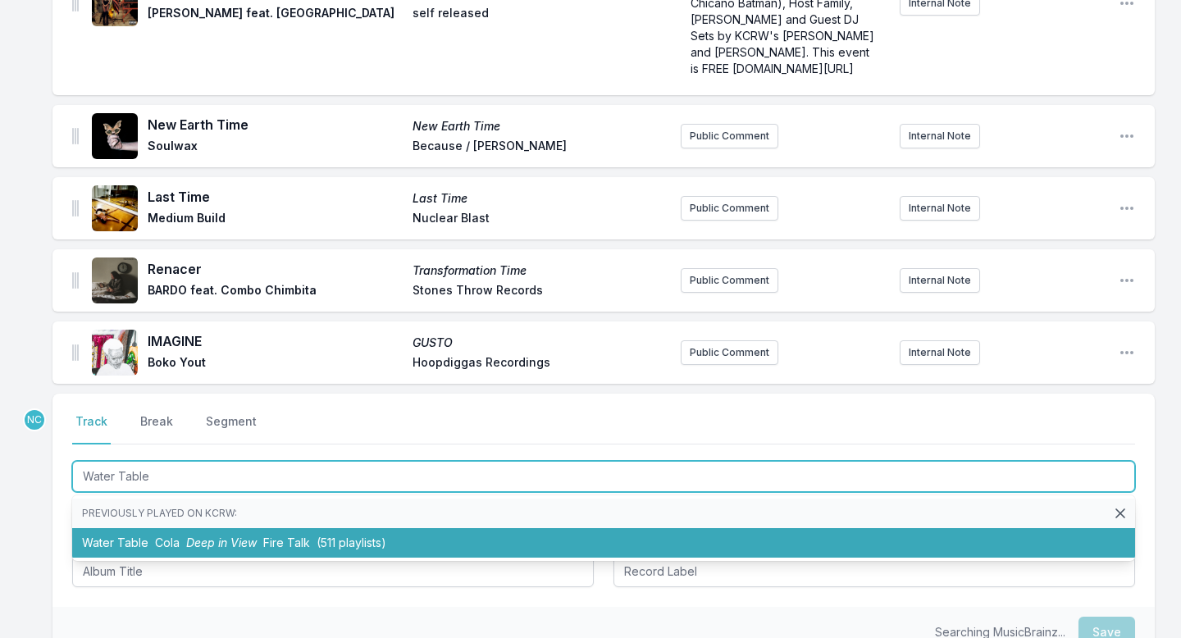
click at [623, 548] on li "Water Table Cola Deep in View Fire Talk (511 playlists)" at bounding box center [603, 543] width 1063 height 30
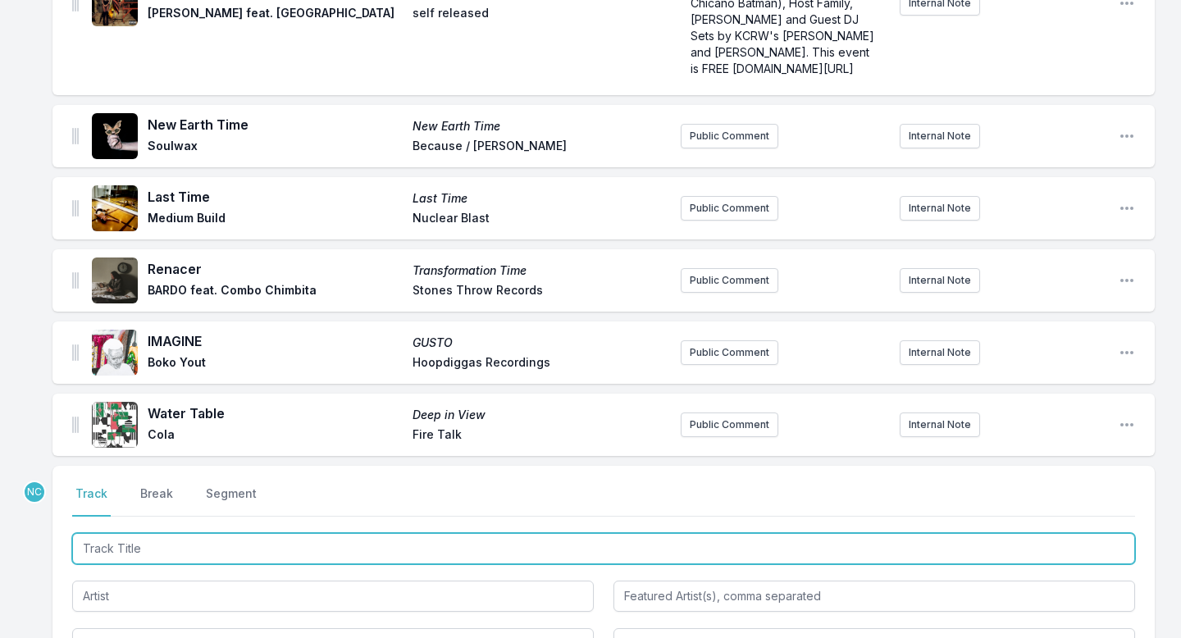
scroll to position [404, 0]
